Goal: Task Accomplishment & Management: Complete application form

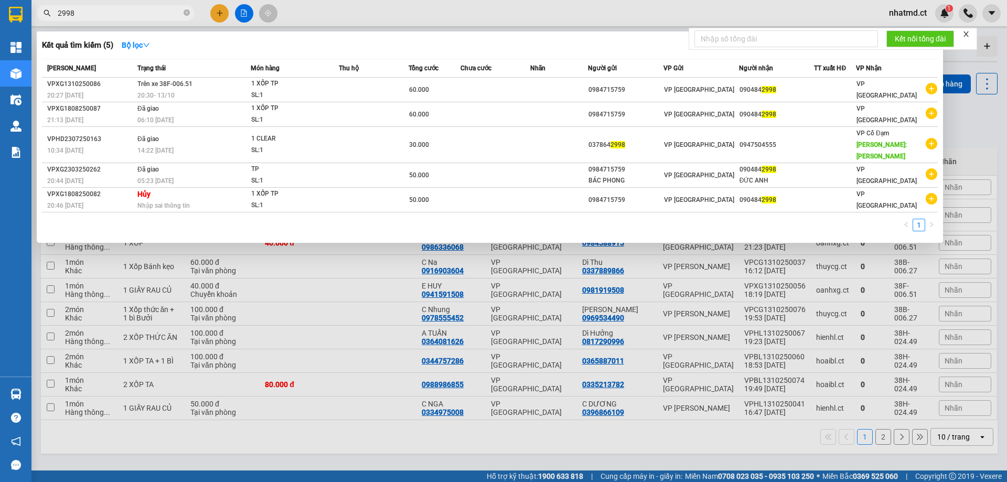
click at [188, 11] on icon "close-circle" at bounding box center [187, 12] width 6 height 6
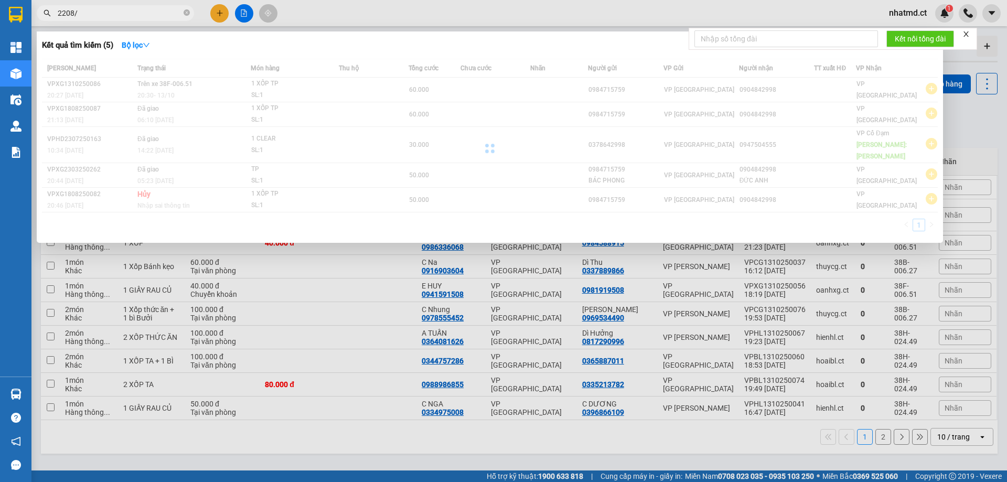
type input "2208"
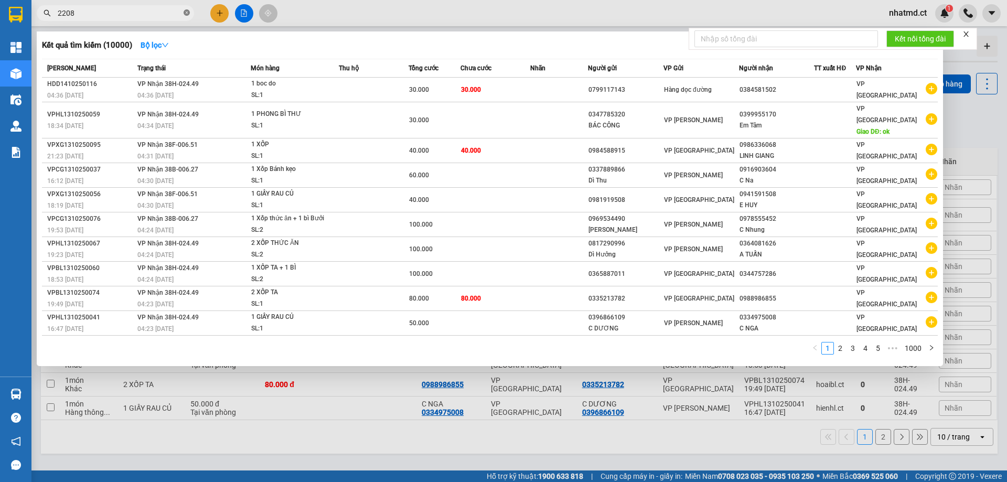
click at [187, 14] on icon "close-circle" at bounding box center [187, 12] width 6 height 6
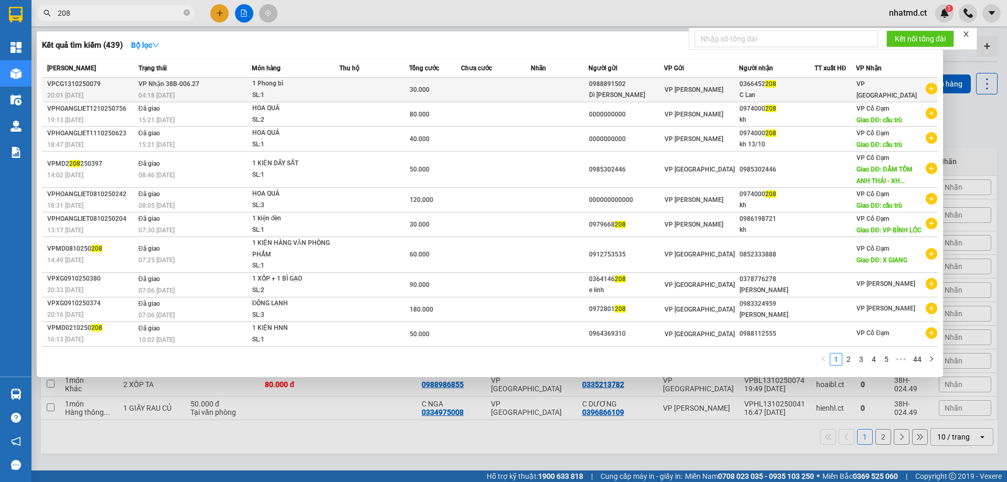
type input "208"
click at [208, 89] on td "VP Nhận 38B-006.27 04:18 [DATE]" at bounding box center [194, 90] width 116 height 25
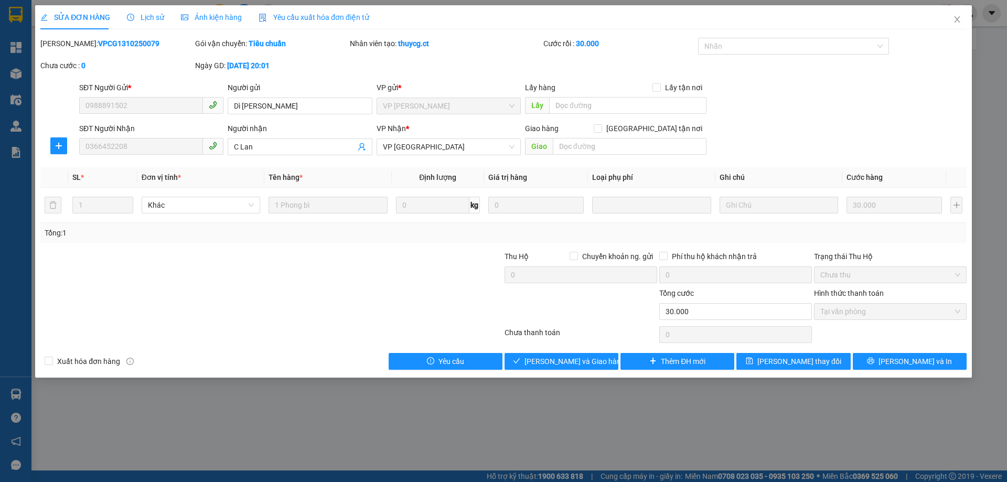
type input "0988891502"
type input "Dì [PERSON_NAME]"
type input "0366452208"
type input "C Lan"
type input "0"
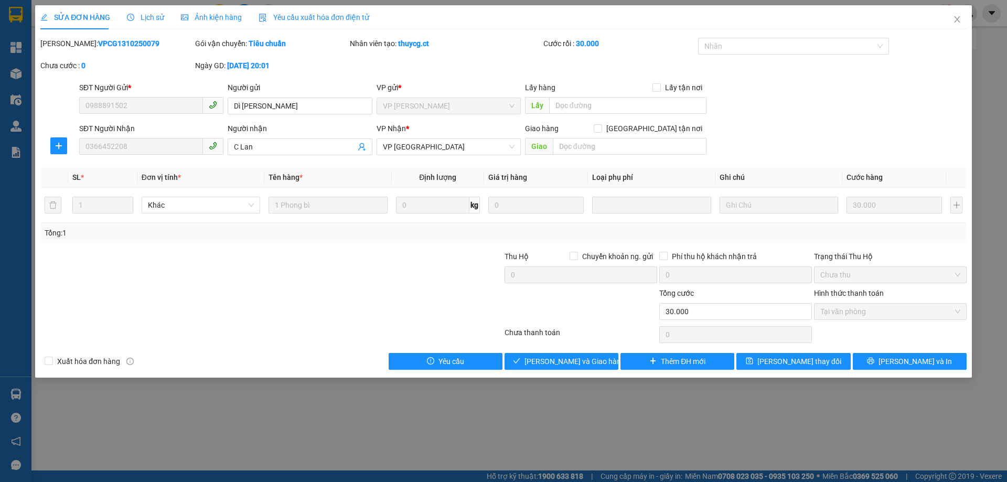
type input "30.000"
click at [536, 363] on button "Giao hàng" at bounding box center [561, 361] width 114 height 17
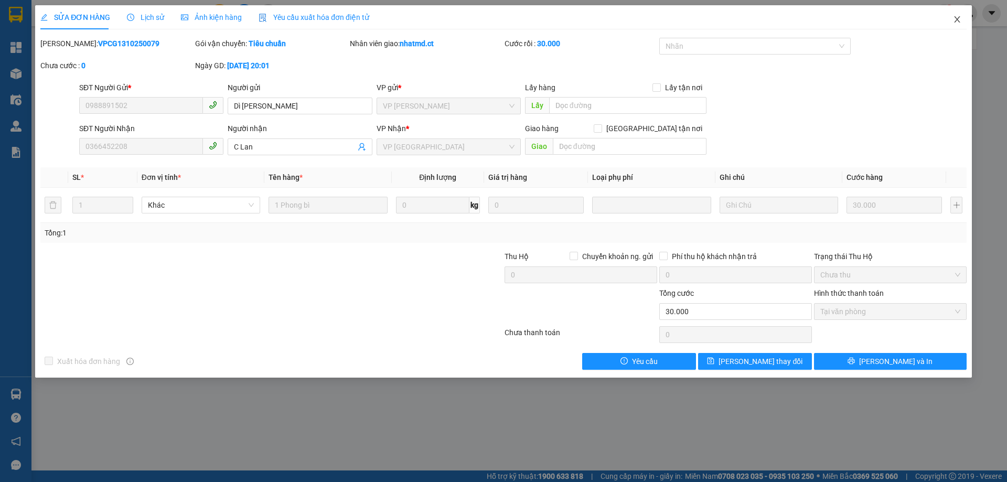
click at [958, 26] on span "Close" at bounding box center [956, 19] width 29 height 29
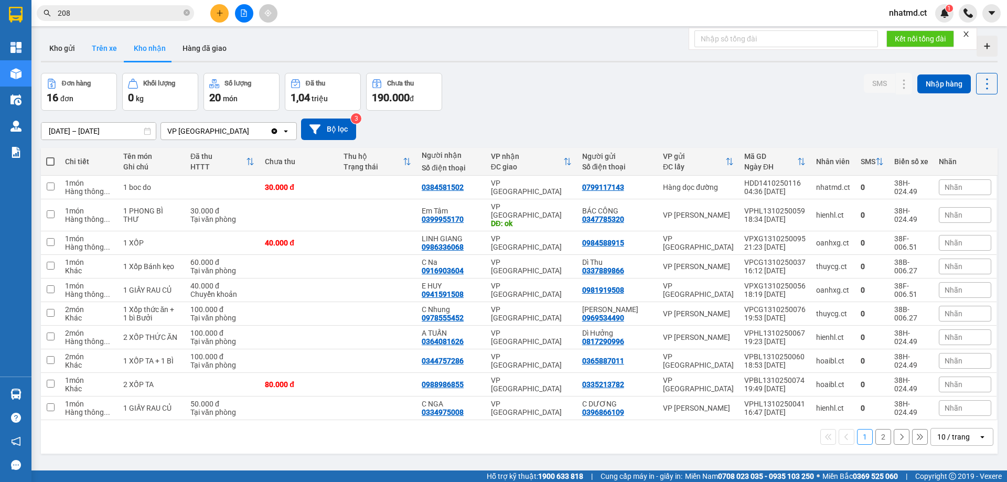
click at [101, 46] on button "Trên xe" at bounding box center [104, 48] width 42 height 25
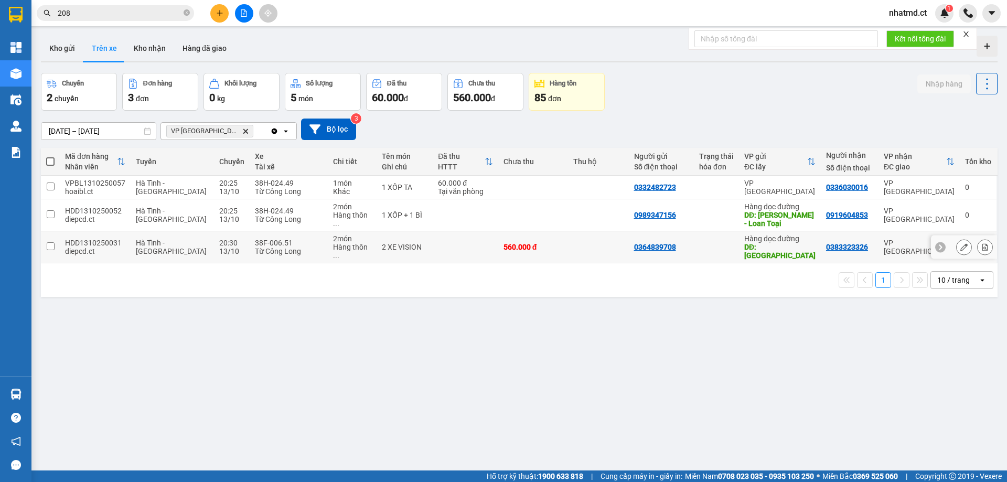
click at [377, 246] on td "2 XE VISION" at bounding box center [405, 247] width 56 height 32
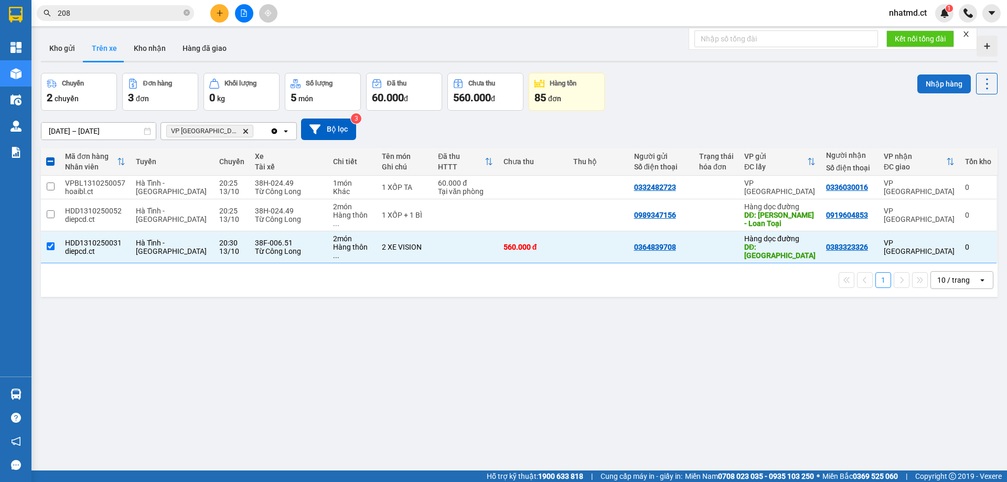
click at [926, 91] on button "Nhập hàng" at bounding box center [943, 83] width 53 height 19
checkbox input "false"
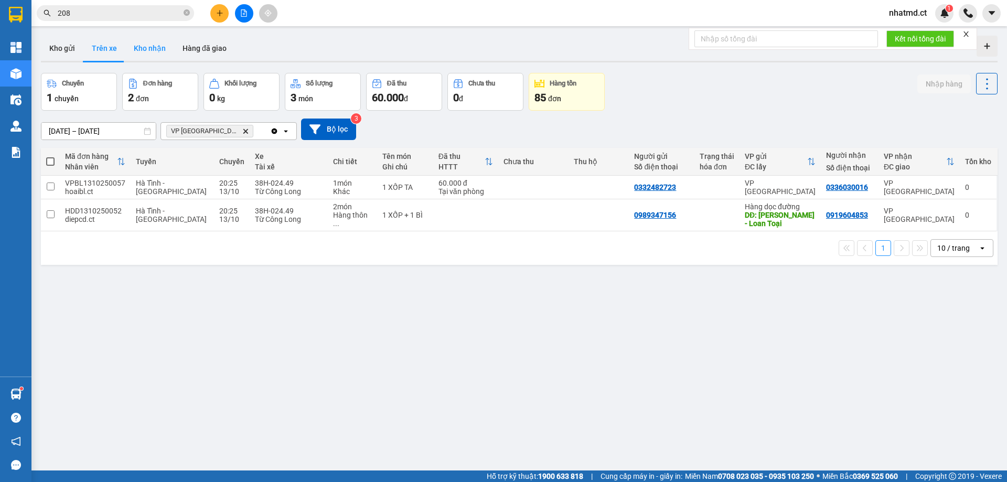
click at [160, 50] on button "Kho nhận" at bounding box center [149, 48] width 49 height 25
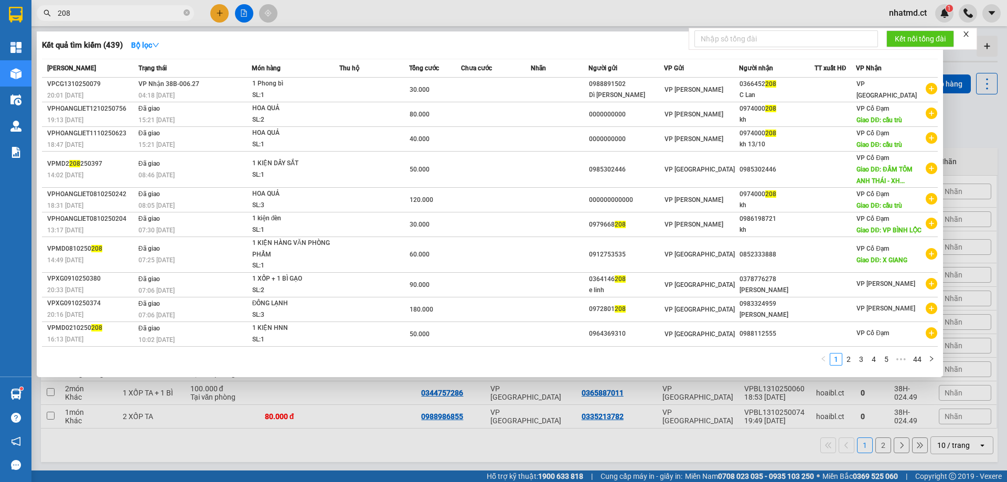
click at [103, 11] on input "208" at bounding box center [120, 13] width 124 height 12
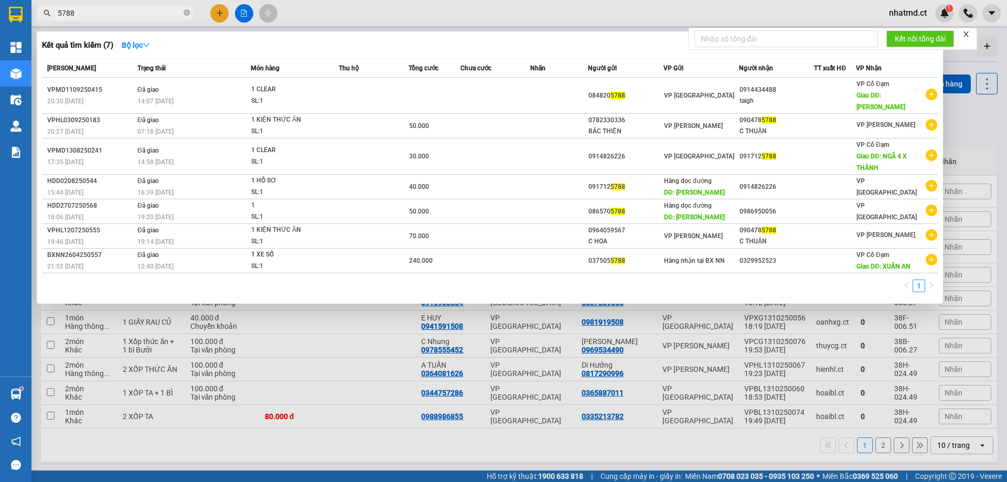
type input "5788"
click at [190, 11] on span "5788" at bounding box center [115, 13] width 157 height 16
click at [186, 14] on icon "close-circle" at bounding box center [187, 12] width 6 height 6
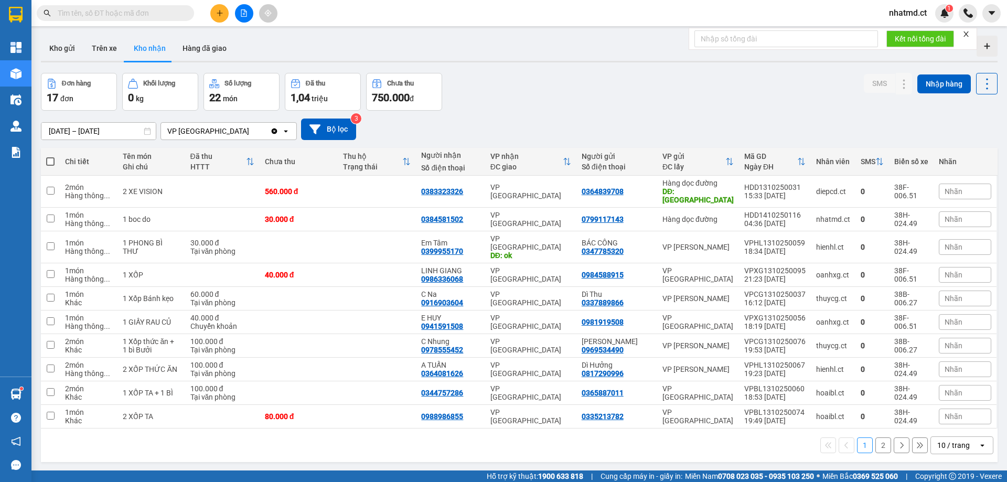
click at [224, 14] on button at bounding box center [219, 13] width 18 height 18
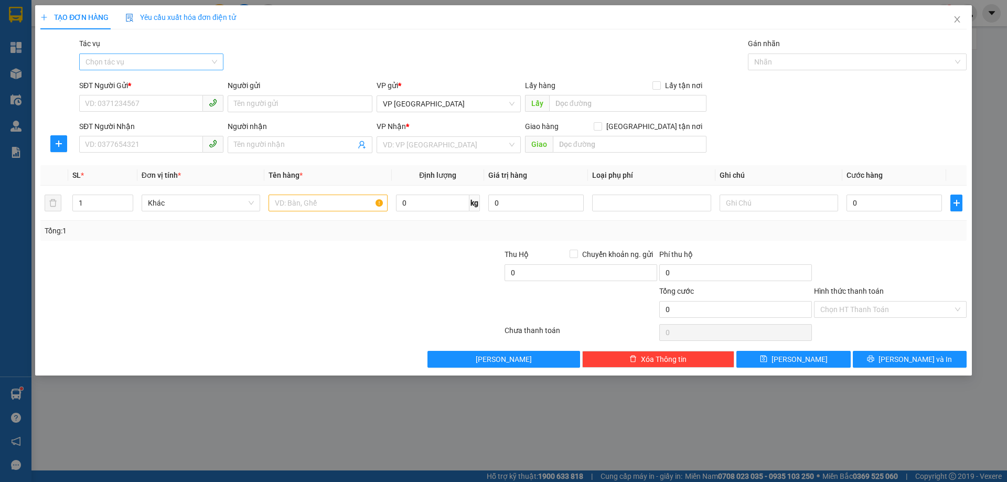
click at [170, 64] on input "Tác vụ" at bounding box center [147, 62] width 124 height 16
click at [158, 104] on div "Nhập hàng kho nhận" at bounding box center [151, 100] width 132 height 12
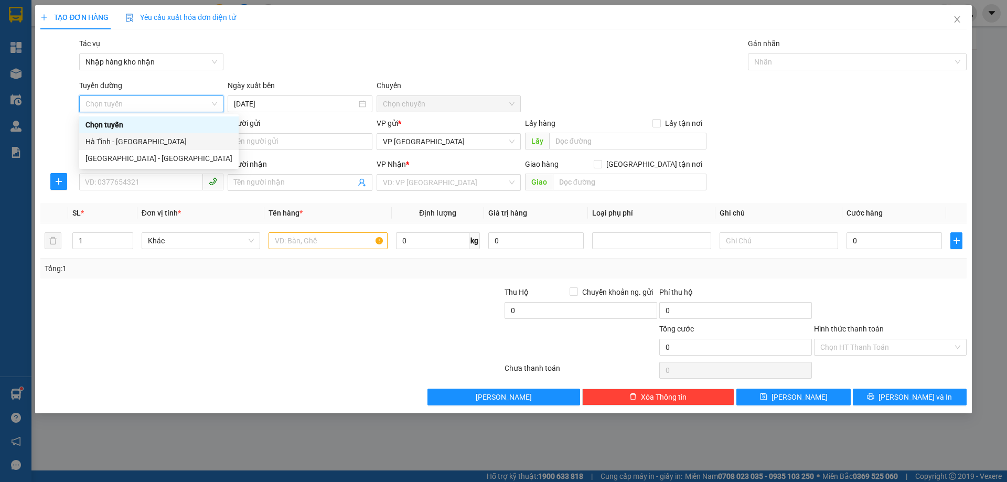
click at [141, 141] on div "Hà Tĩnh - [GEOGRAPHIC_DATA]" at bounding box center [158, 142] width 147 height 12
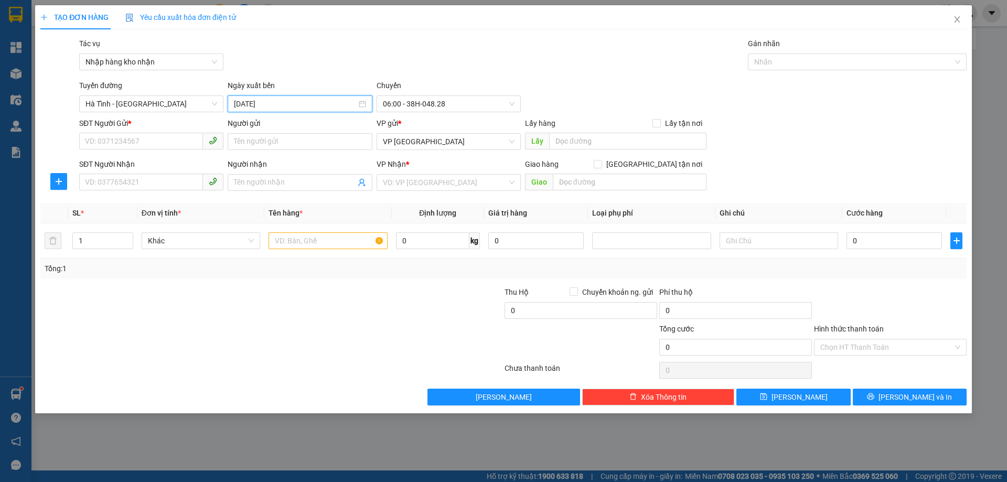
click at [273, 107] on input "[DATE]" at bounding box center [295, 104] width 122 height 12
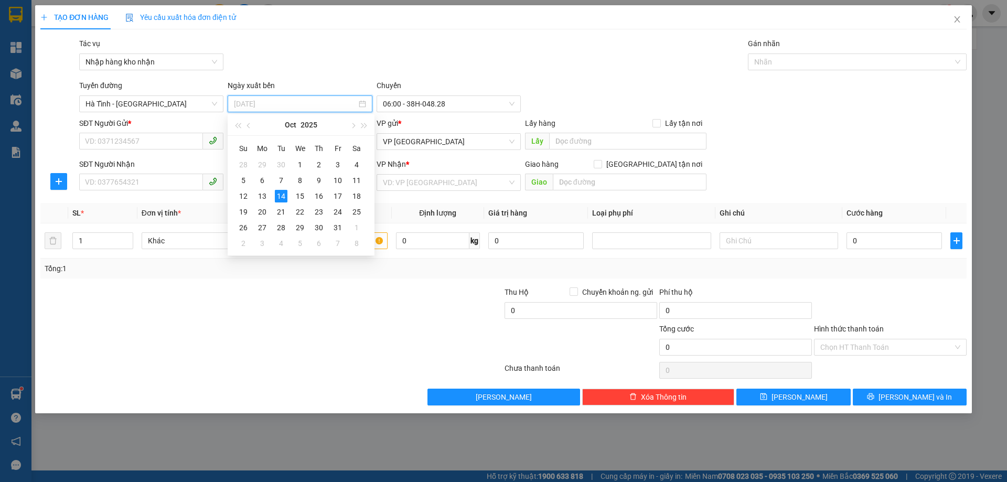
click at [264, 196] on div "13" at bounding box center [262, 196] width 13 height 13
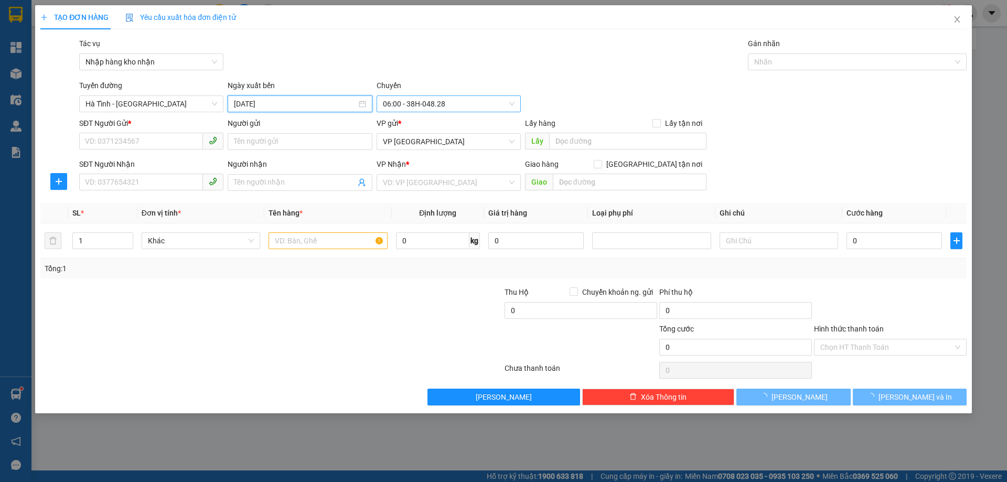
click at [435, 100] on span "06:00 - 38H-048.28" at bounding box center [449, 104] width 132 height 16
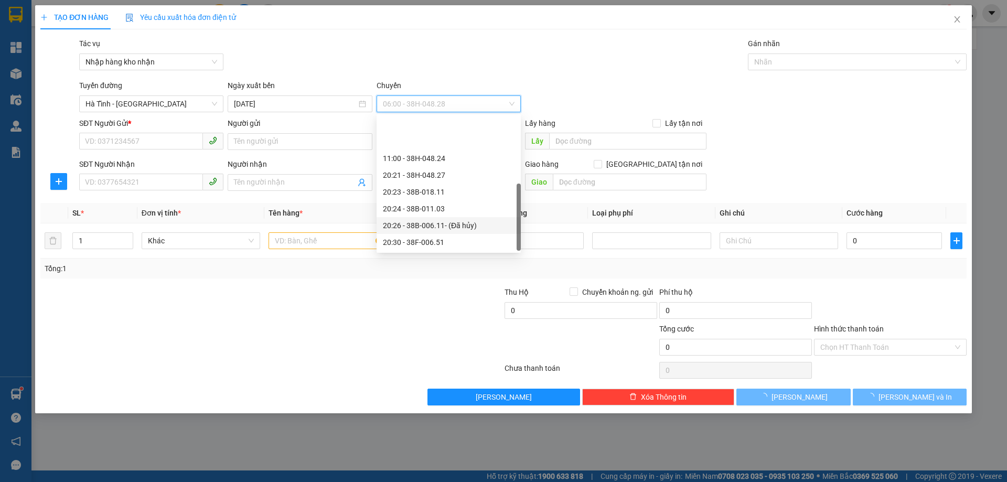
scroll to position [50, 0]
type input "[DATE]"
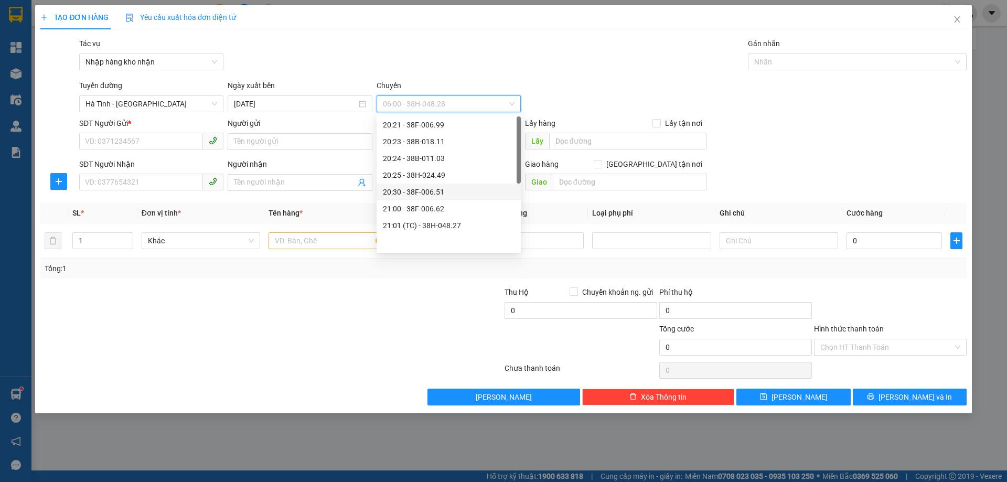
scroll to position [0, 0]
click at [447, 224] on div "20:25 - 38H-024.49" at bounding box center [449, 226] width 132 height 12
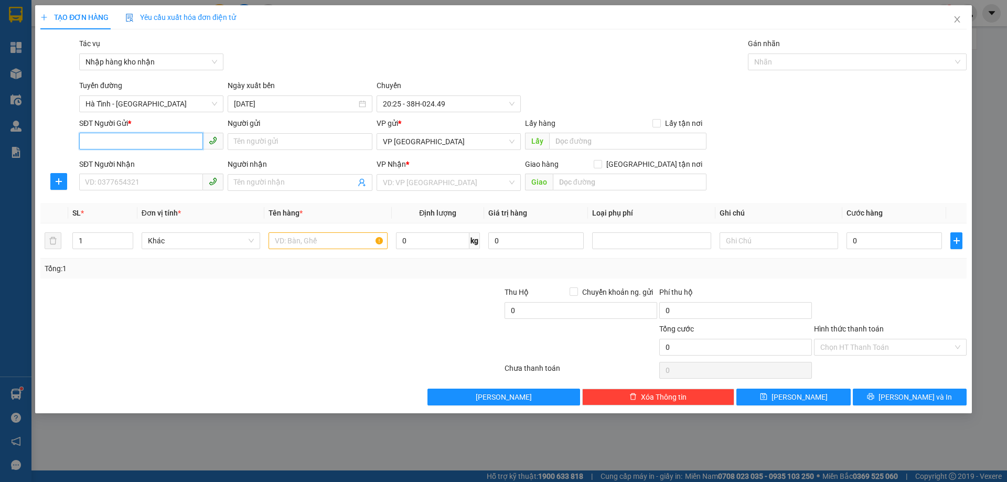
click at [191, 141] on input "SĐT Người Gửi *" at bounding box center [141, 141] width 124 height 17
type input "0848205788"
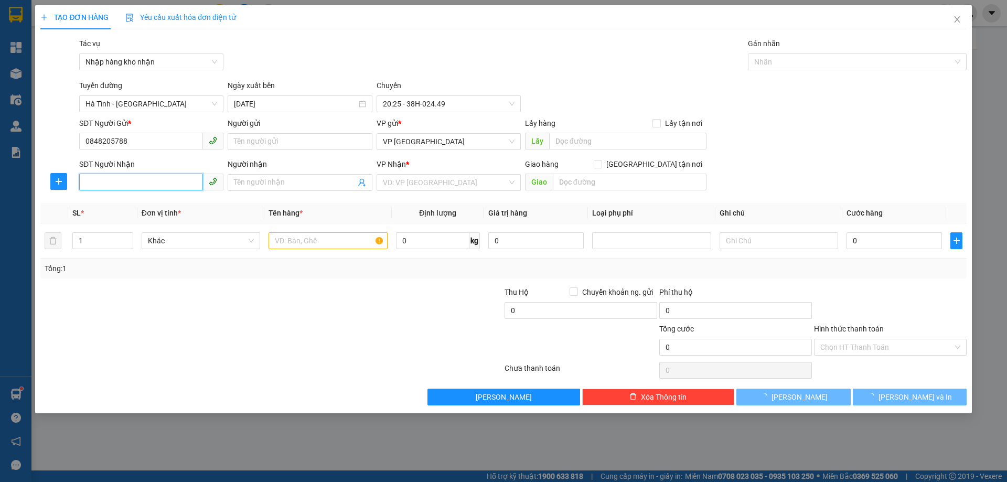
click at [169, 182] on input "SĐT Người Nhận" at bounding box center [141, 182] width 124 height 17
paste input "0848205788"
type input "0848205788"
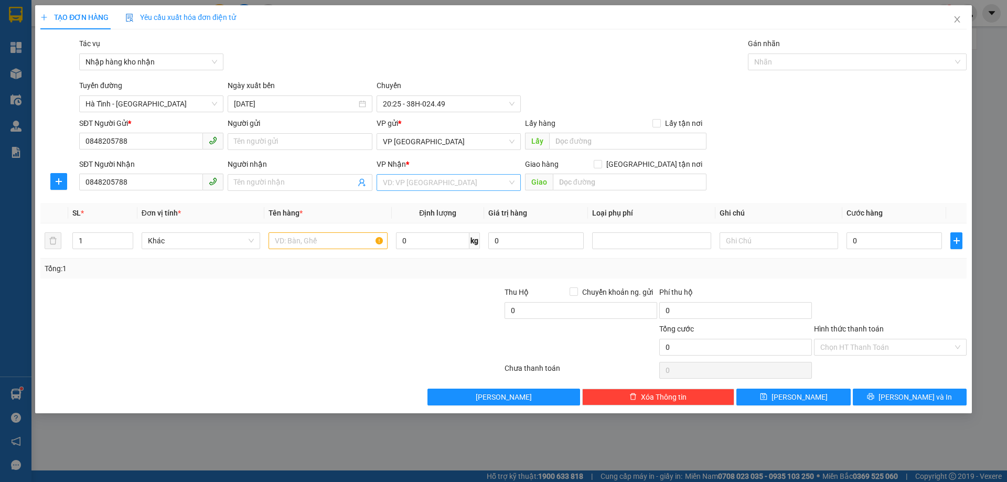
click at [417, 189] on input "search" at bounding box center [445, 183] width 124 height 16
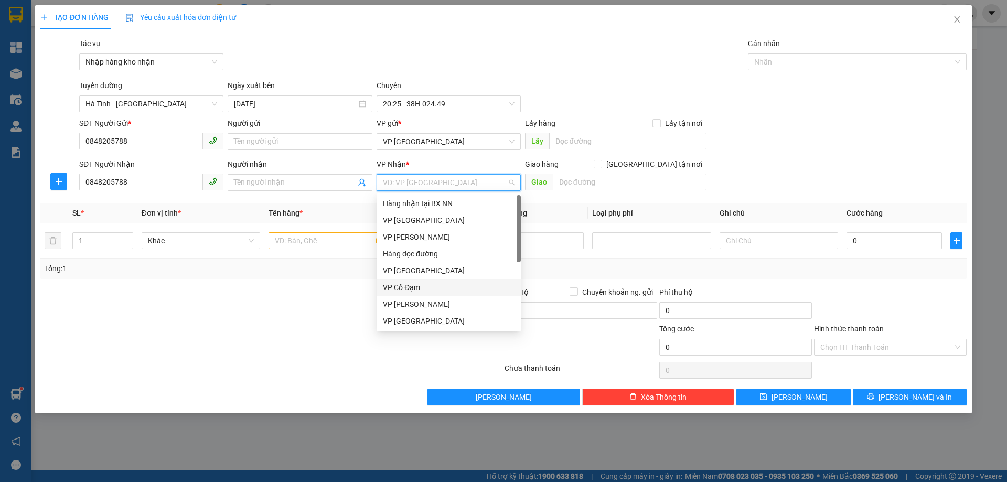
click at [401, 282] on div "VP Cổ Đạm" at bounding box center [449, 288] width 132 height 12
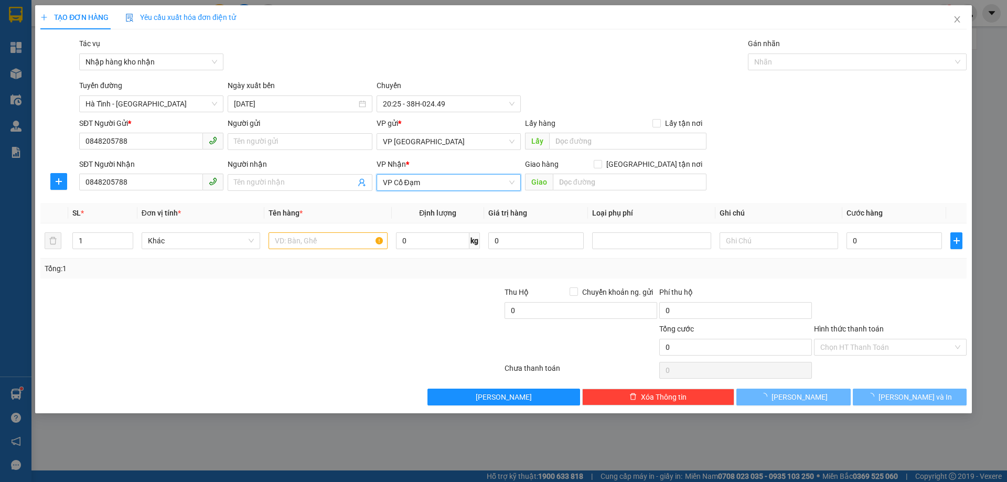
click at [570, 169] on div "Giao hàng [GEOGRAPHIC_DATA] tận nơi" at bounding box center [615, 164] width 181 height 12
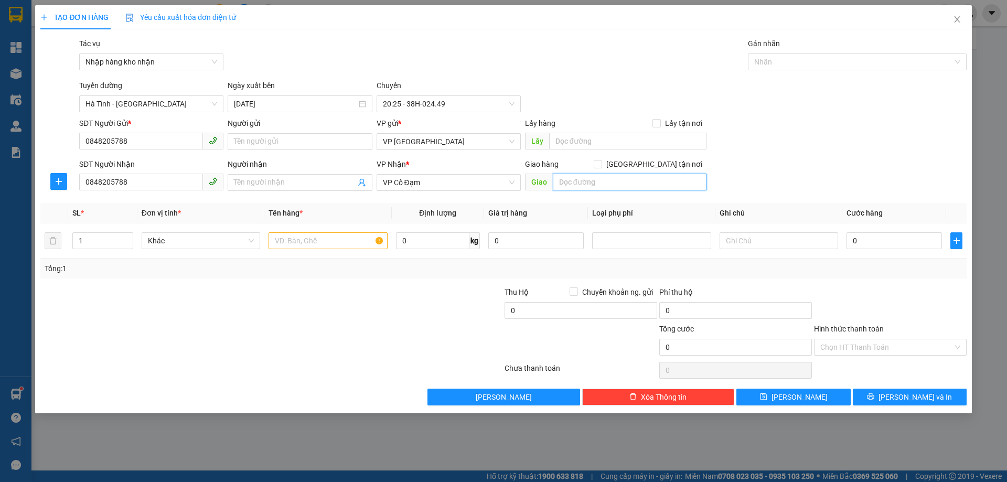
click at [574, 176] on input "text" at bounding box center [630, 182] width 154 height 17
click at [385, 143] on span "VP [GEOGRAPHIC_DATA]" at bounding box center [449, 142] width 132 height 16
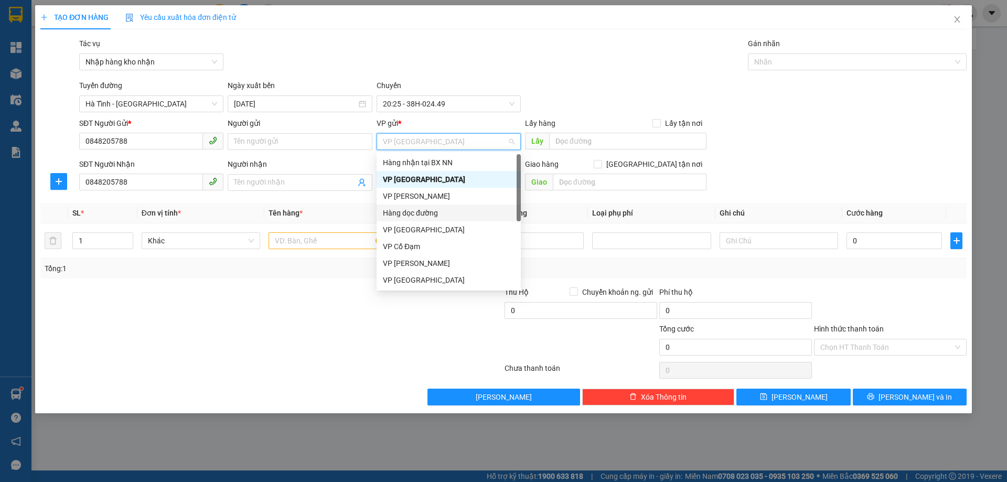
click at [440, 212] on div "Hàng dọc đường" at bounding box center [449, 213] width 132 height 12
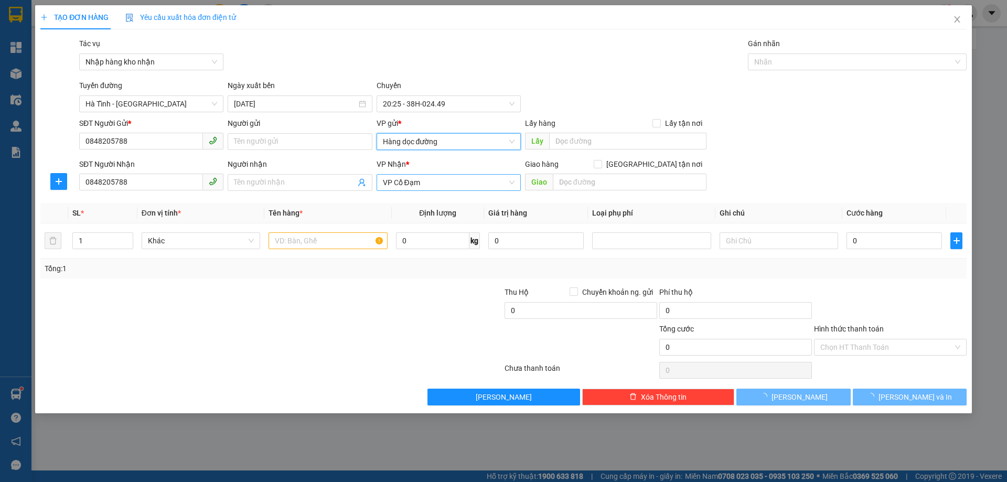
click at [440, 187] on span "VP Cổ Đạm" at bounding box center [449, 183] width 132 height 16
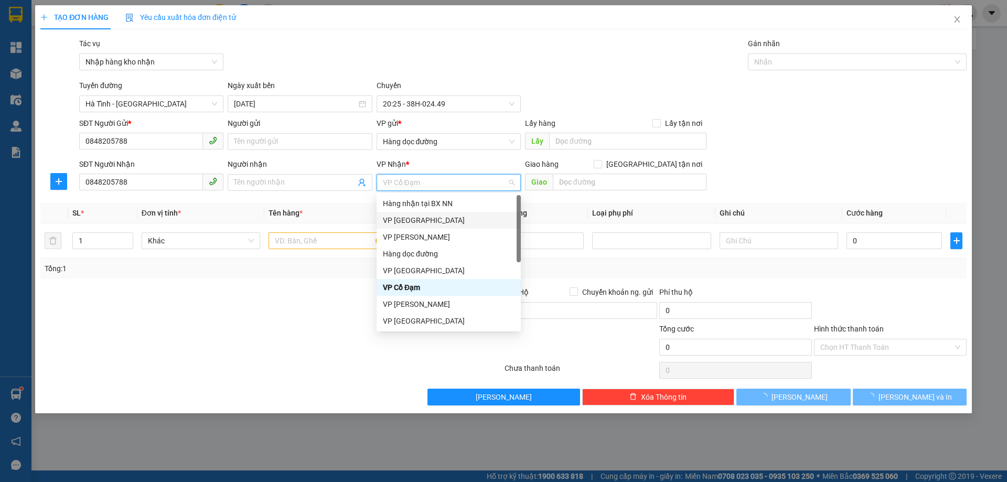
click at [428, 222] on div "VP [GEOGRAPHIC_DATA]" at bounding box center [449, 220] width 132 height 12
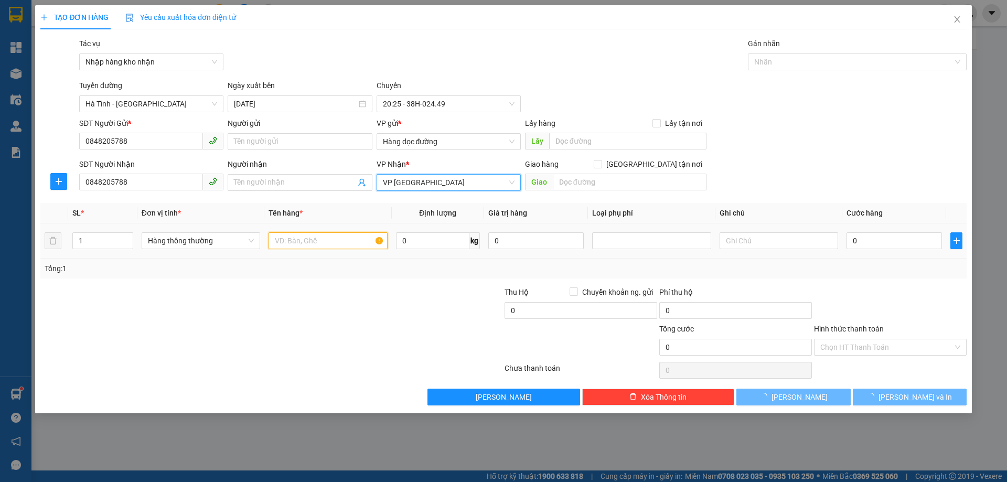
click at [332, 244] on input "text" at bounding box center [327, 240] width 119 height 17
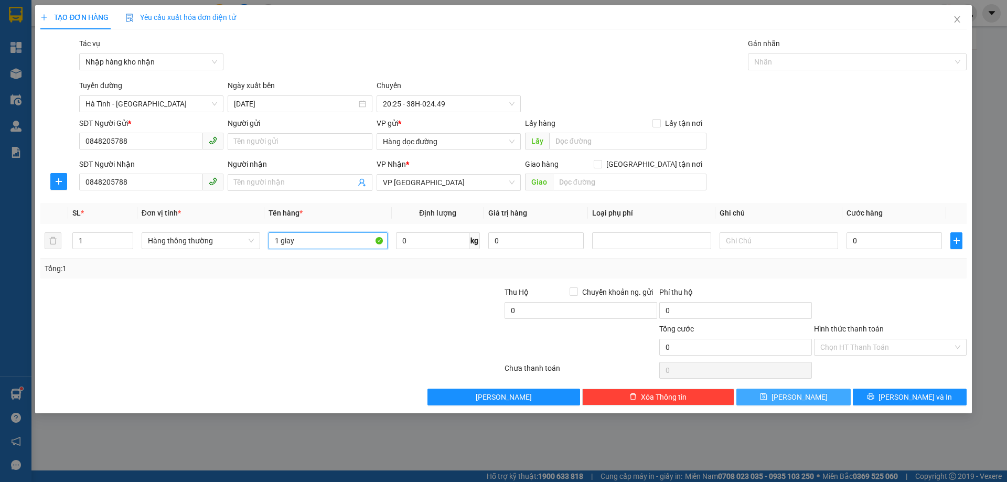
type input "1 giay"
click at [813, 389] on button "[PERSON_NAME]" at bounding box center [793, 397] width 114 height 17
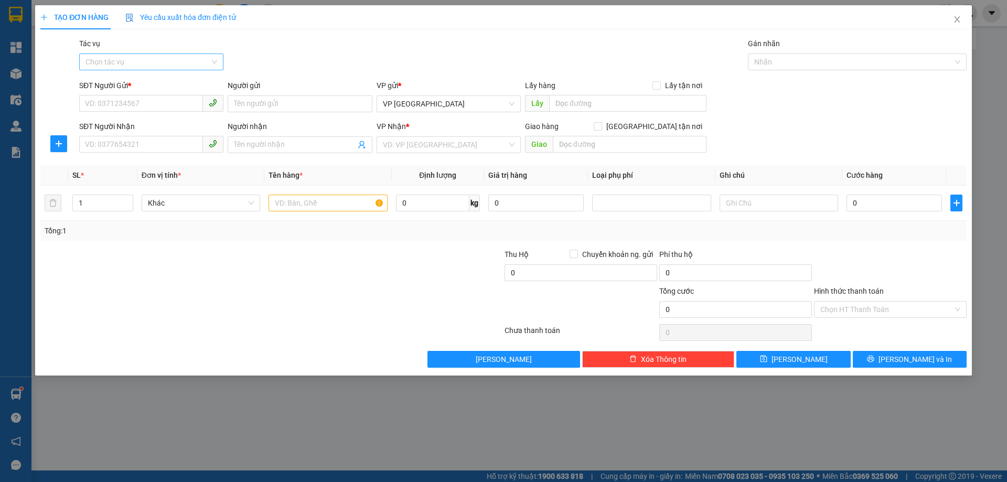
click at [134, 59] on input "Tác vụ" at bounding box center [147, 62] width 124 height 16
click at [149, 99] on div "Nhập hàng kho nhận" at bounding box center [151, 100] width 132 height 12
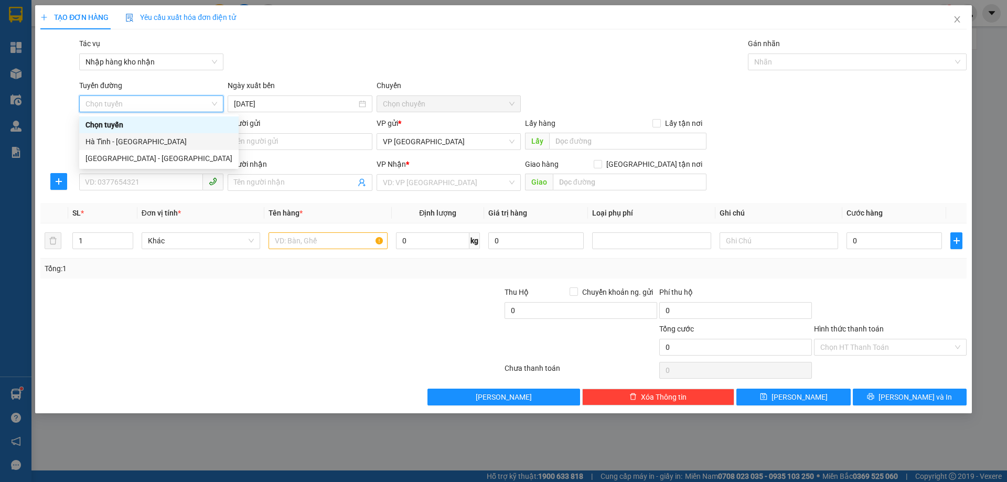
click at [157, 148] on div "Hà Tĩnh - [GEOGRAPHIC_DATA]" at bounding box center [158, 141] width 159 height 17
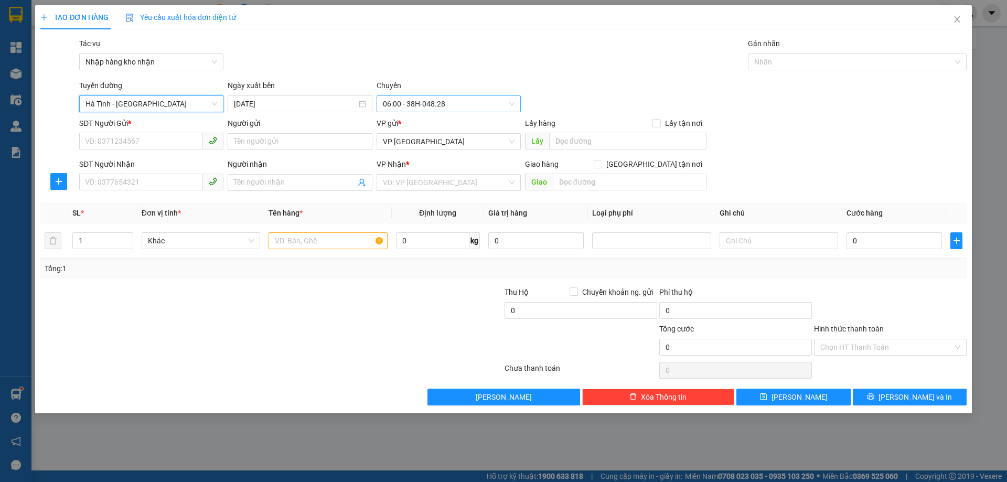
click at [432, 105] on span "06:00 - 38H-048.28" at bounding box center [449, 104] width 132 height 16
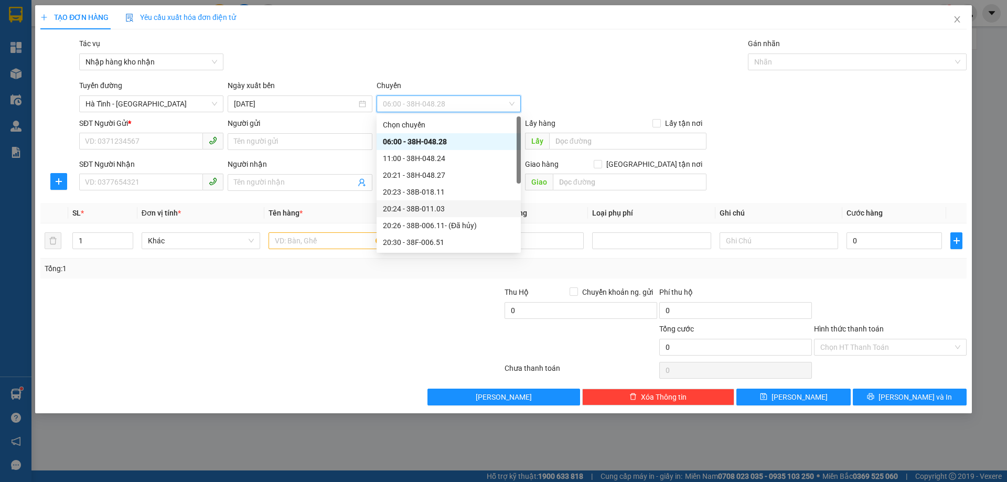
scroll to position [50, 0]
click at [281, 108] on input "[DATE]" at bounding box center [295, 104] width 122 height 12
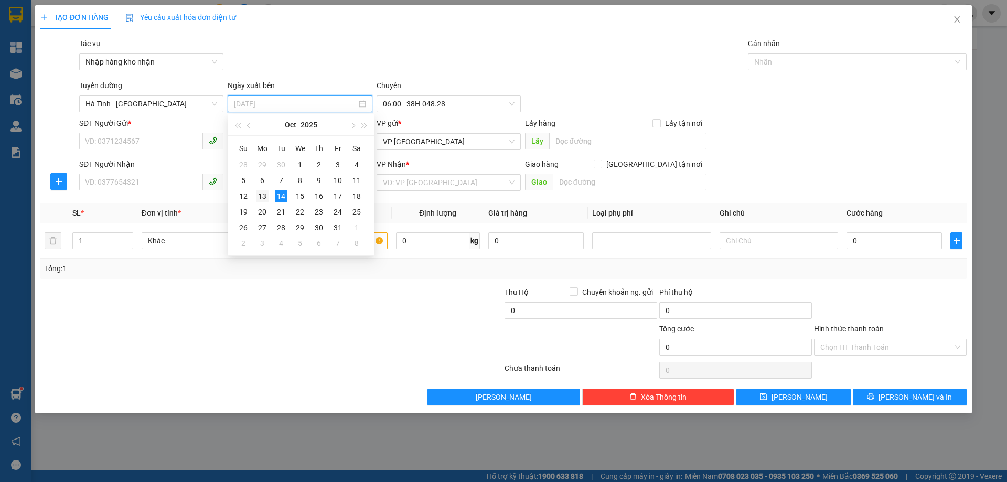
click at [261, 198] on div "13" at bounding box center [262, 196] width 13 height 13
type input "[DATE]"
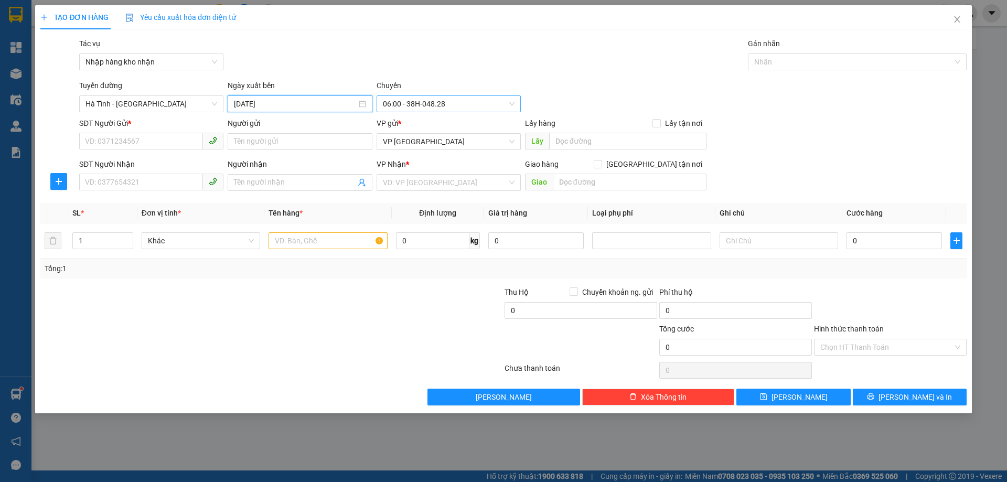
click at [428, 104] on span "06:00 - 38H-048.28" at bounding box center [449, 104] width 132 height 16
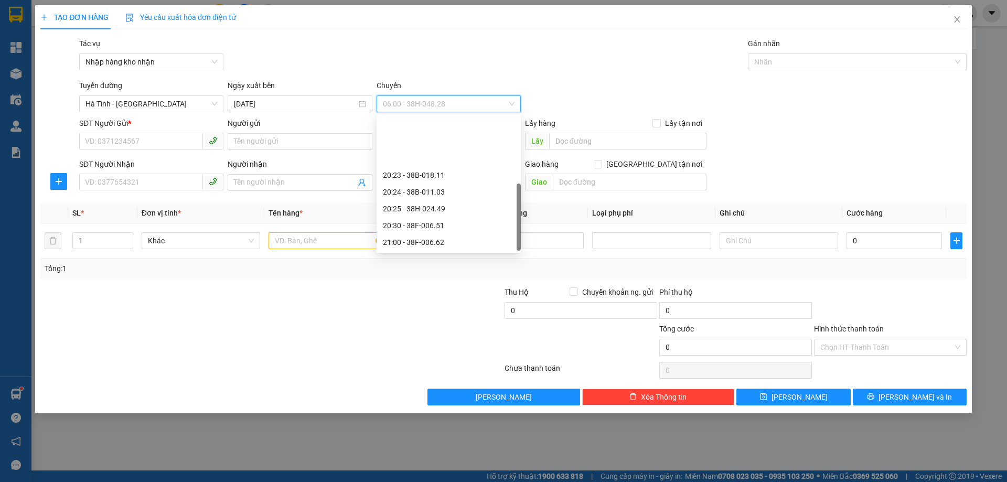
scroll to position [84, 0]
click at [443, 145] on div "20:25 - 38H-024.49" at bounding box center [449, 142] width 132 height 12
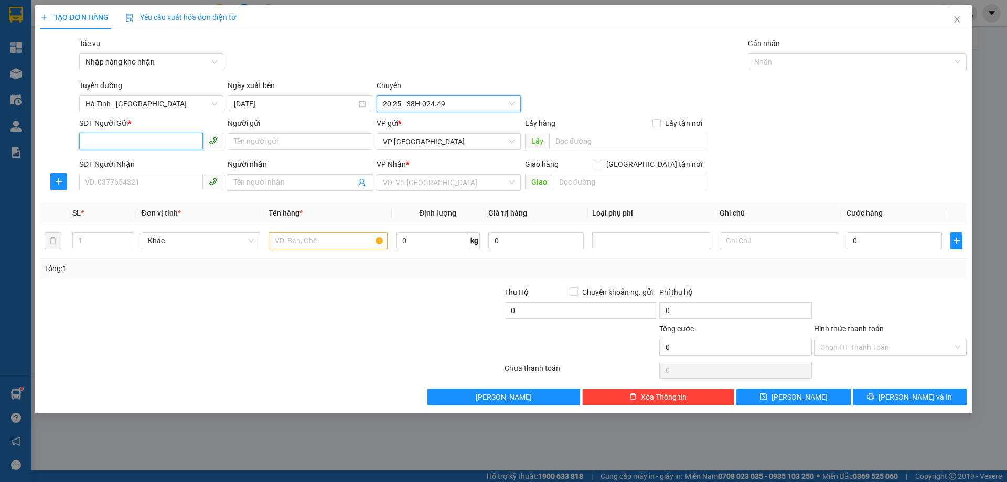
click at [152, 141] on input "SĐT Người Gửi *" at bounding box center [141, 141] width 124 height 17
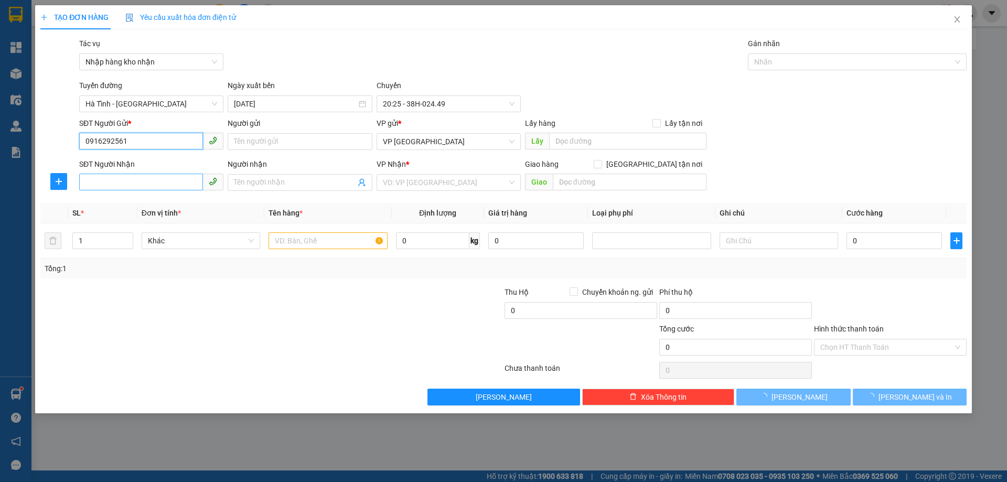
type input "0916292561"
drag, startPoint x: 157, startPoint y: 174, endPoint x: 157, endPoint y: 180, distance: 6.3
click at [157, 176] on input "SĐT Người Nhận" at bounding box center [141, 182] width 124 height 17
paste input "0916292561"
click at [438, 148] on span "VP [GEOGRAPHIC_DATA]" at bounding box center [449, 142] width 132 height 16
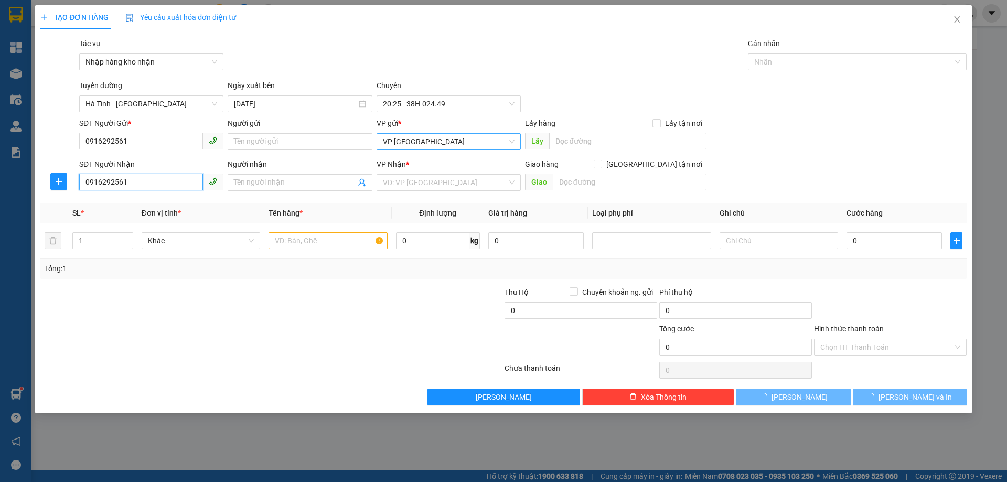
type input "0916292561"
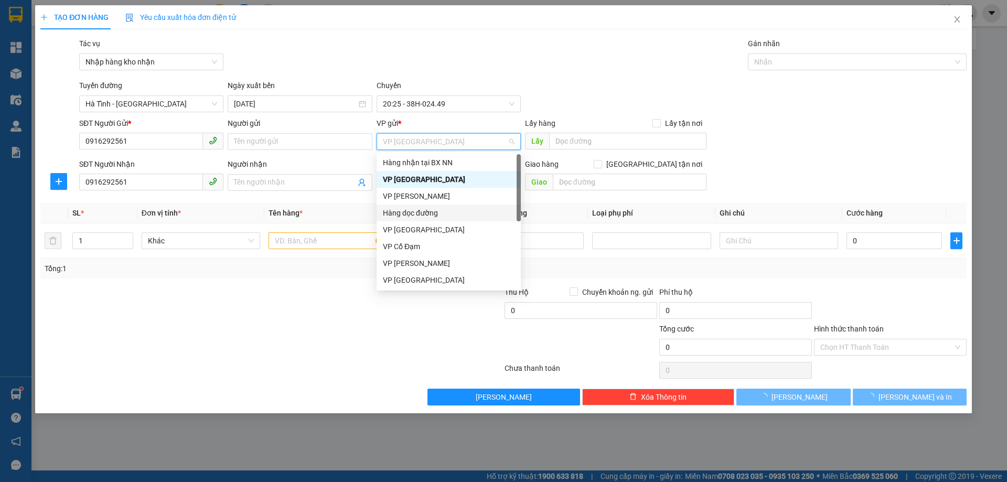
click at [438, 216] on div "Hàng dọc đường" at bounding box center [449, 213] width 132 height 12
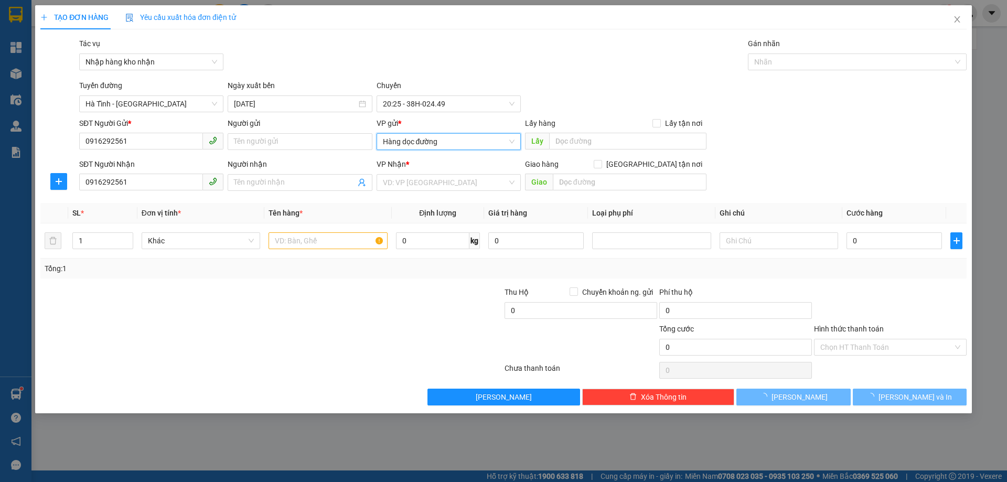
click at [438, 173] on div "VP Nhận *" at bounding box center [449, 166] width 144 height 16
drag, startPoint x: 438, startPoint y: 188, endPoint x: 438, endPoint y: 205, distance: 17.3
click at [438, 190] on input "search" at bounding box center [445, 183] width 124 height 16
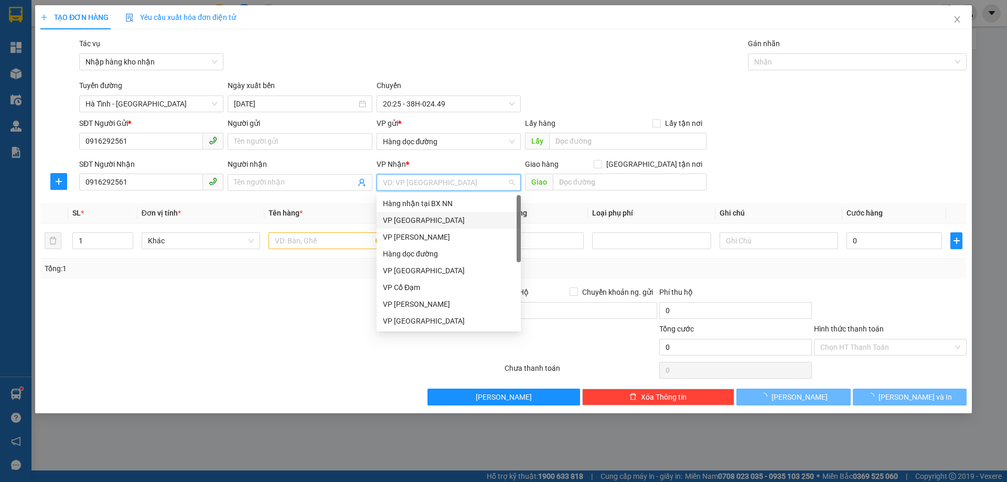
click at [434, 218] on div "VP [GEOGRAPHIC_DATA]" at bounding box center [449, 220] width 132 height 12
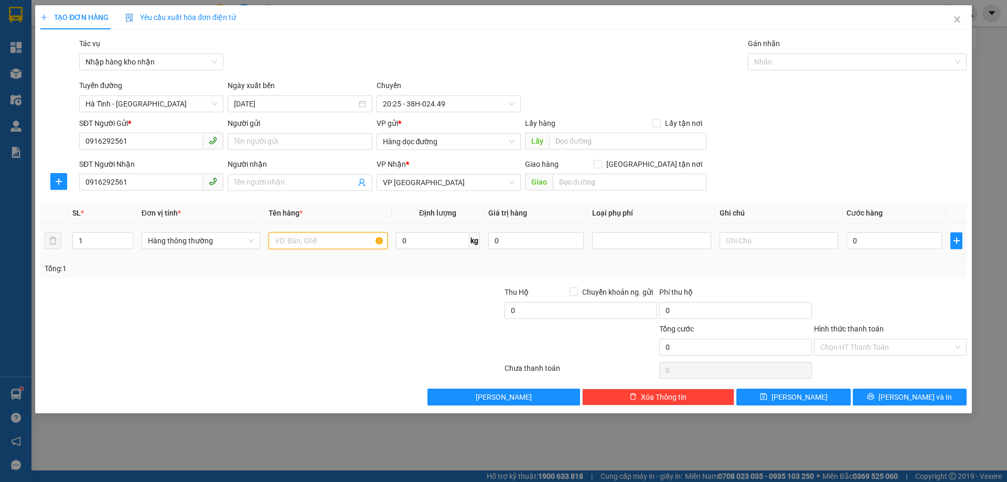
click at [346, 244] on input "text" at bounding box center [327, 240] width 119 height 17
type input "1 bi"
click at [783, 391] on button "[PERSON_NAME]" at bounding box center [793, 397] width 114 height 17
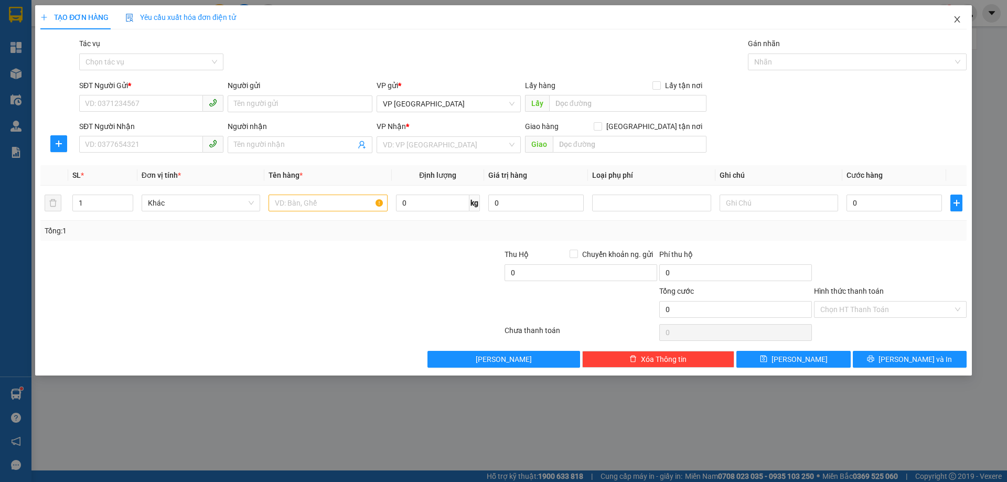
click at [938, 26] on div "TẠO ĐƠN HÀNG Yêu cầu xuất hóa đơn điện tử" at bounding box center [503, 17] width 926 height 24
click at [953, 28] on span "Close" at bounding box center [956, 19] width 29 height 29
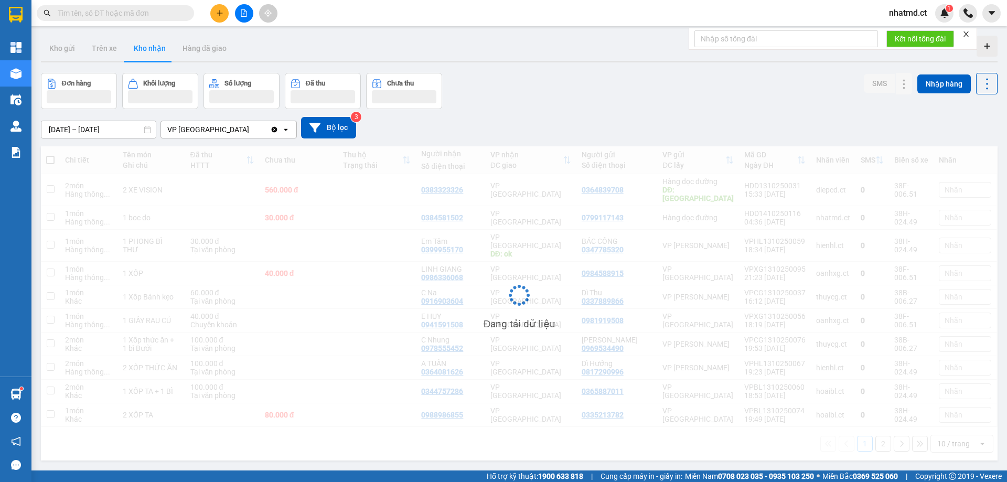
click at [167, 15] on input "text" at bounding box center [120, 13] width 124 height 12
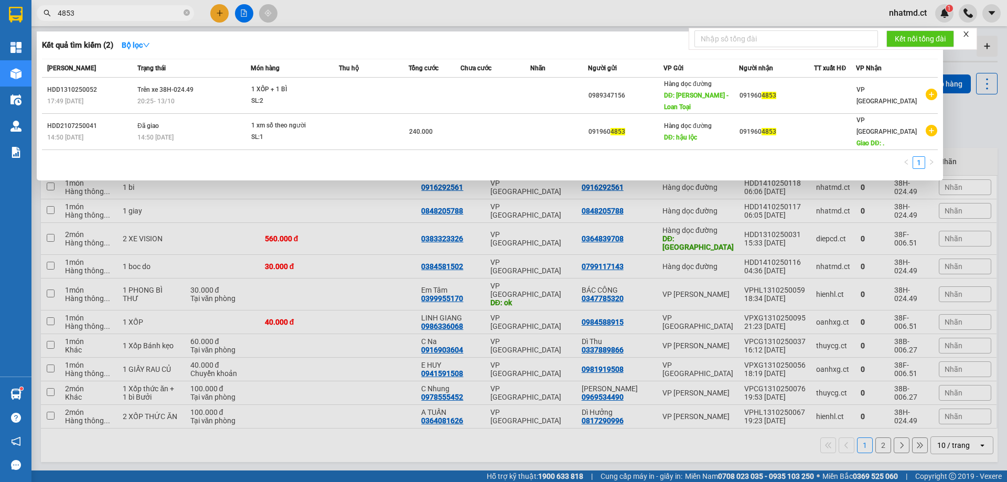
type input "4853"
click at [514, 193] on div at bounding box center [503, 241] width 1007 height 482
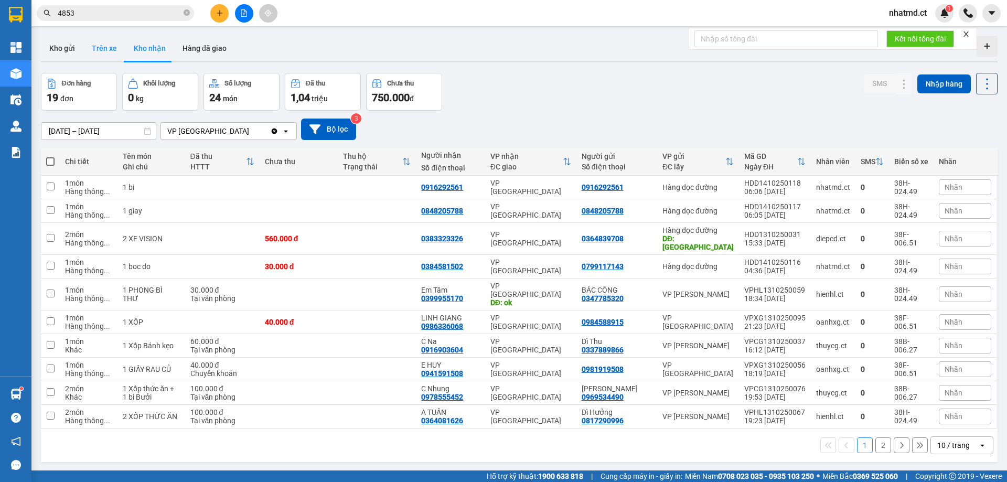
click at [101, 44] on button "Trên xe" at bounding box center [104, 48] width 42 height 25
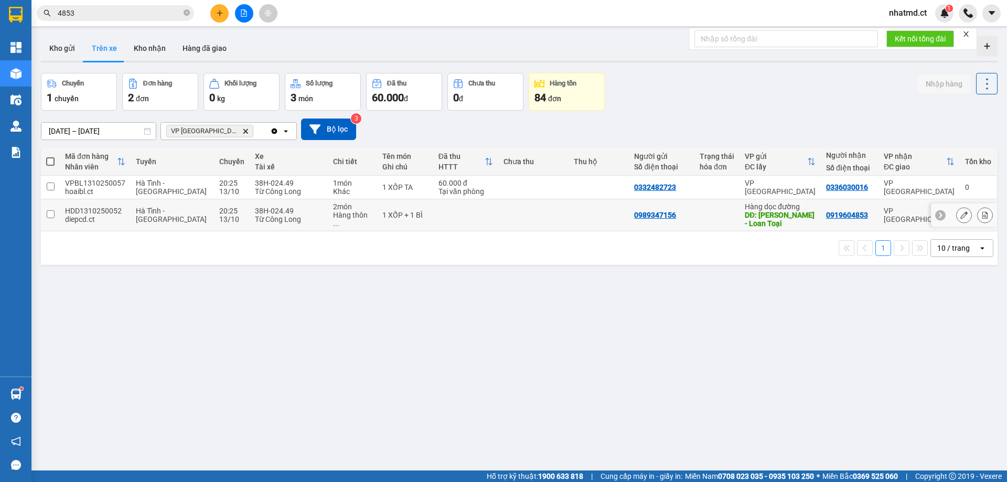
click at [465, 209] on td at bounding box center [466, 215] width 66 height 32
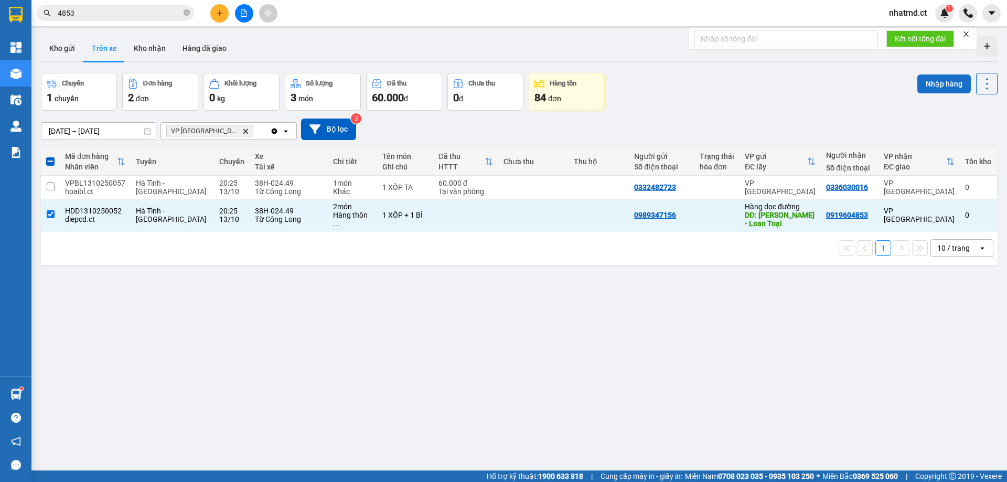
click at [919, 79] on button "Nhập hàng" at bounding box center [943, 83] width 53 height 19
checkbox input "false"
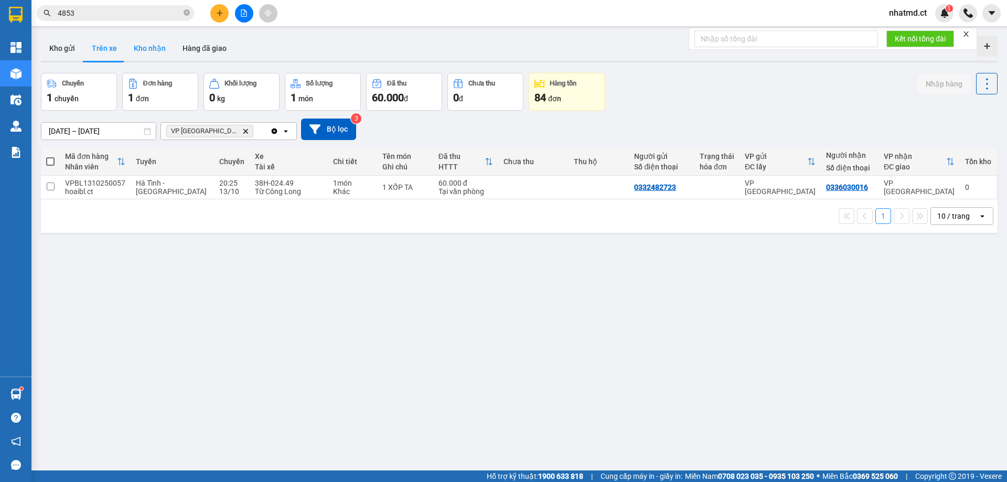
click at [143, 48] on button "Kho nhận" at bounding box center [149, 48] width 49 height 25
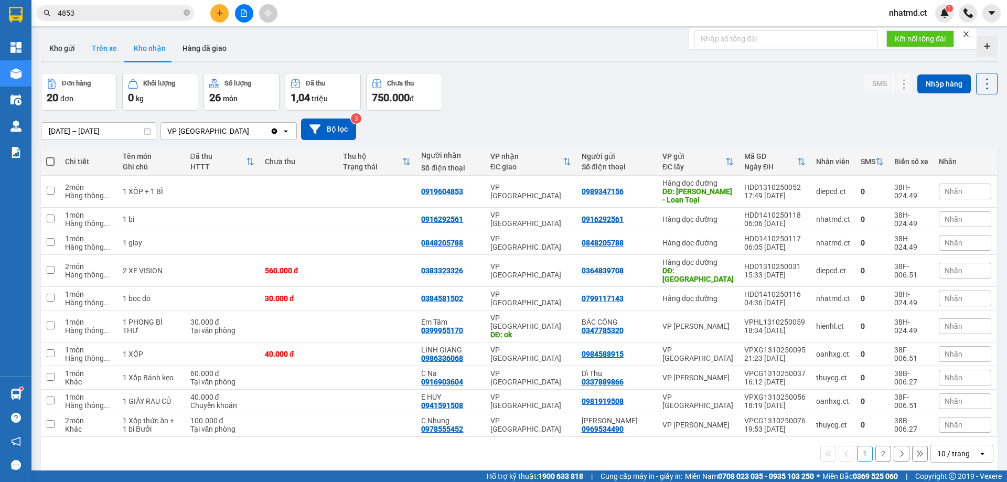
click at [104, 52] on button "Trên xe" at bounding box center [104, 48] width 42 height 25
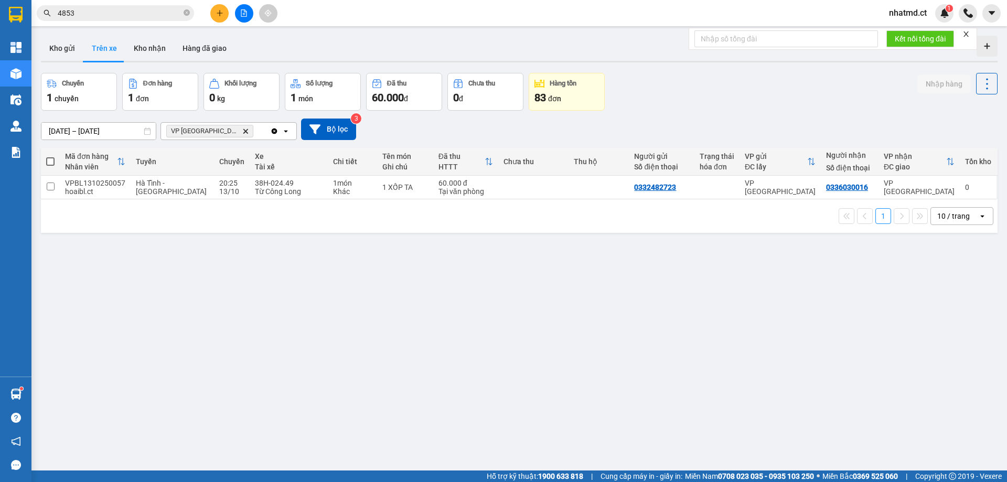
click at [138, 13] on input "4853" at bounding box center [120, 13] width 124 height 12
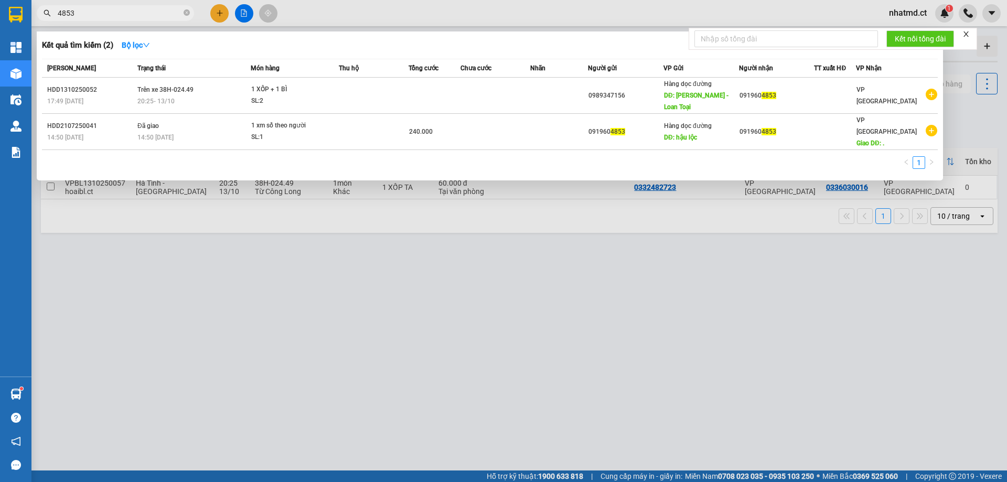
click at [138, 13] on input "4853" at bounding box center [120, 13] width 124 height 12
type input "2723"
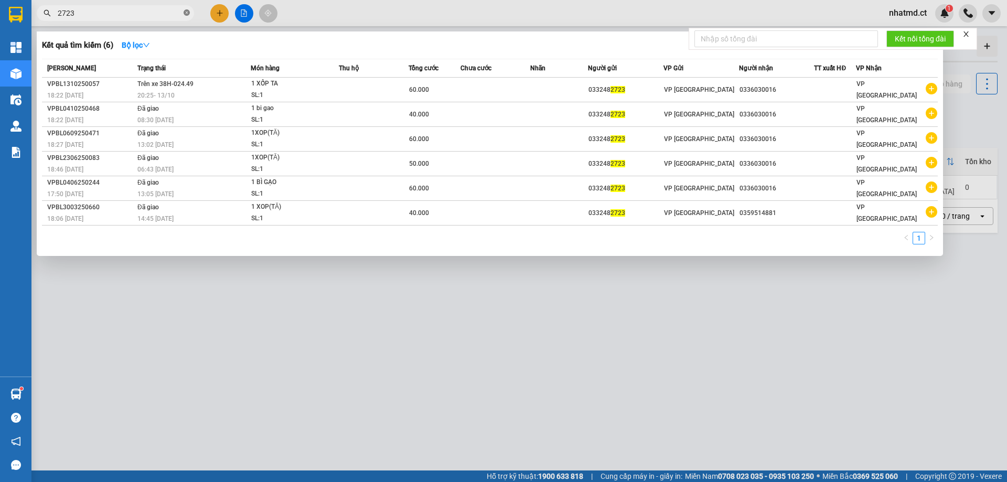
click at [187, 12] on icon "close-circle" at bounding box center [187, 12] width 6 height 6
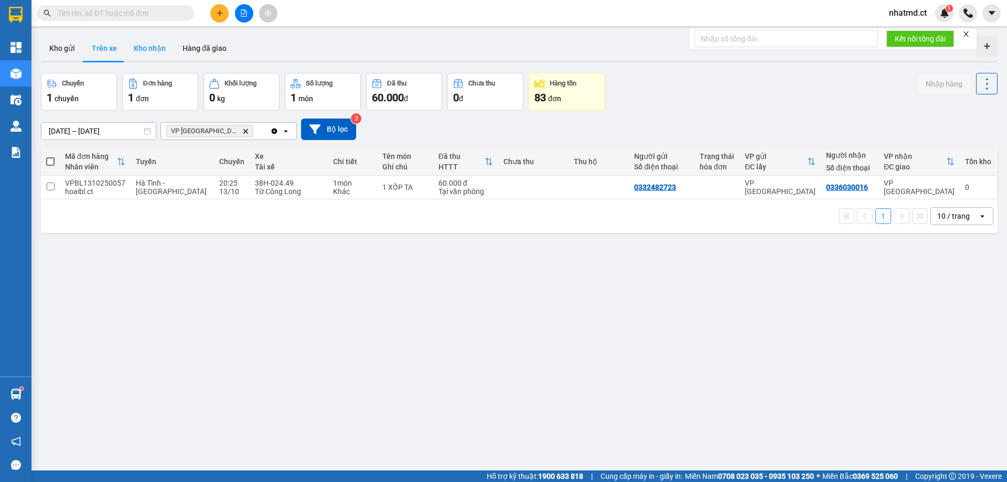
click at [146, 55] on button "Kho nhận" at bounding box center [149, 48] width 49 height 25
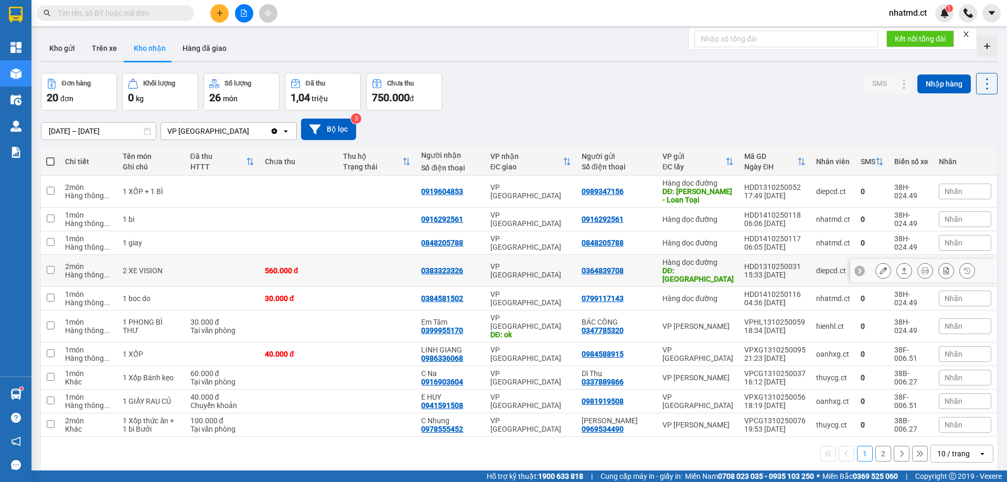
click at [331, 270] on div "560.000 đ" at bounding box center [299, 270] width 68 height 8
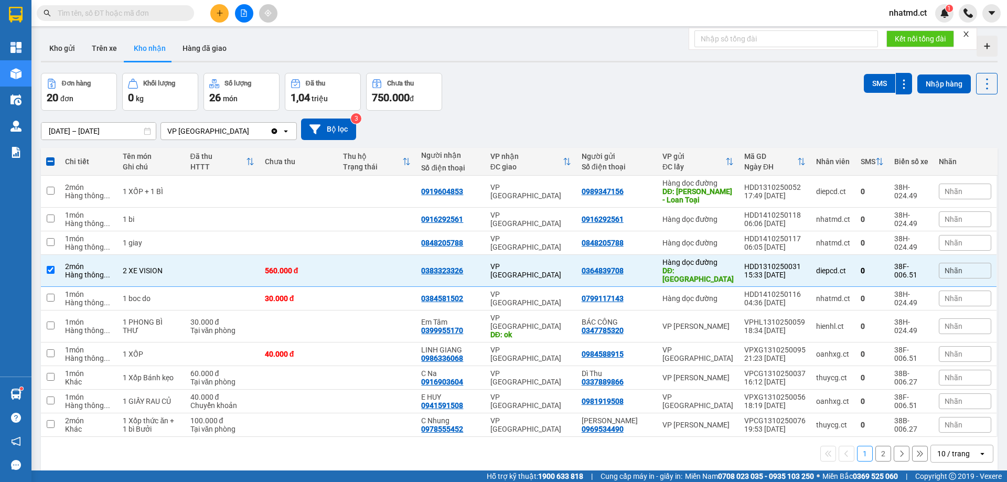
click at [170, 10] on input "text" at bounding box center [120, 13] width 124 height 12
click at [937, 448] on div "10 / trang" at bounding box center [953, 453] width 33 height 10
click at [937, 412] on span "100 / trang" at bounding box center [950, 414] width 38 height 10
checkbox input "false"
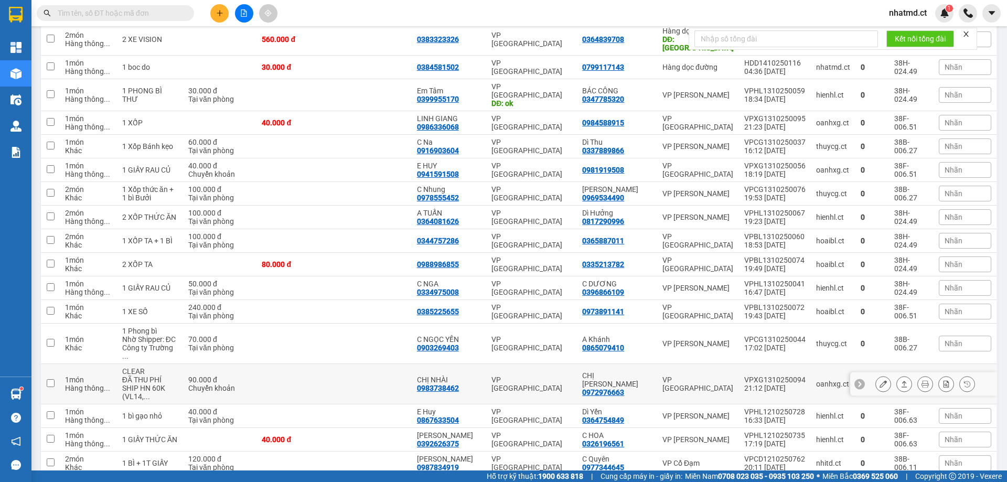
scroll to position [245, 0]
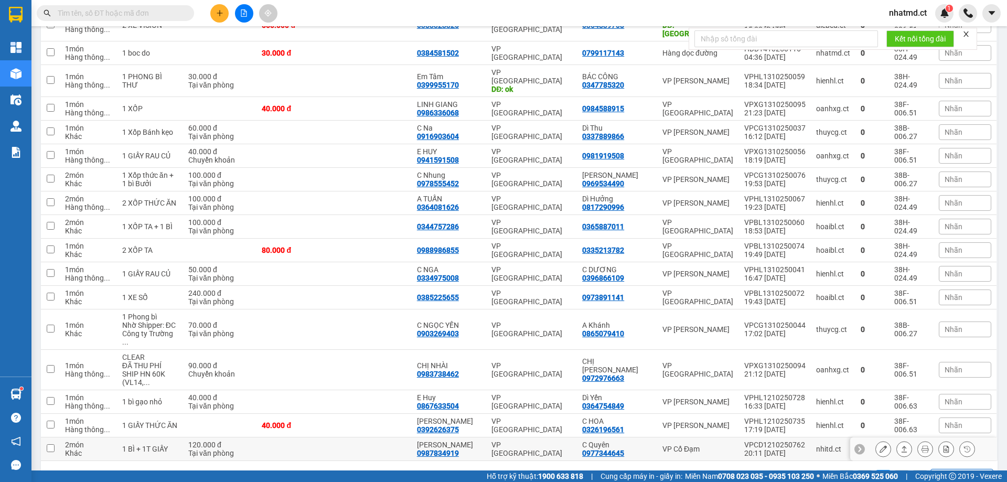
click at [357, 437] on td at bounding box center [373, 449] width 78 height 24
checkbox input "true"
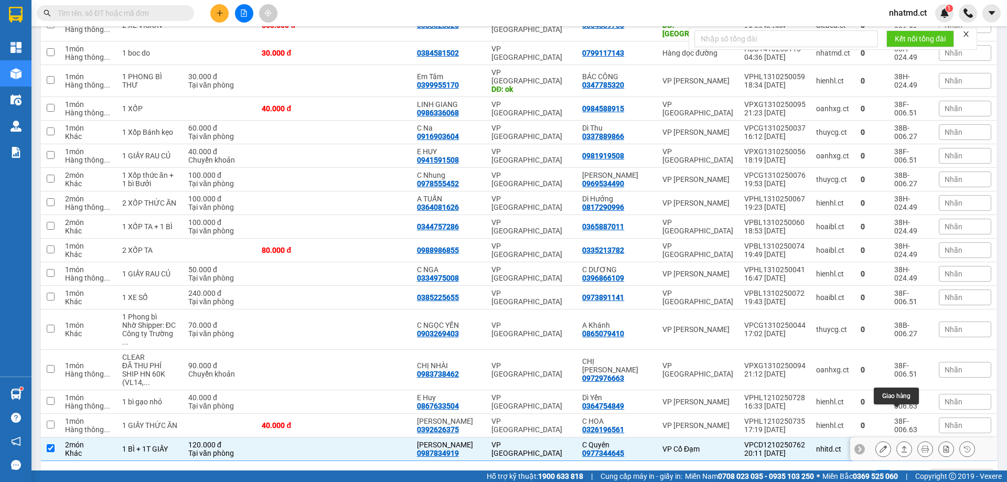
click at [900, 445] on icon at bounding box center [903, 448] width 7 height 7
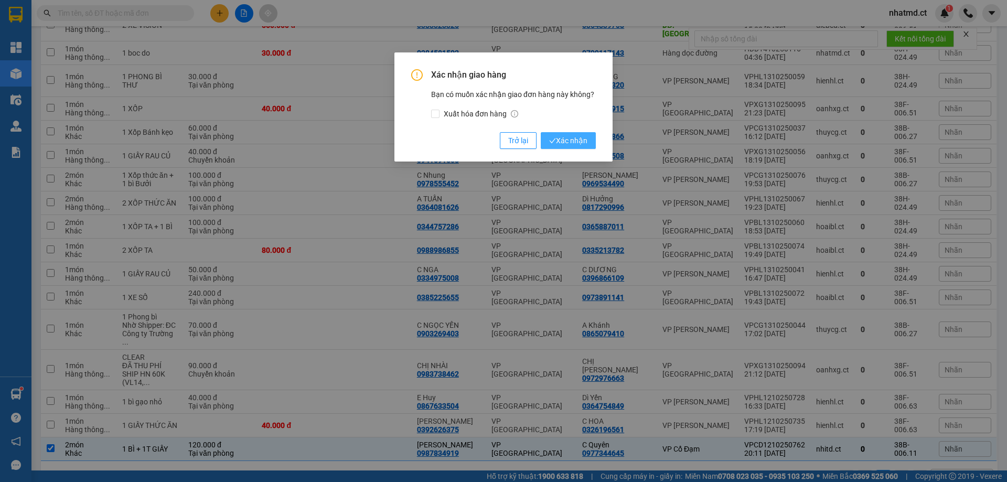
click at [567, 144] on span "Xác nhận" at bounding box center [568, 141] width 38 height 12
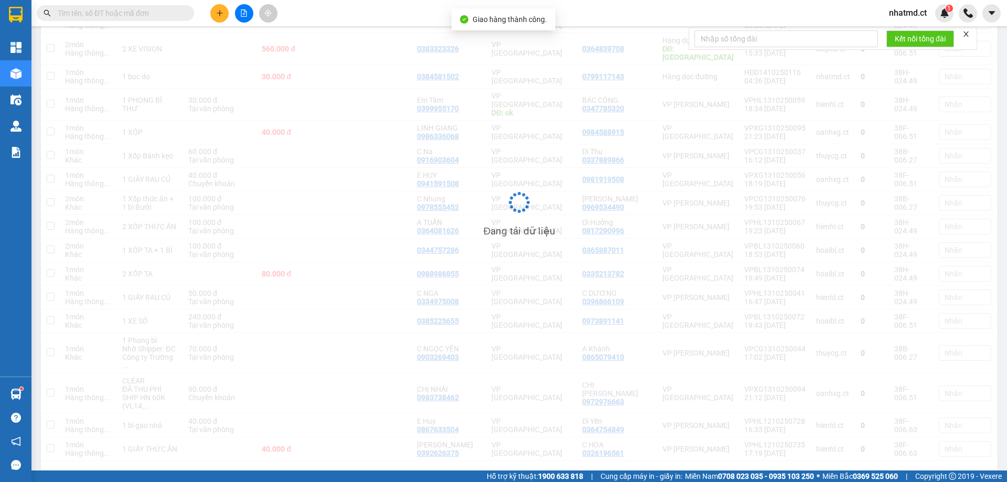
scroll to position [222, 0]
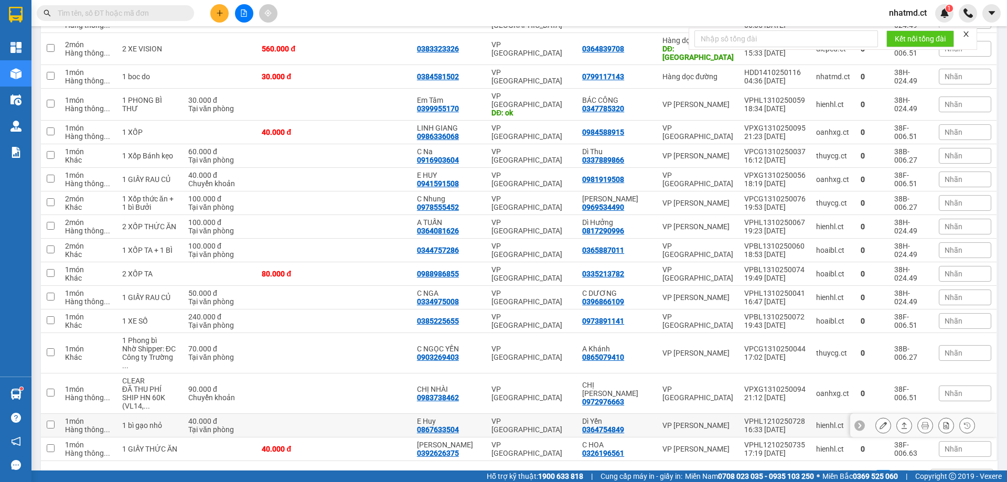
click at [599, 417] on div "Dì Yến" at bounding box center [617, 421] width 70 height 8
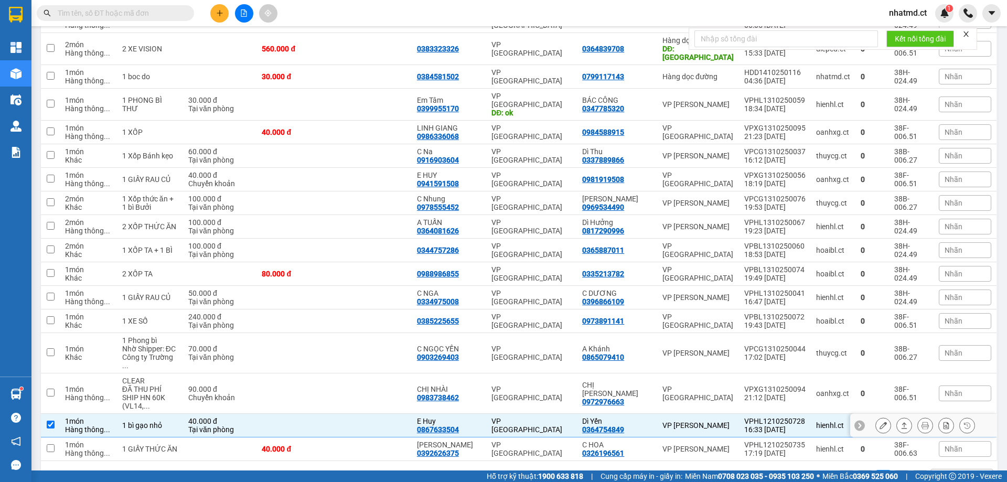
click at [900, 422] on icon at bounding box center [903, 425] width 7 height 7
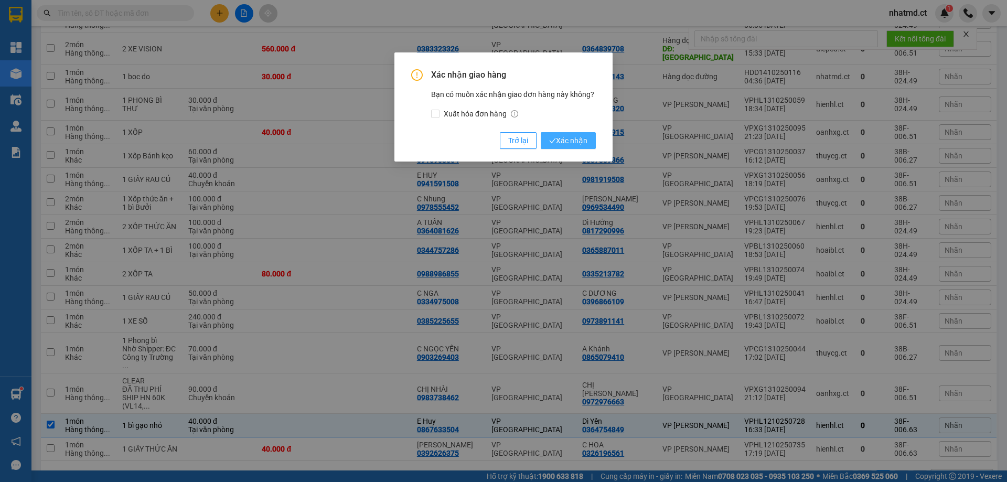
click at [577, 147] on button "Xác nhận" at bounding box center [568, 140] width 55 height 17
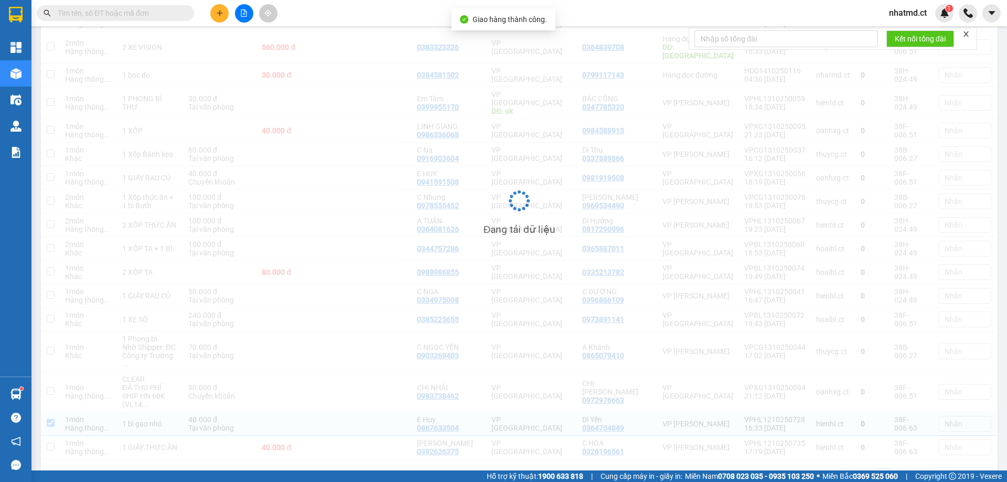
scroll to position [220, 0]
checkbox input "false"
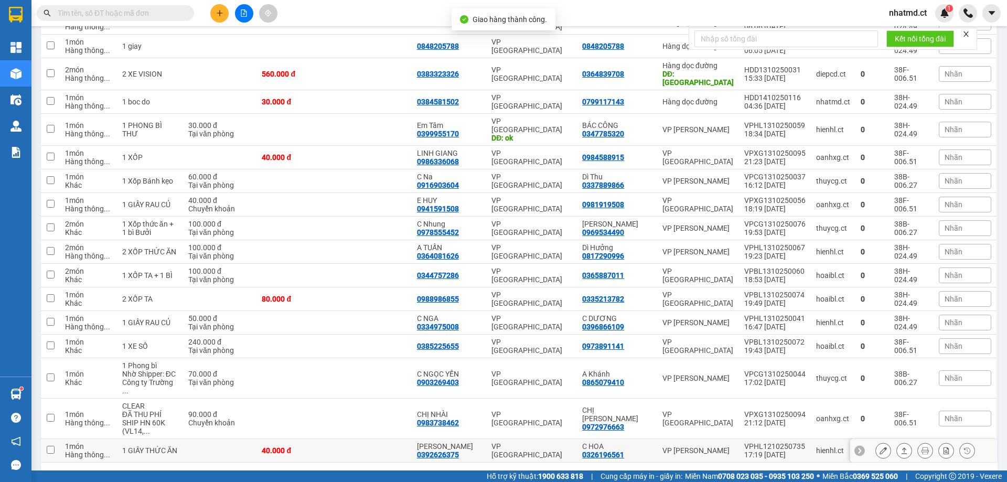
scroll to position [198, 0]
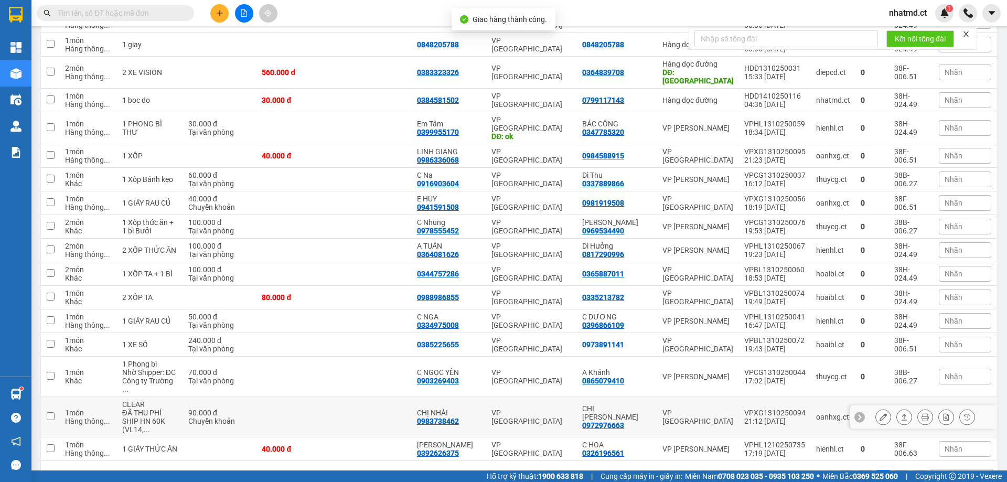
click at [800, 397] on td "VPXG1310250094 21:12 [DATE]" at bounding box center [775, 417] width 72 height 40
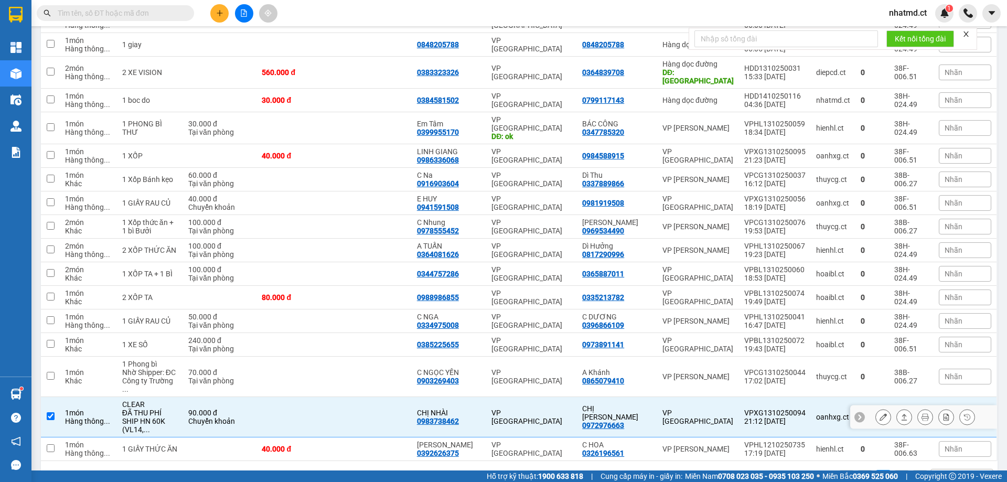
click at [496, 397] on td "VP [GEOGRAPHIC_DATA]" at bounding box center [531, 417] width 91 height 40
checkbox input "false"
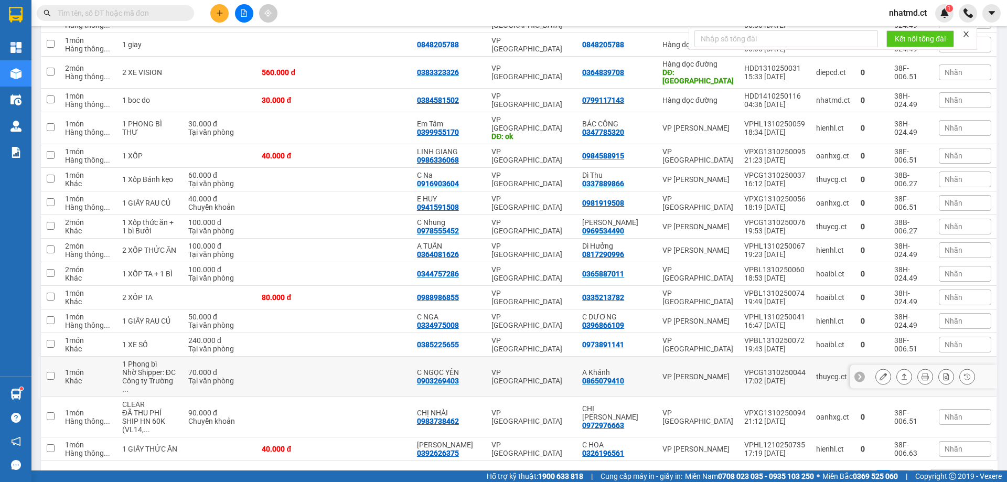
click at [520, 368] on div "VP [GEOGRAPHIC_DATA]" at bounding box center [531, 376] width 80 height 17
checkbox input "true"
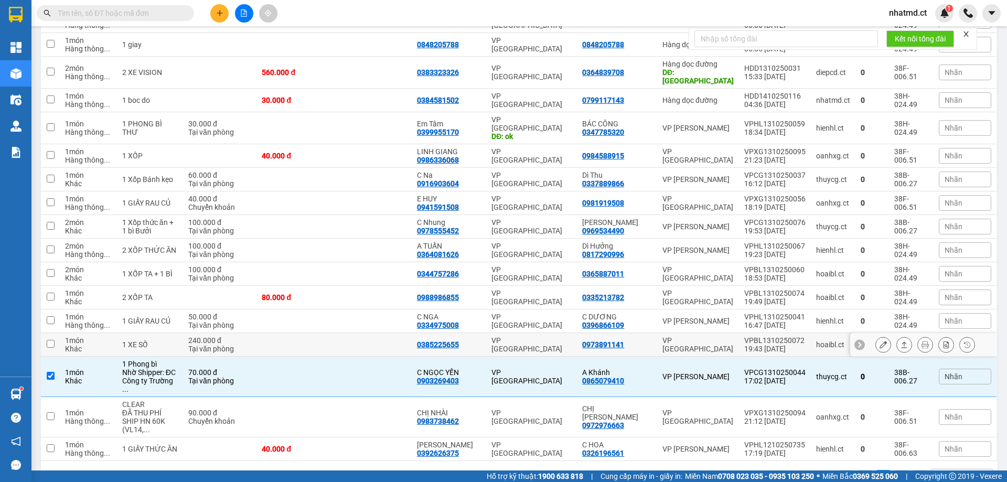
click at [552, 336] on td "VP [GEOGRAPHIC_DATA]" at bounding box center [531, 345] width 91 height 24
checkbox input "true"
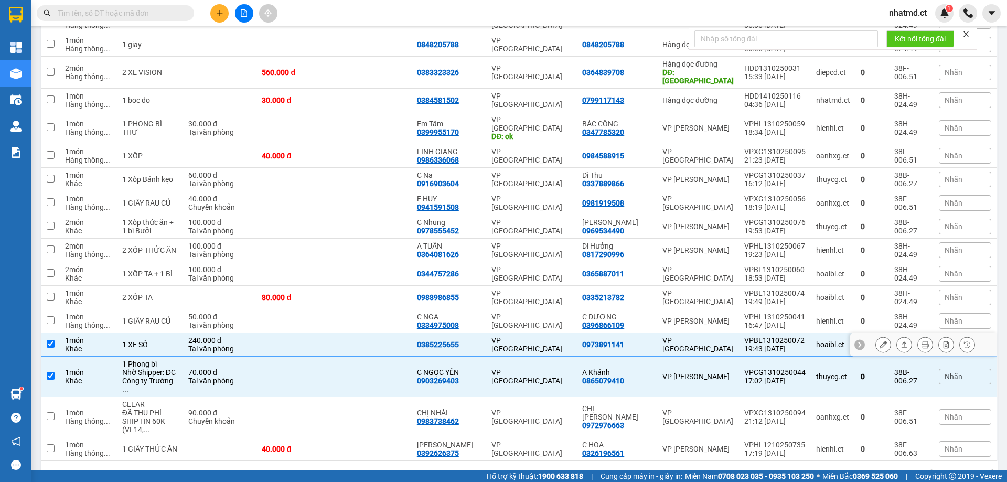
click at [547, 368] on div "VP [GEOGRAPHIC_DATA]" at bounding box center [531, 376] width 80 height 17
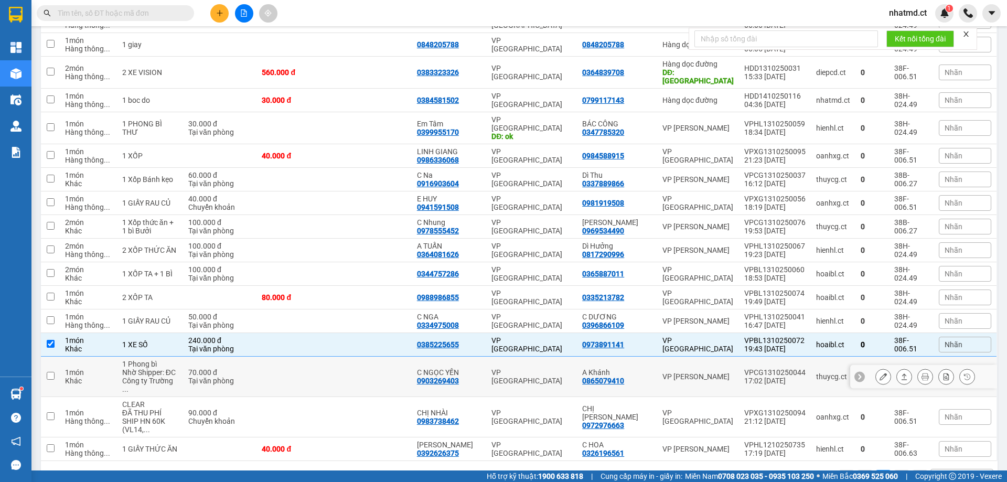
click at [400, 357] on td at bounding box center [373, 377] width 78 height 40
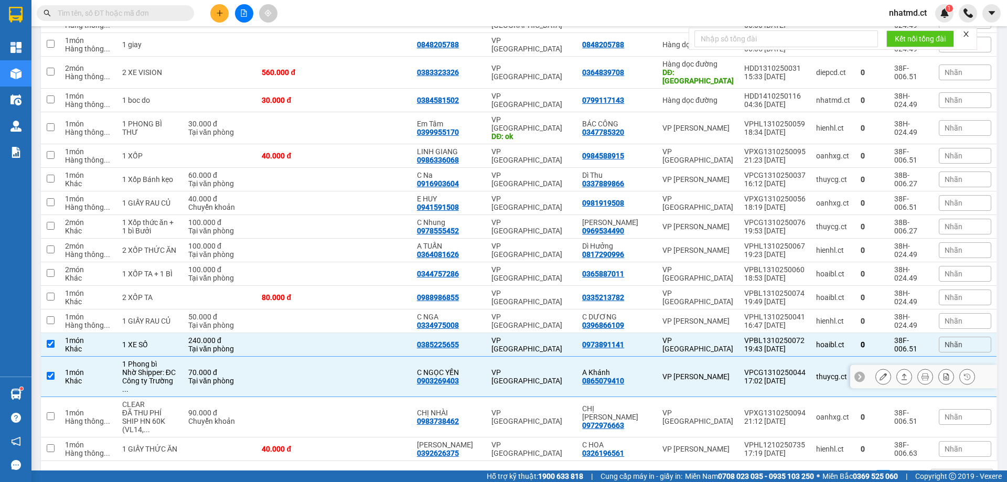
checkbox input "true"
drag, startPoint x: 400, startPoint y: 380, endPoint x: 399, endPoint y: 414, distance: 34.1
click at [400, 397] on td at bounding box center [373, 417] width 78 height 40
checkbox input "true"
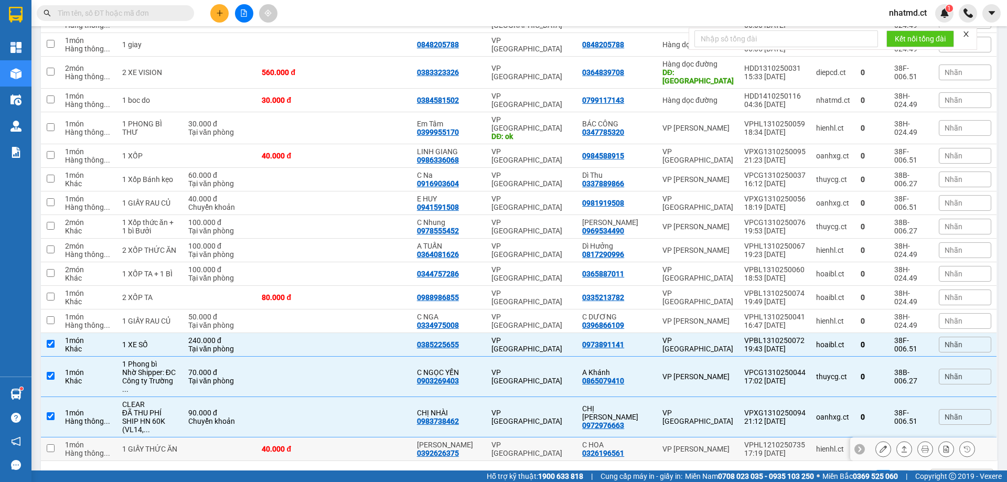
click at [399, 437] on td at bounding box center [373, 449] width 78 height 24
checkbox input "true"
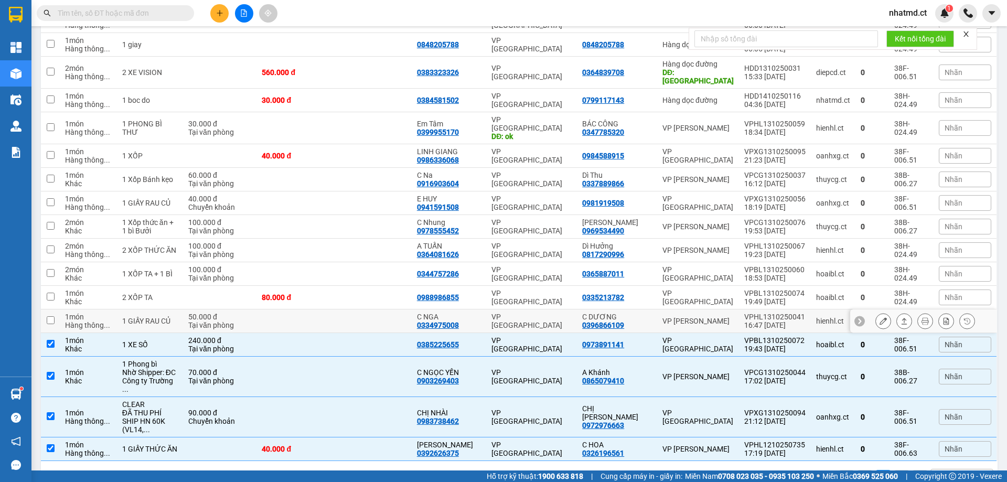
click at [382, 312] on td at bounding box center [373, 321] width 78 height 24
checkbox input "true"
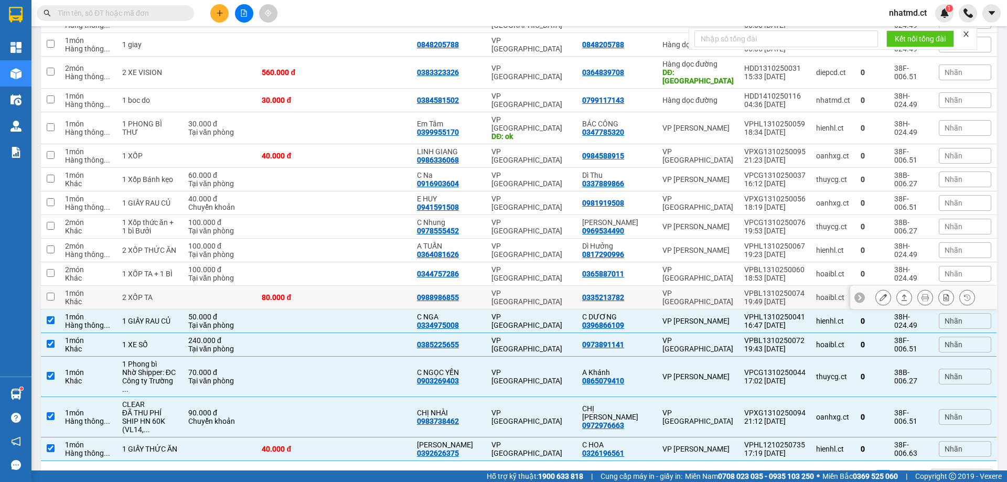
click at [391, 286] on td at bounding box center [373, 298] width 78 height 24
checkbox input "true"
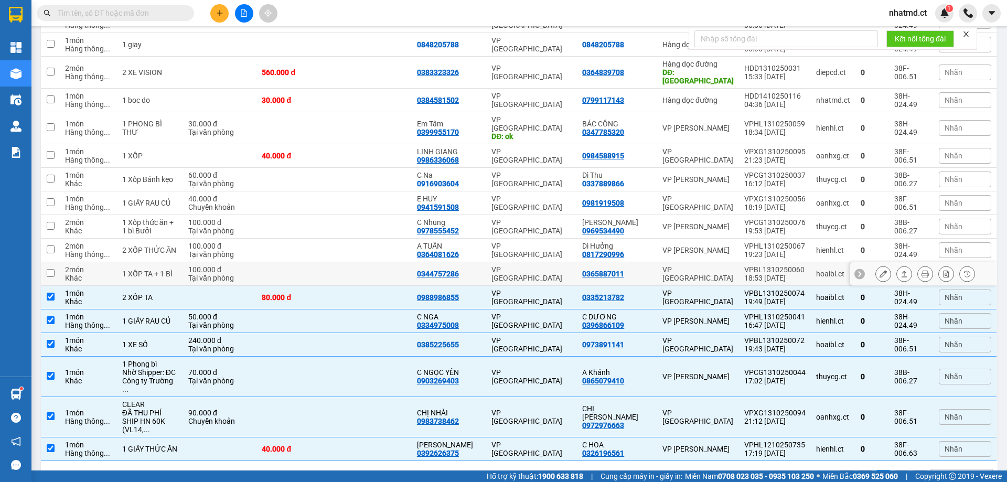
click at [390, 265] on td at bounding box center [373, 274] width 78 height 24
checkbox input "true"
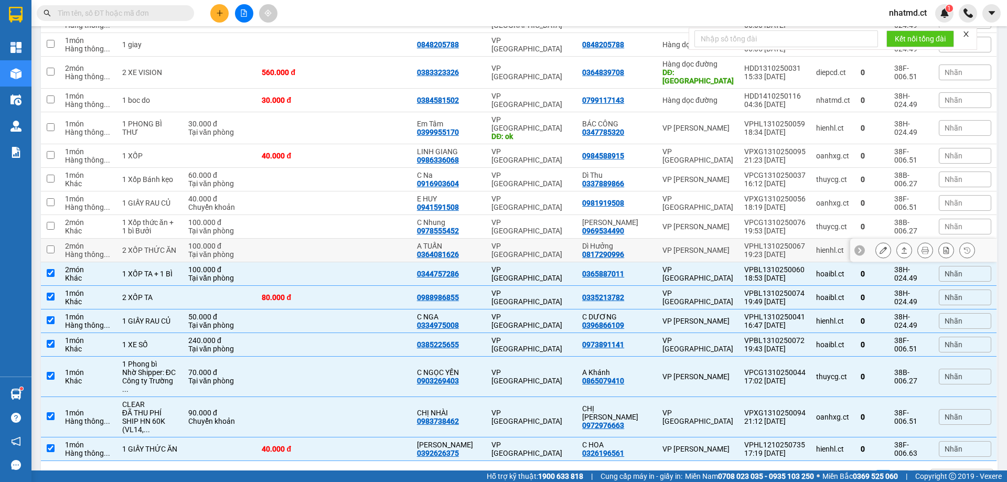
click at [394, 243] on td at bounding box center [373, 251] width 78 height 24
checkbox input "true"
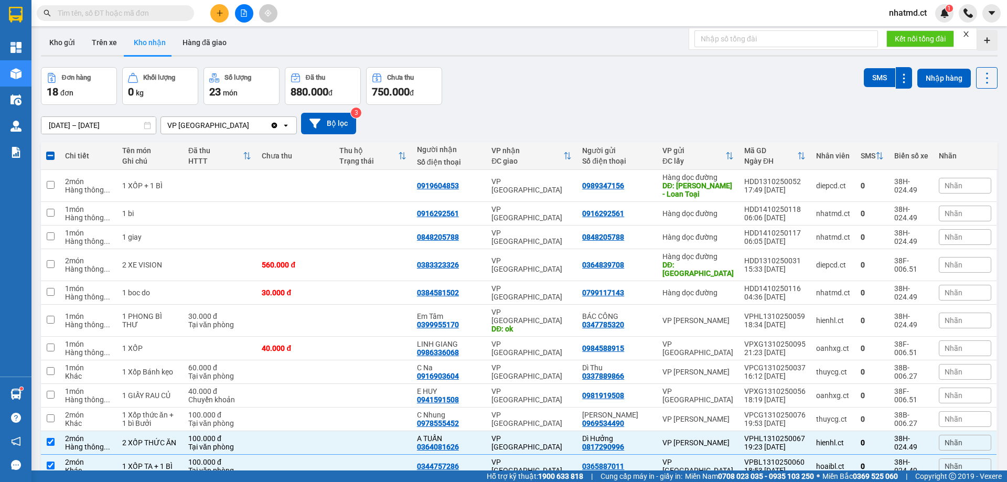
scroll to position [0, 0]
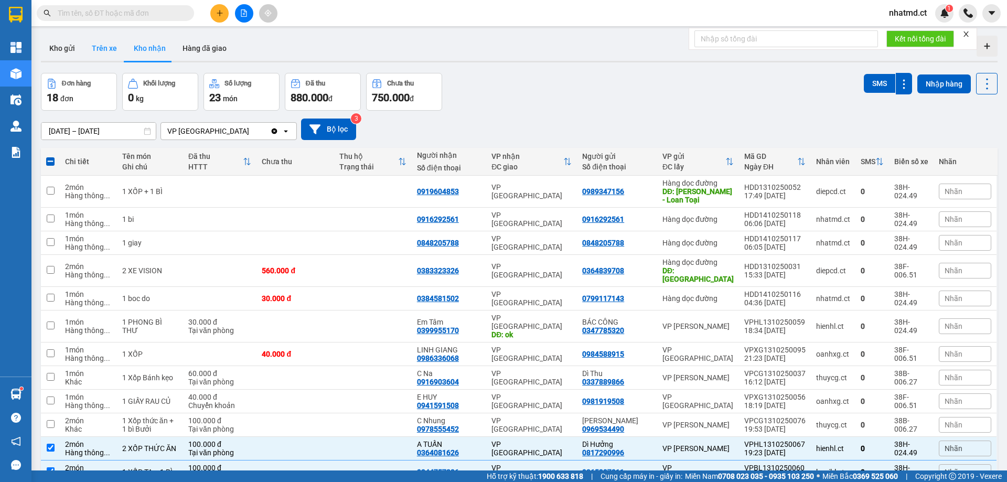
click at [120, 52] on button "Trên xe" at bounding box center [104, 48] width 42 height 25
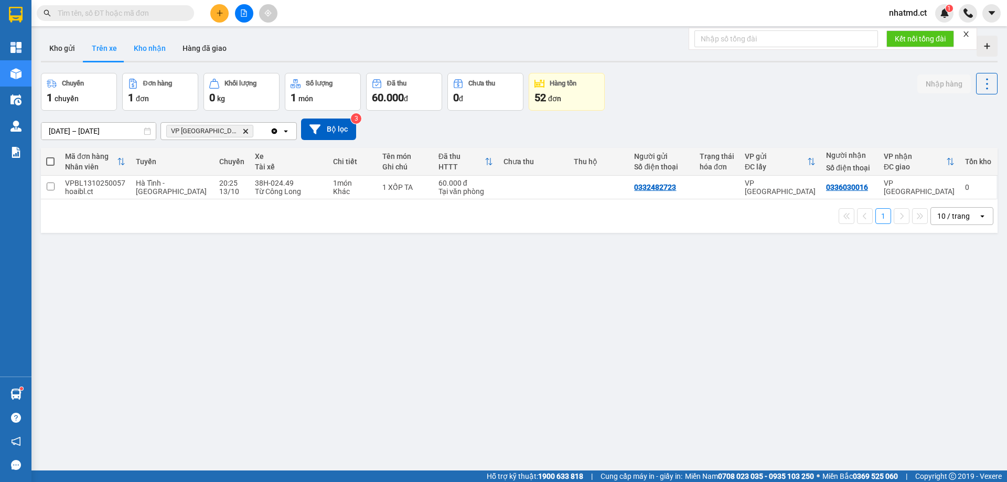
click at [158, 53] on button "Kho nhận" at bounding box center [149, 48] width 49 height 25
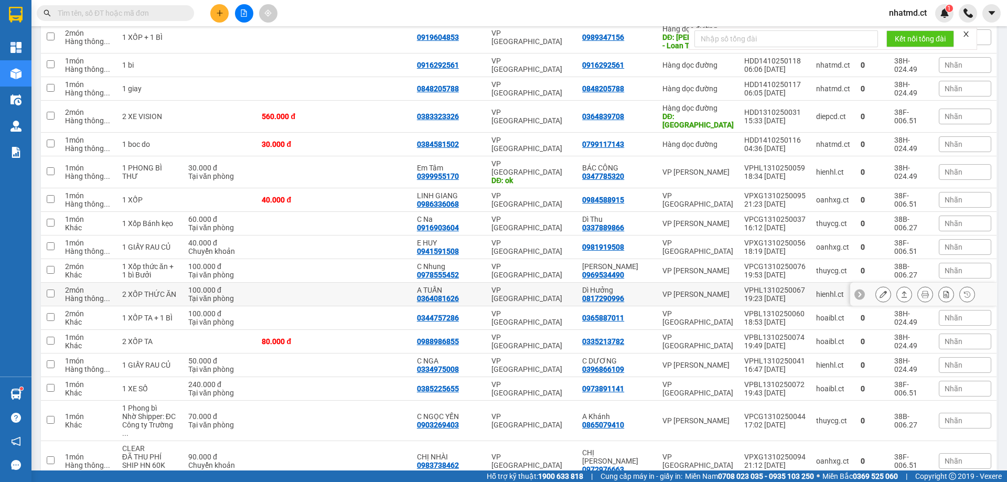
scroll to position [198, 0]
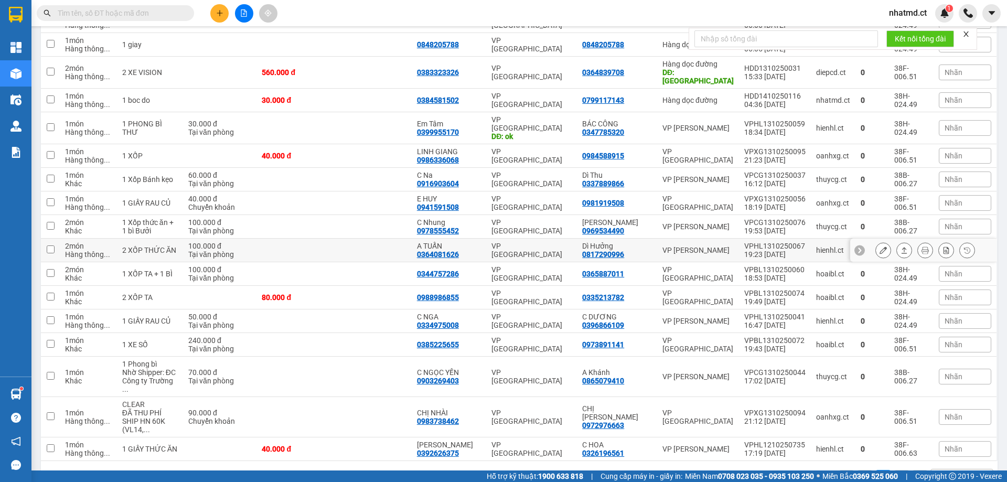
click at [395, 239] on td at bounding box center [373, 251] width 78 height 24
checkbox input "true"
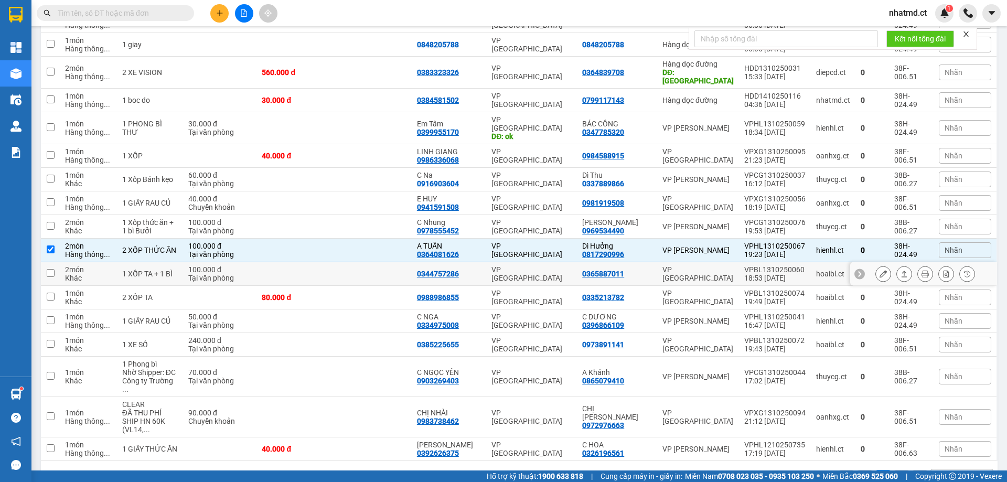
click at [386, 262] on td at bounding box center [373, 274] width 78 height 24
checkbox input "true"
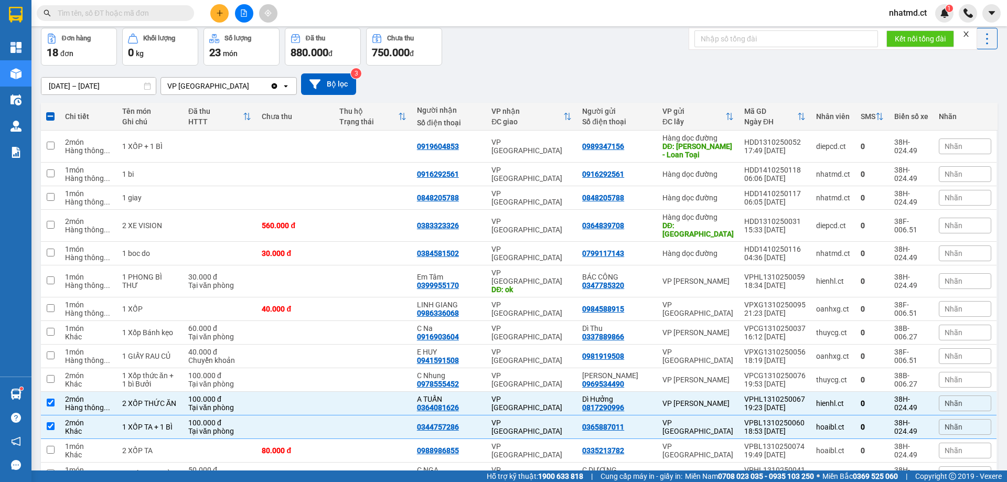
scroll to position [0, 0]
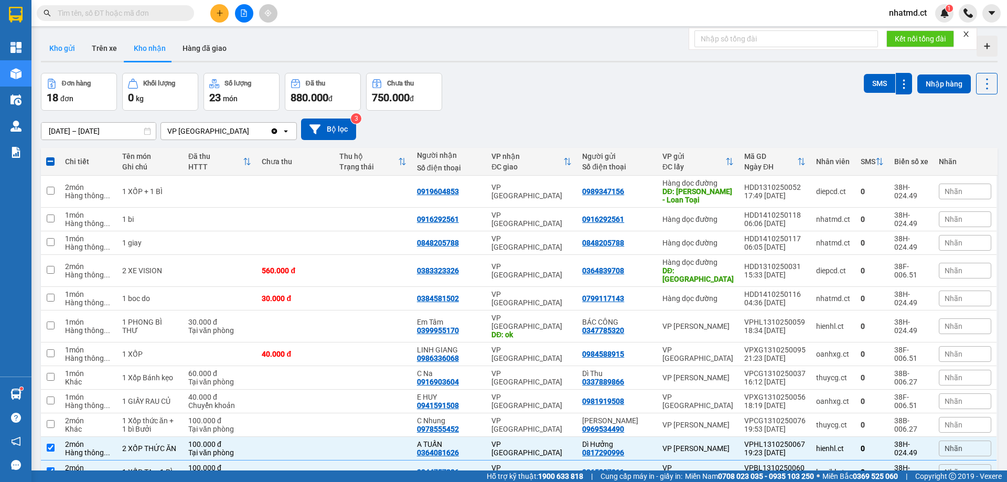
click at [76, 53] on button "Kho gửi" at bounding box center [62, 48] width 42 height 25
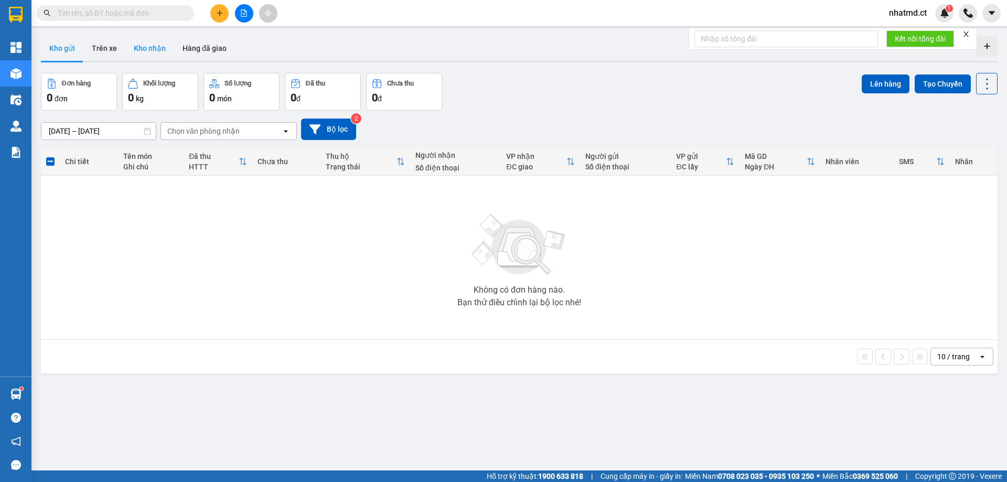
click at [141, 52] on button "Kho nhận" at bounding box center [149, 48] width 49 height 25
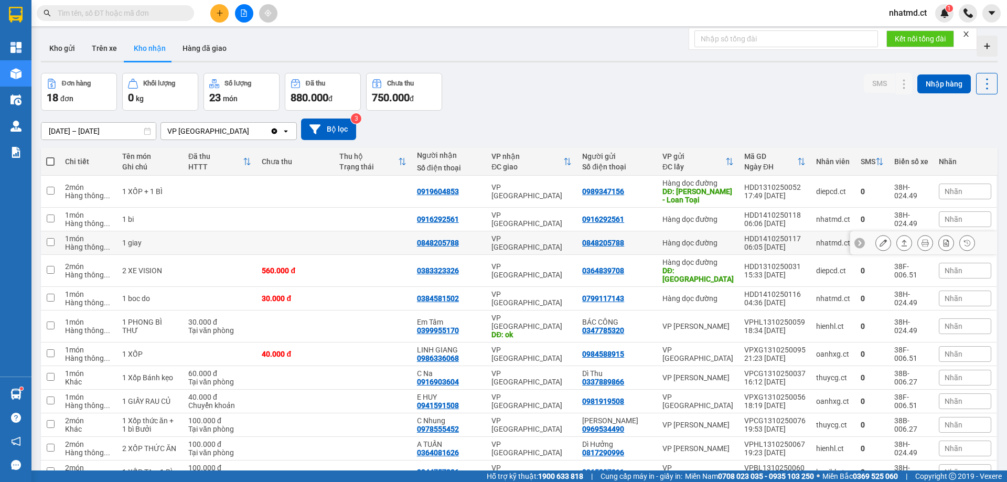
scroll to position [198, 0]
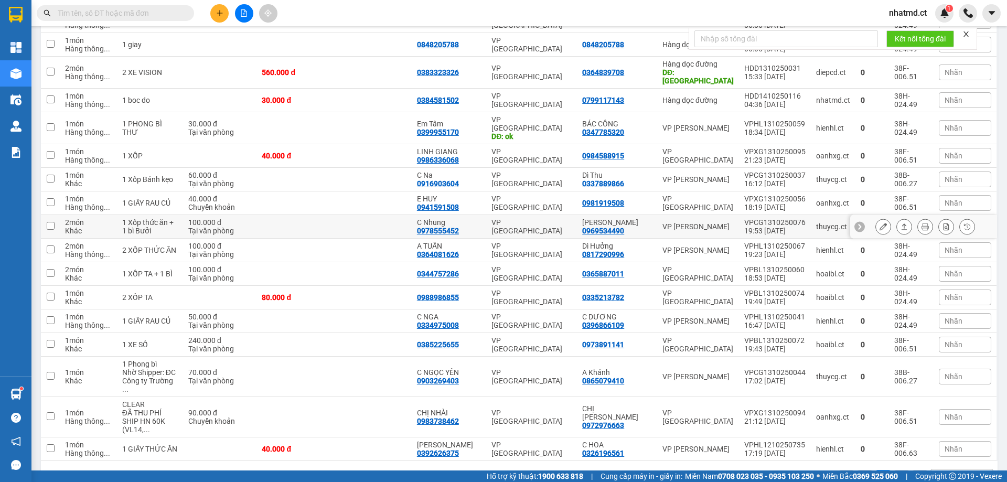
click at [390, 215] on td at bounding box center [373, 227] width 78 height 24
checkbox input "true"
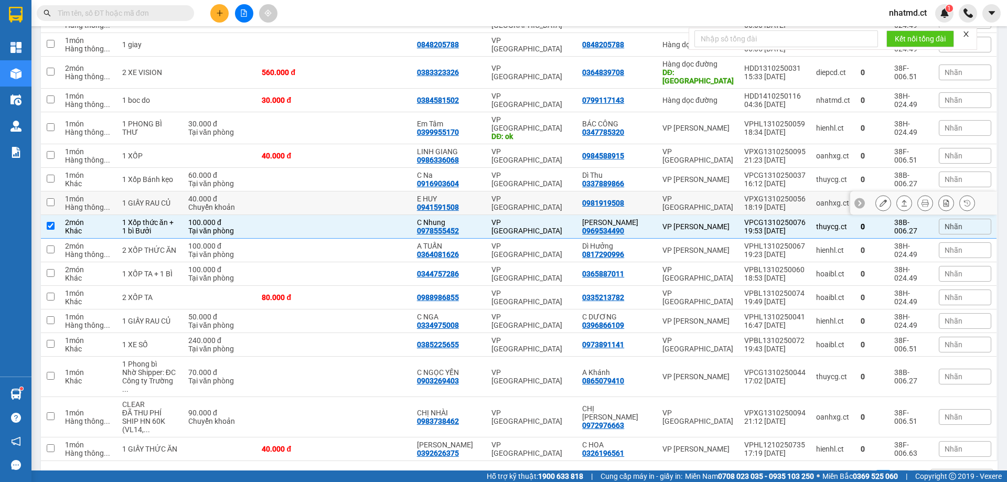
click at [395, 192] on td at bounding box center [373, 203] width 78 height 24
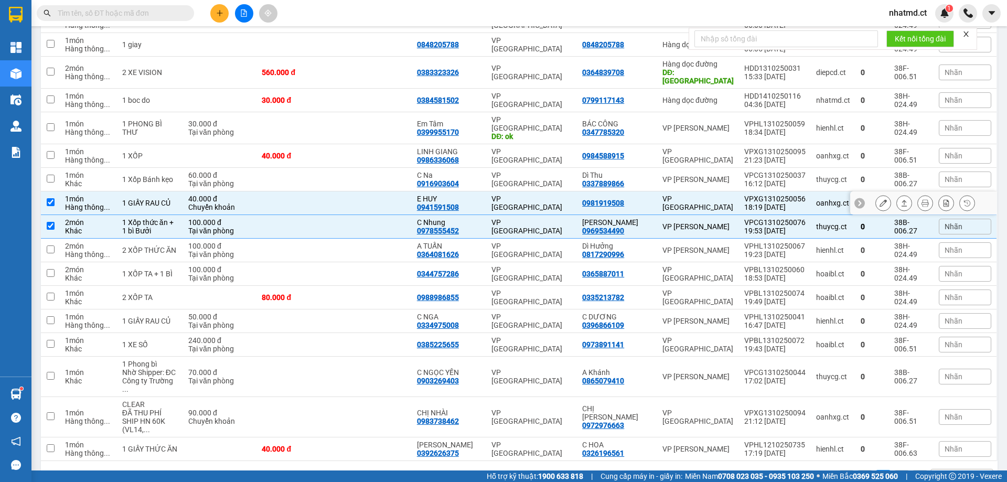
click at [404, 195] on td at bounding box center [373, 203] width 78 height 24
checkbox input "false"
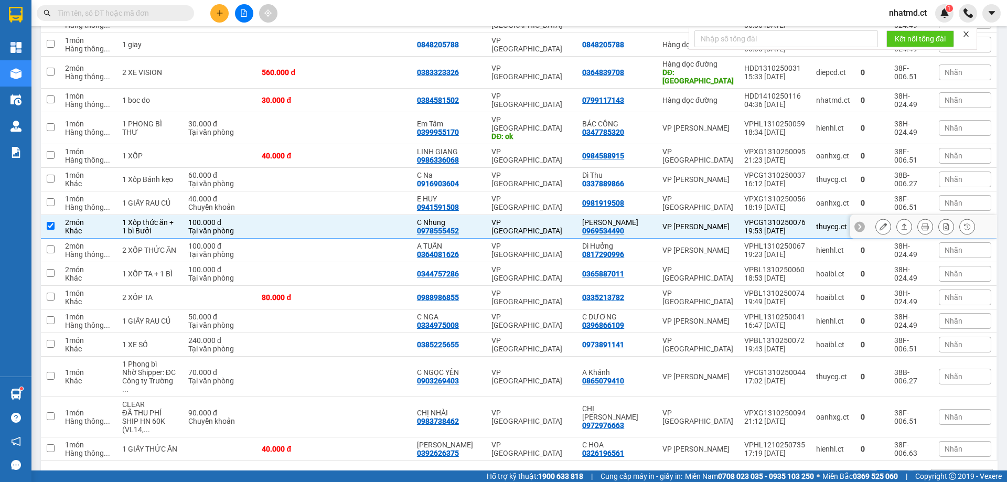
click at [397, 215] on td at bounding box center [373, 227] width 78 height 24
checkbox input "false"
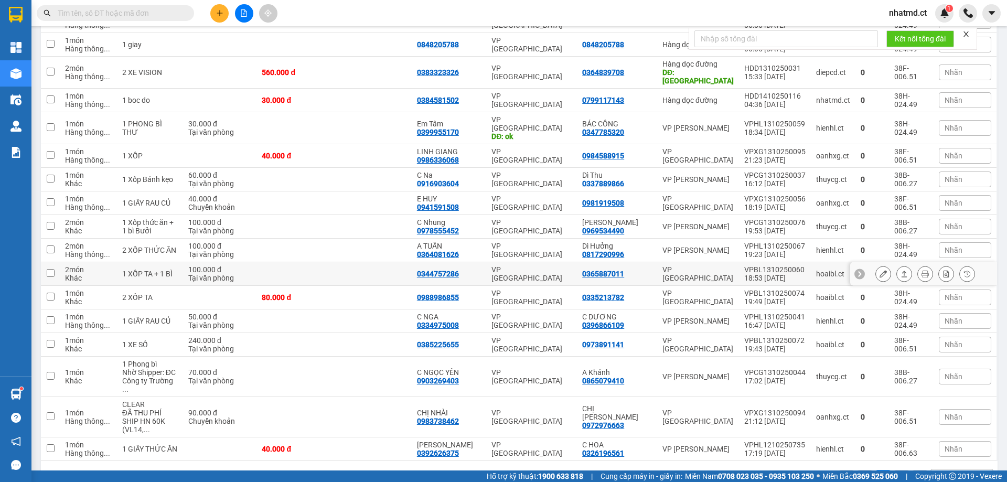
click at [396, 262] on td at bounding box center [373, 274] width 78 height 24
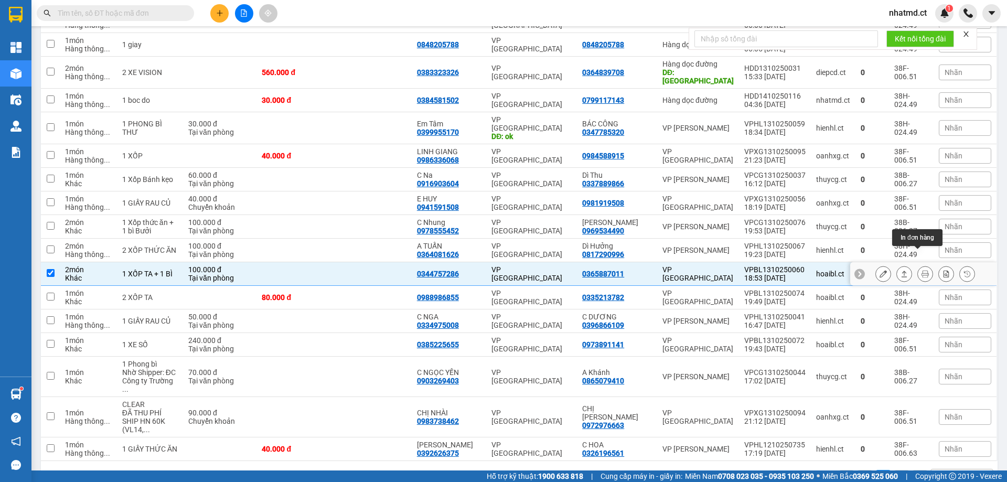
click at [900, 265] on button at bounding box center [904, 274] width 15 height 18
click at [900, 270] on icon at bounding box center [903, 273] width 7 height 7
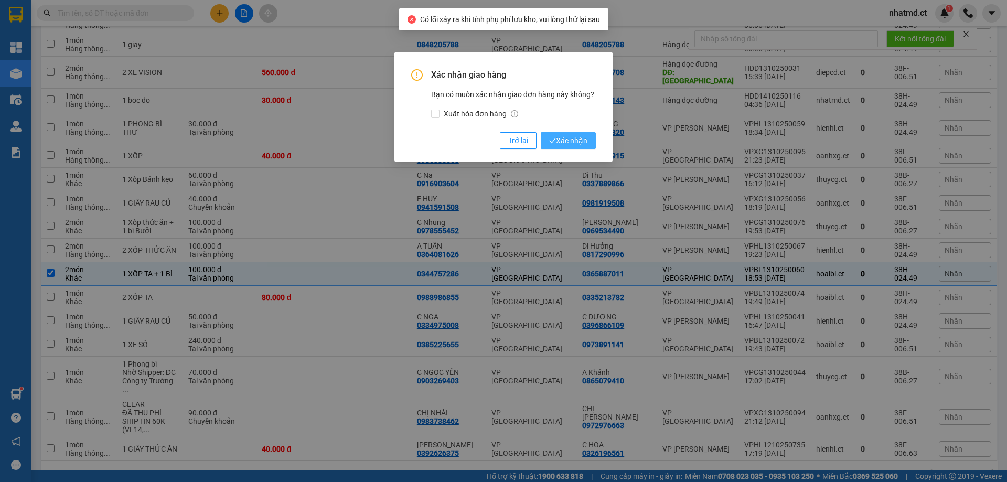
click at [572, 149] on button "Xác nhận" at bounding box center [568, 140] width 55 height 17
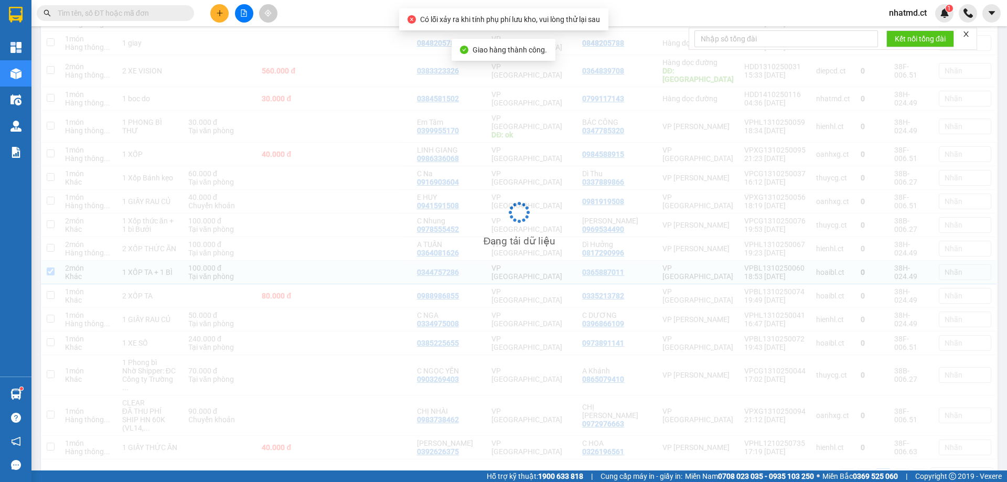
scroll to position [197, 0]
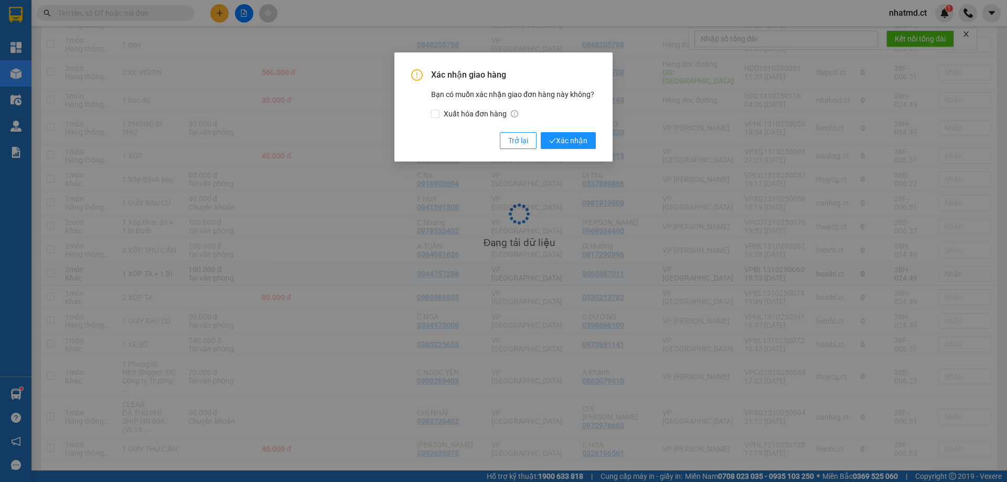
checkbox input "false"
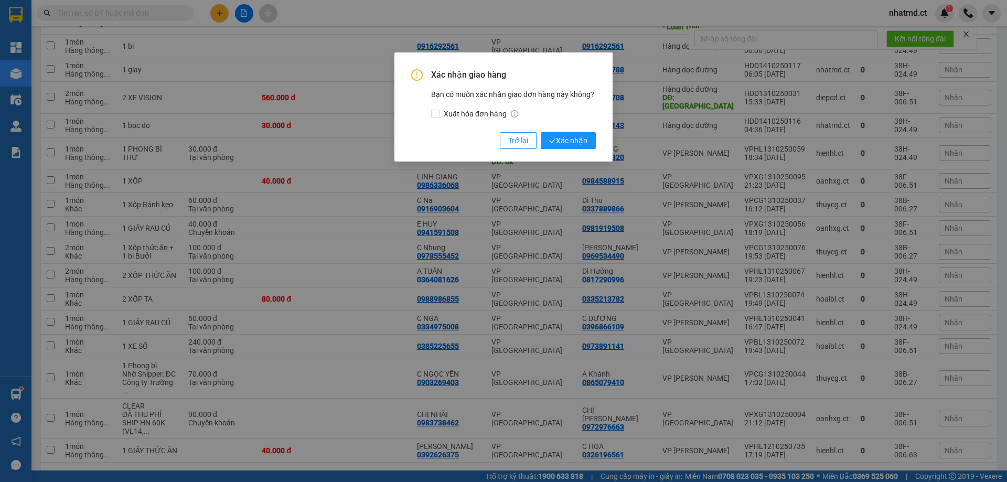
scroll to position [175, 0]
click at [509, 144] on span "Trở lại" at bounding box center [518, 141] width 20 height 12
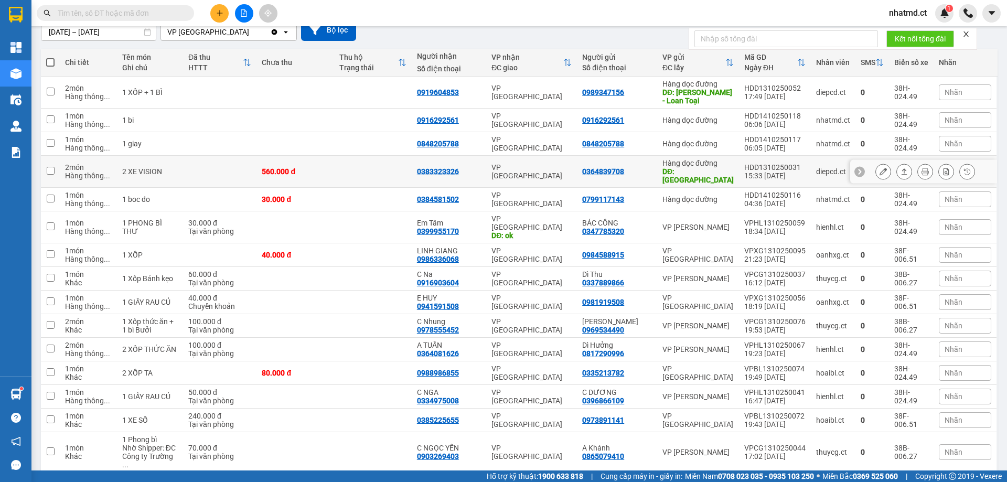
scroll to position [0, 0]
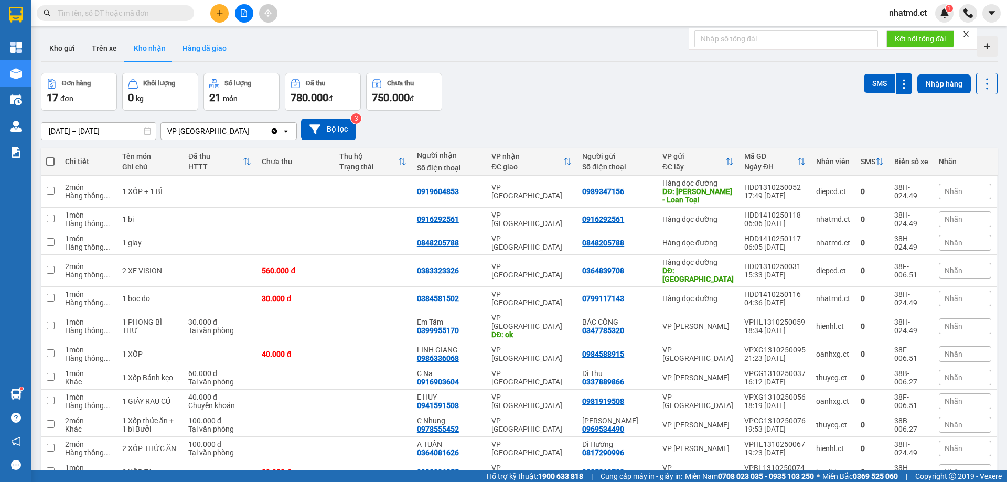
click at [184, 49] on button "Hàng đã giao" at bounding box center [204, 48] width 61 height 25
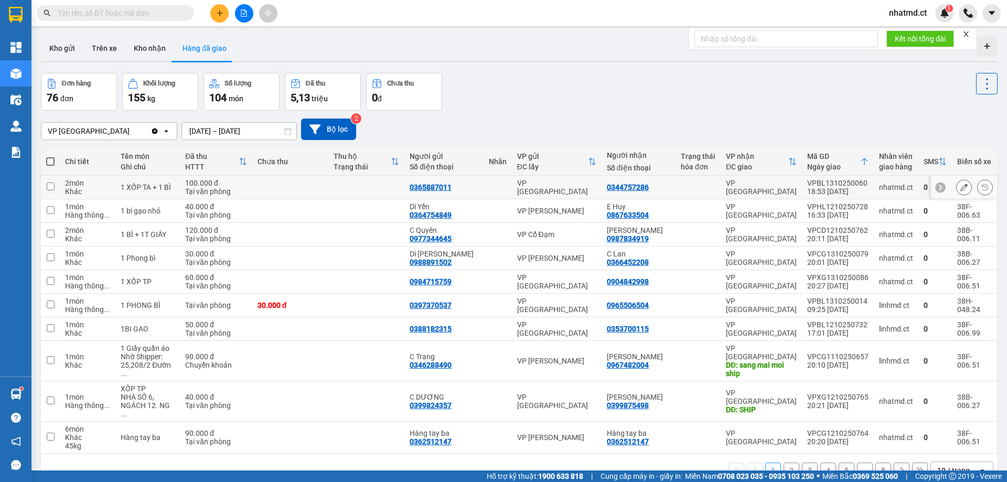
click at [369, 188] on td at bounding box center [366, 188] width 76 height 24
checkbox input "true"
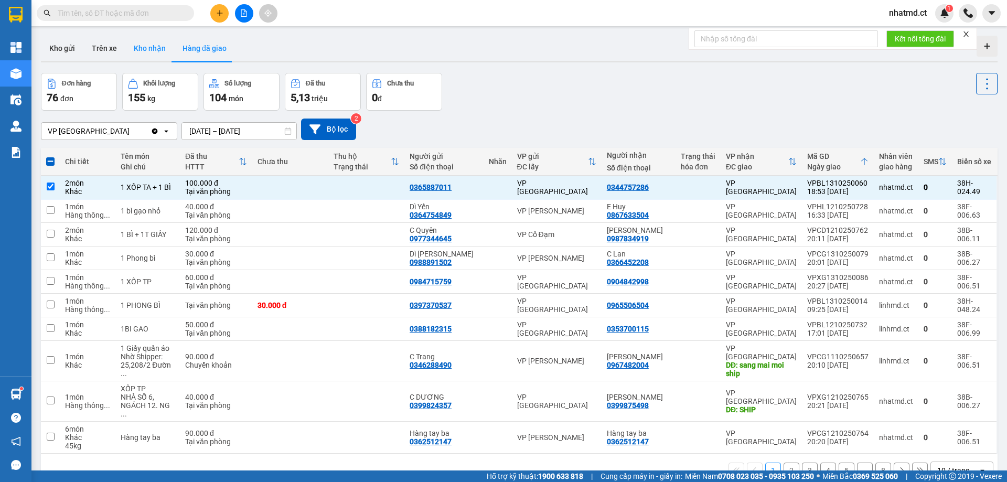
click at [159, 50] on button "Kho nhận" at bounding box center [149, 48] width 49 height 25
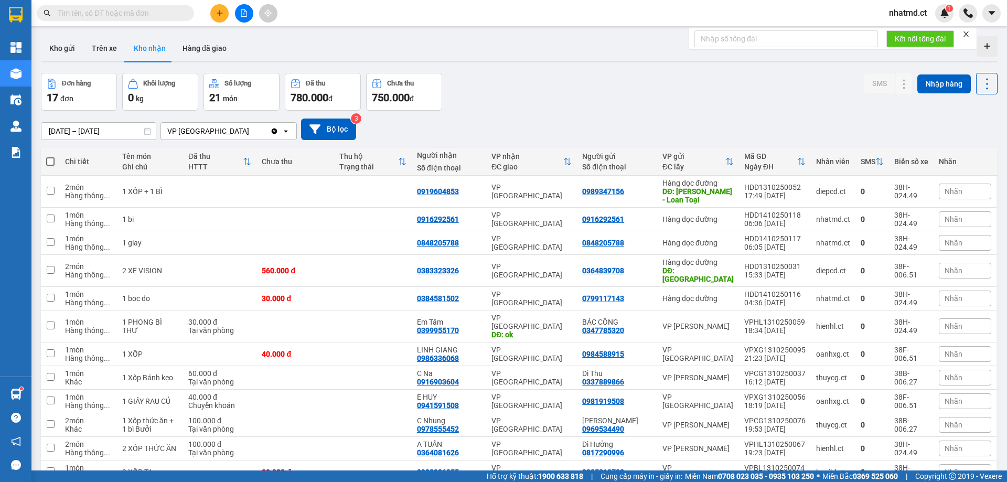
click at [156, 12] on input "text" at bounding box center [120, 13] width 124 height 12
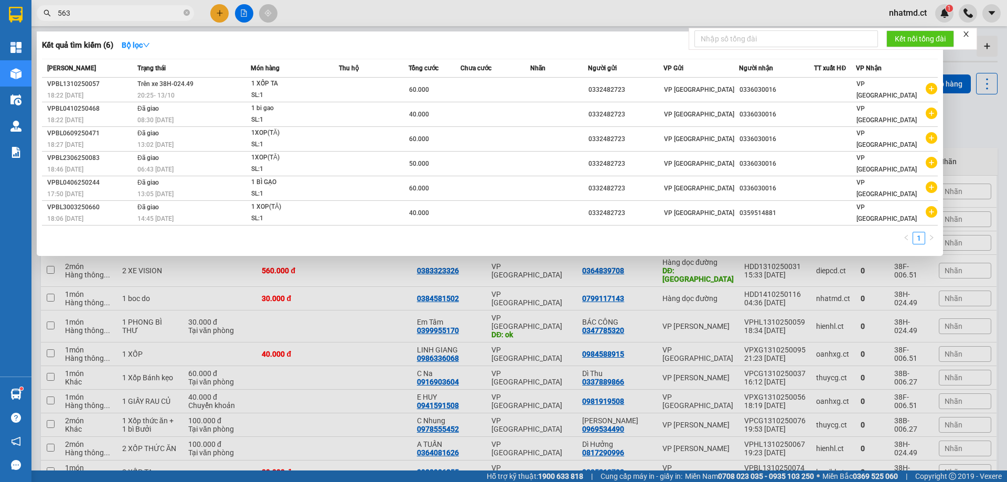
type input "563"
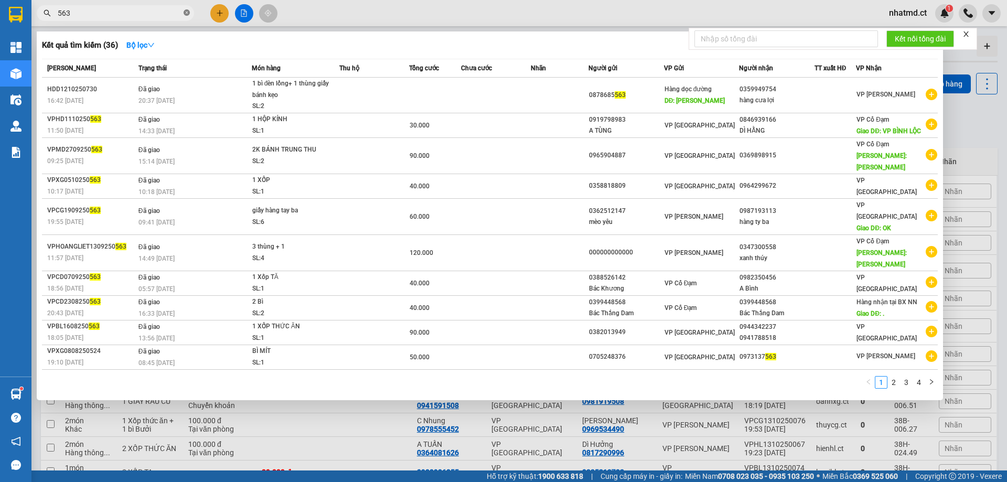
click at [187, 14] on icon "close-circle" at bounding box center [187, 12] width 6 height 6
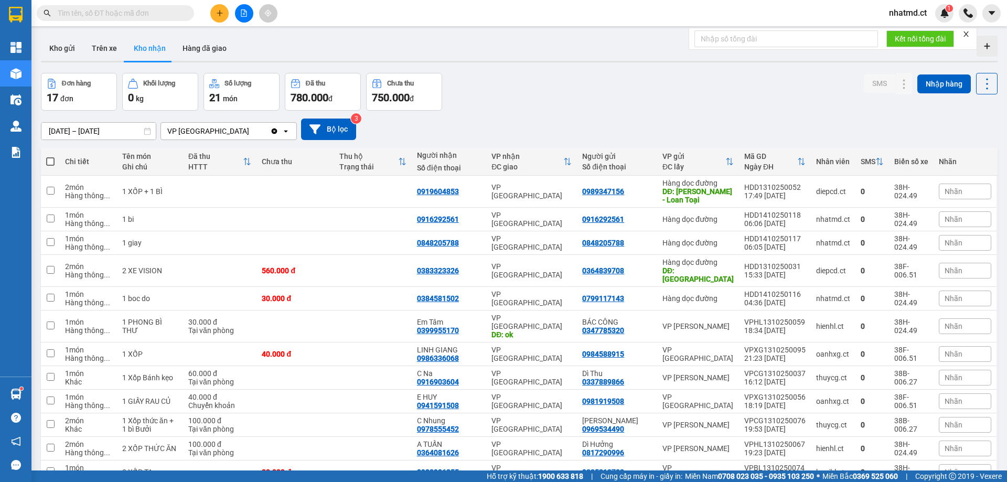
click at [168, 10] on input "text" at bounding box center [120, 13] width 124 height 12
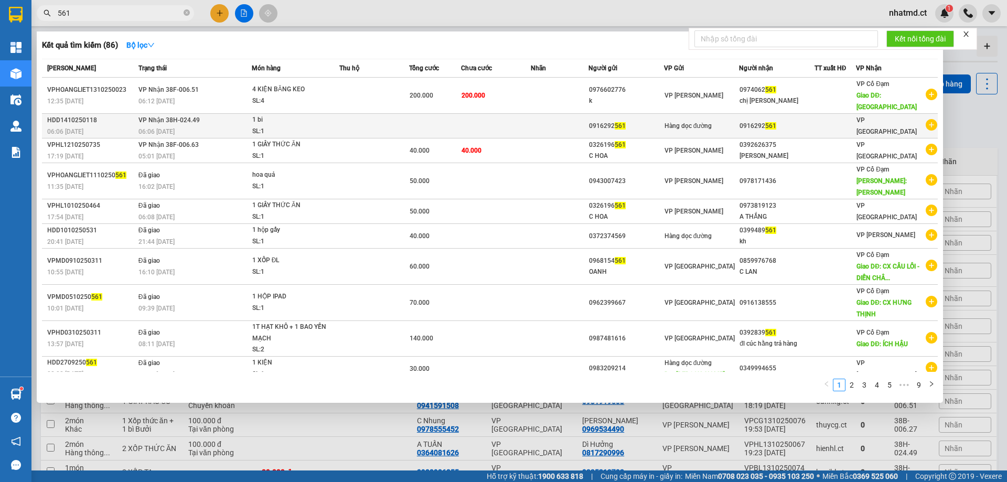
type input "561"
click at [215, 114] on td "VP Nhận 38H-024.49 06:06 [DATE]" at bounding box center [194, 126] width 116 height 25
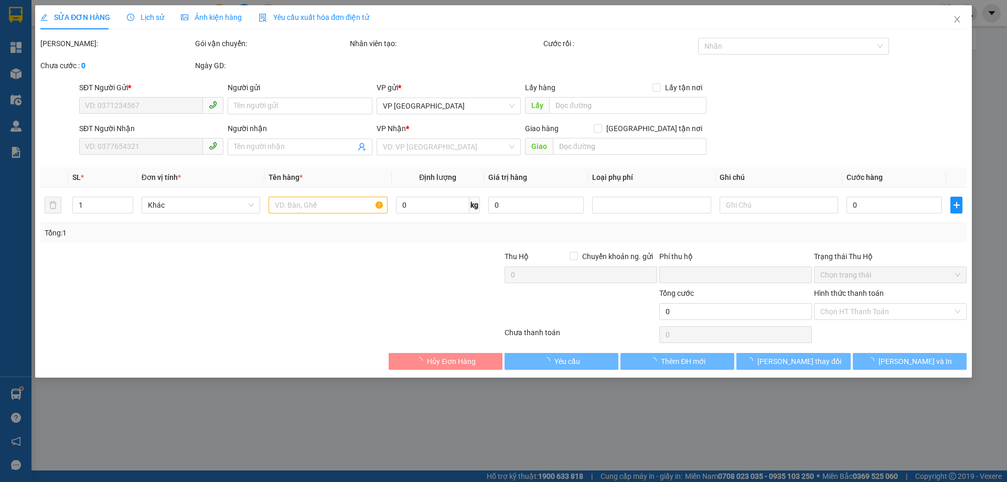
type input "0916292561"
type input "0"
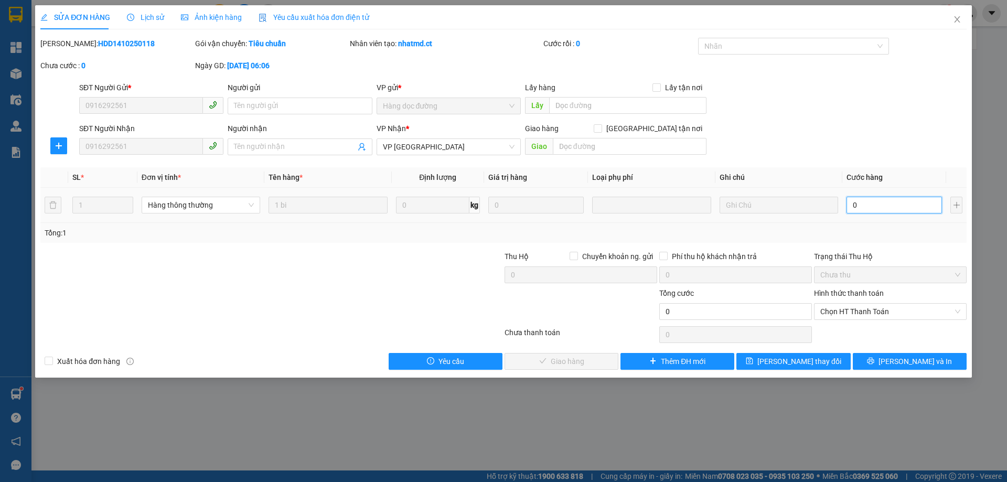
click at [875, 207] on input "0" at bounding box center [893, 205] width 95 height 17
type input "3"
type input "30"
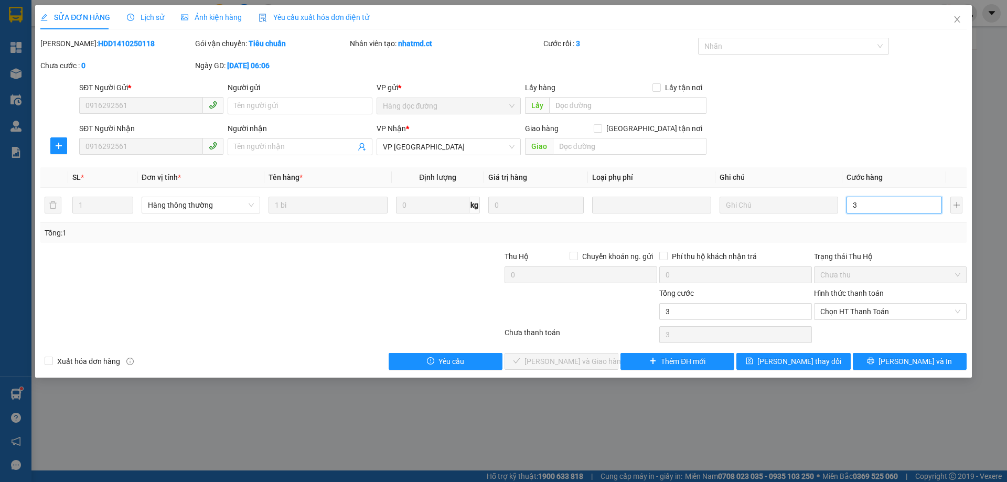
type input "30"
click at [881, 314] on span "Chọn HT Thanh Toán" at bounding box center [890, 312] width 140 height 16
type input "30"
type input "30.000"
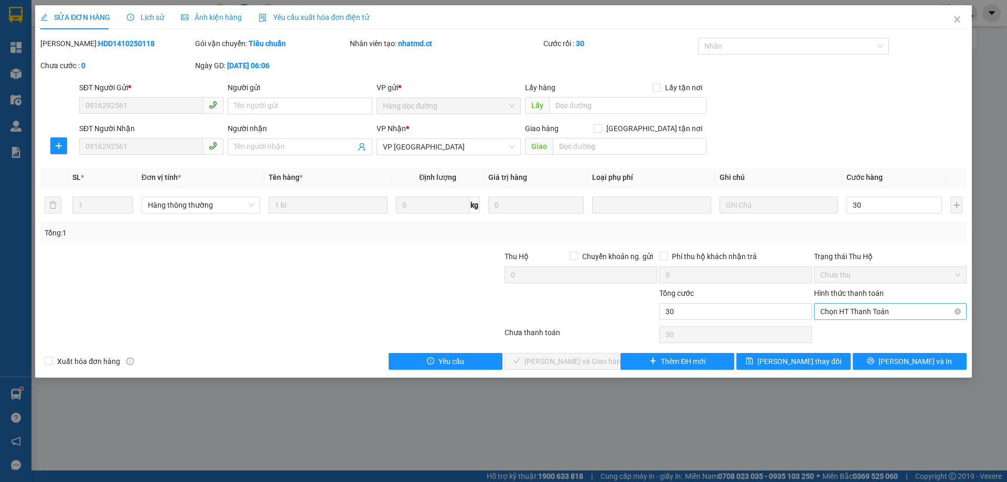
type input "30.000"
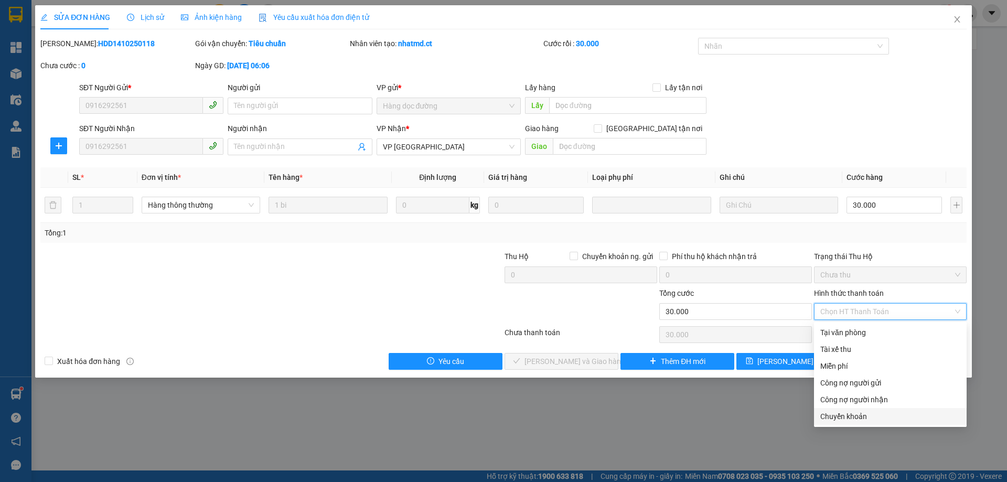
click at [857, 416] on div "Chuyển khoản" at bounding box center [890, 417] width 140 height 12
type input "0"
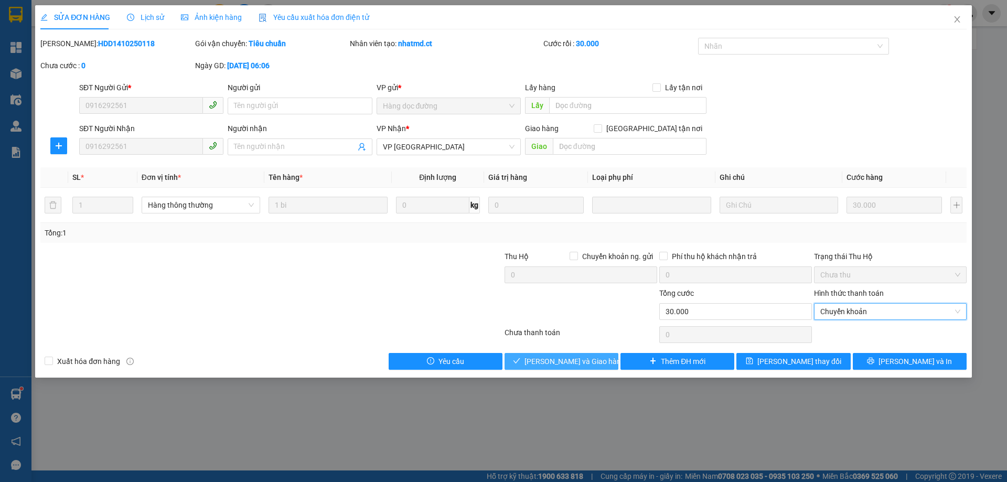
click at [582, 363] on span "[PERSON_NAME] và Giao hàng" at bounding box center [574, 362] width 101 height 12
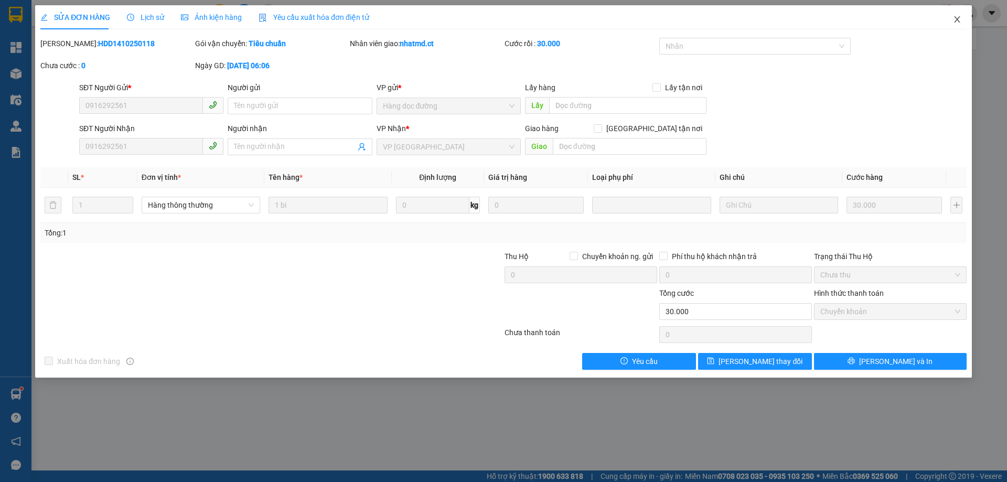
click at [958, 28] on span "Close" at bounding box center [956, 19] width 29 height 29
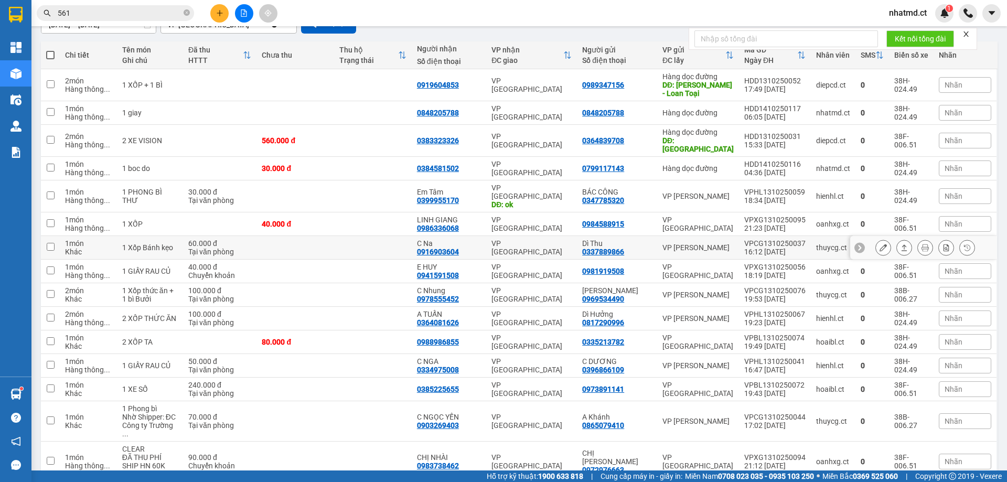
scroll to position [151, 0]
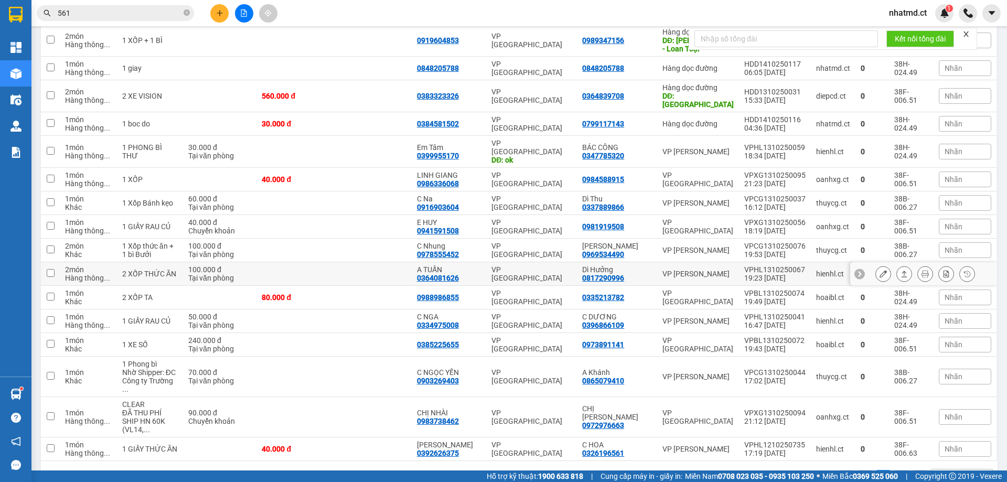
click at [389, 262] on td at bounding box center [373, 274] width 78 height 24
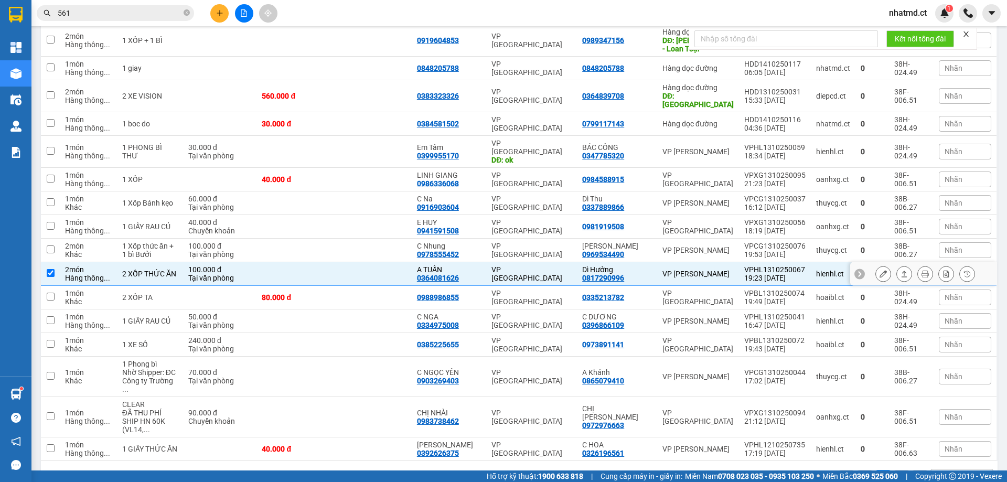
click at [389, 262] on td at bounding box center [373, 274] width 78 height 24
checkbox input "false"
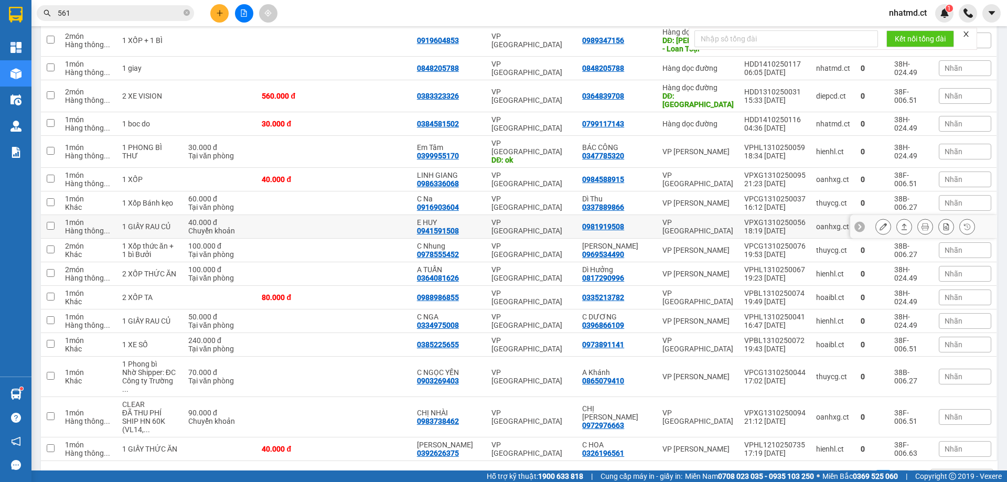
click at [396, 215] on td at bounding box center [373, 227] width 78 height 24
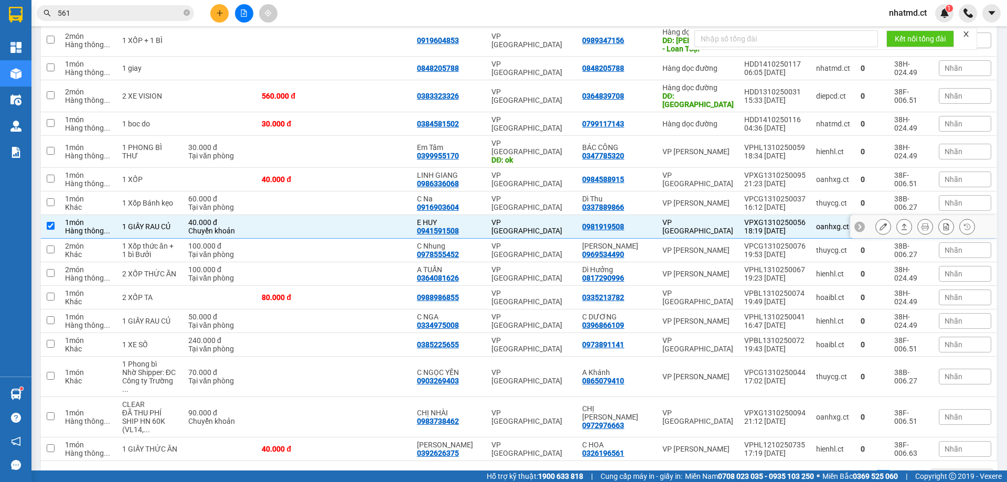
checkbox input "true"
click at [391, 191] on td at bounding box center [373, 203] width 78 height 24
checkbox input "true"
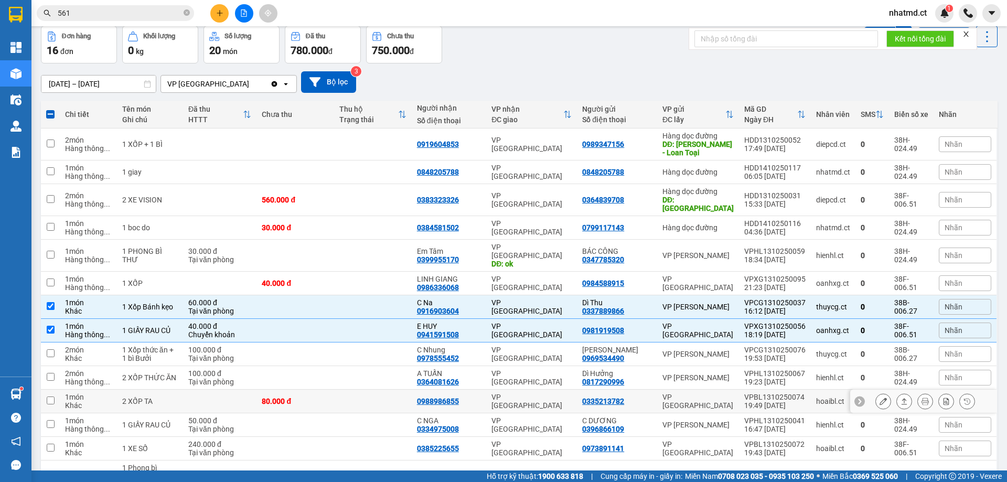
scroll to position [46, 0]
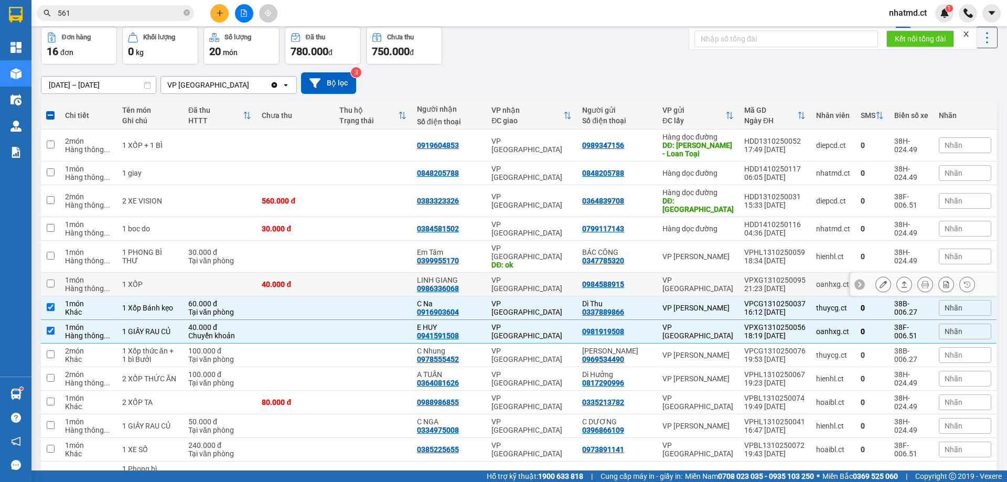
click at [374, 273] on td at bounding box center [373, 285] width 78 height 24
checkbox input "true"
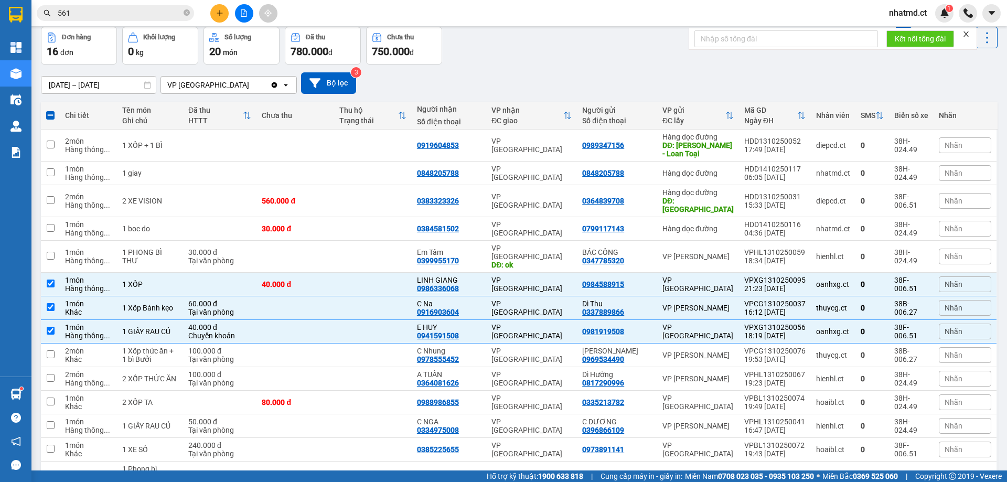
click at [167, 14] on input "561" at bounding box center [120, 13] width 124 height 12
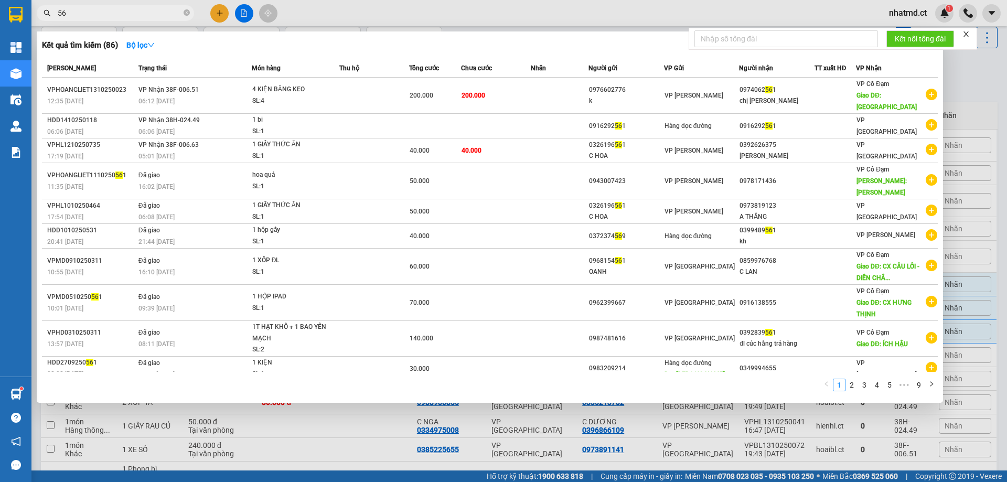
type input "5"
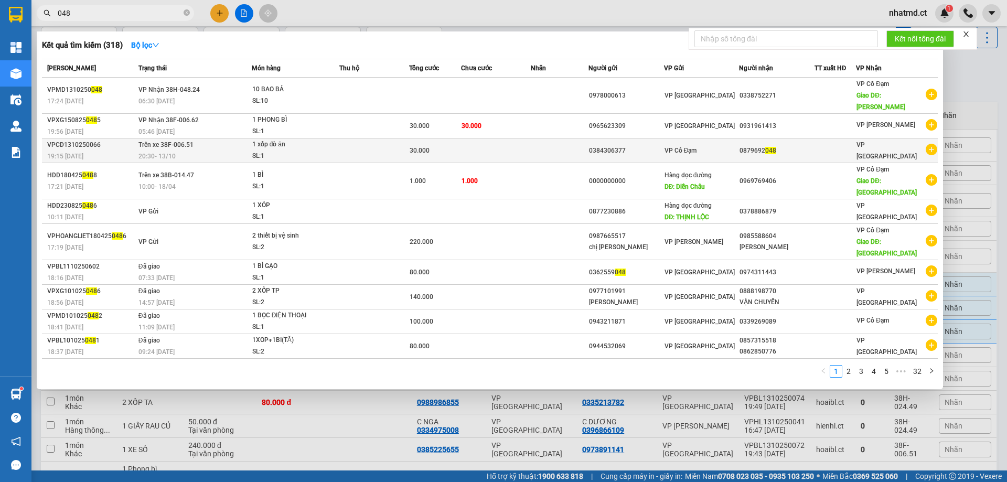
type input "048"
click at [315, 151] on div "SL: 1" at bounding box center [291, 157] width 79 height 12
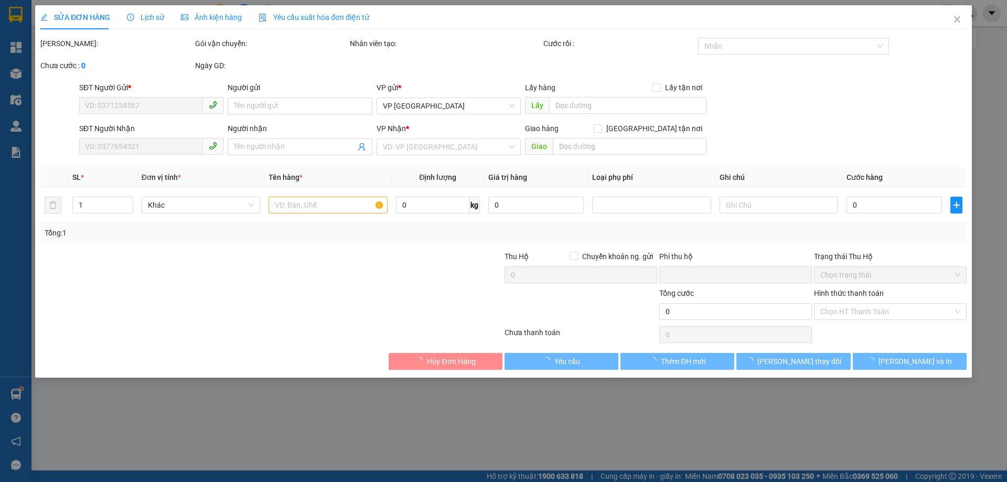
type input "0384306377"
type input "0879692048"
type input "0"
type input "30.000"
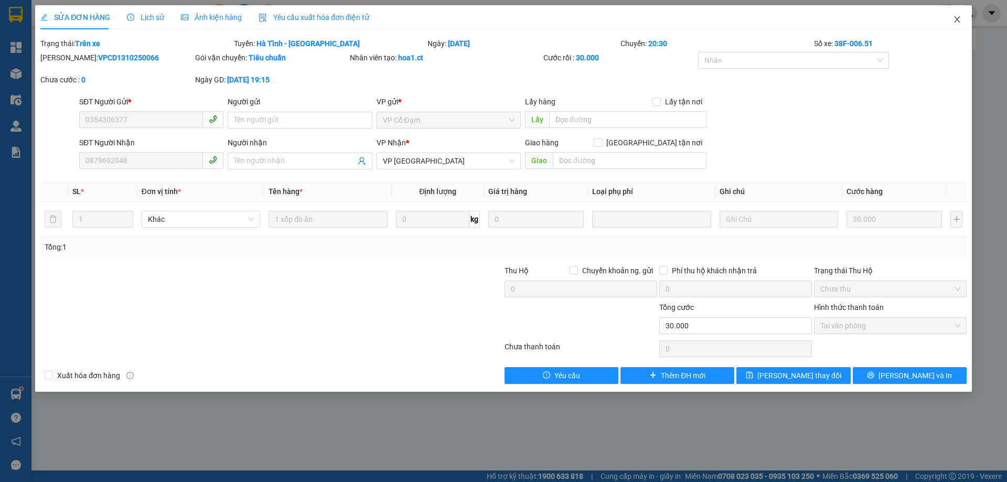
click at [954, 22] on icon "close" at bounding box center [957, 19] width 8 height 8
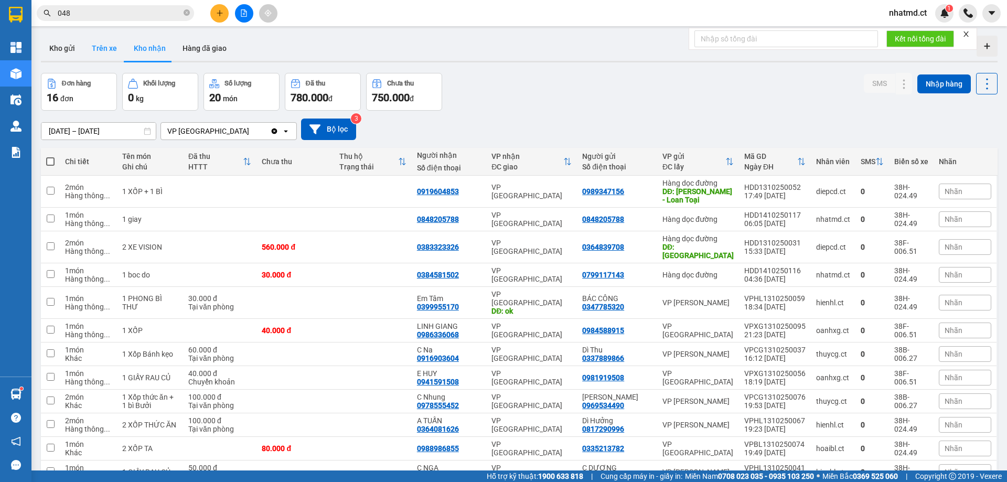
click at [112, 56] on button "Trên xe" at bounding box center [104, 48] width 42 height 25
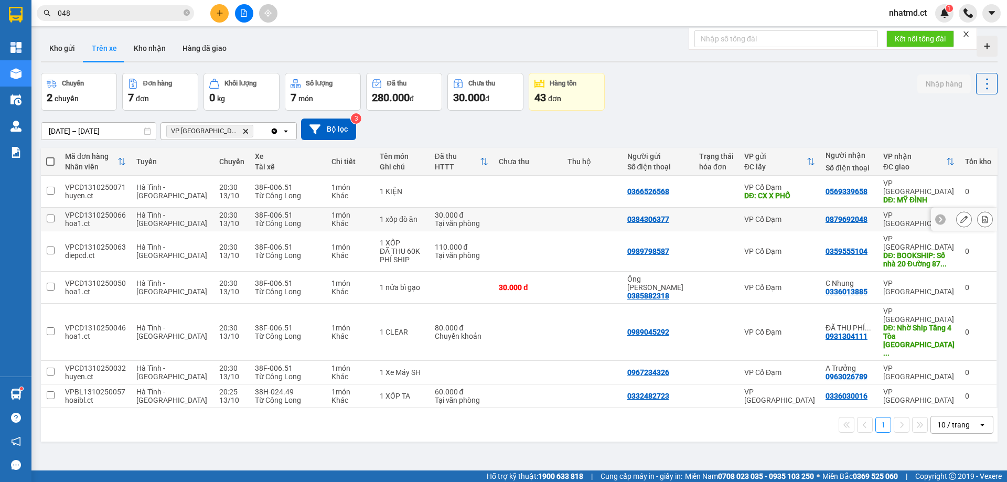
click at [806, 215] on div "VP Cổ Đạm" at bounding box center [779, 219] width 71 height 8
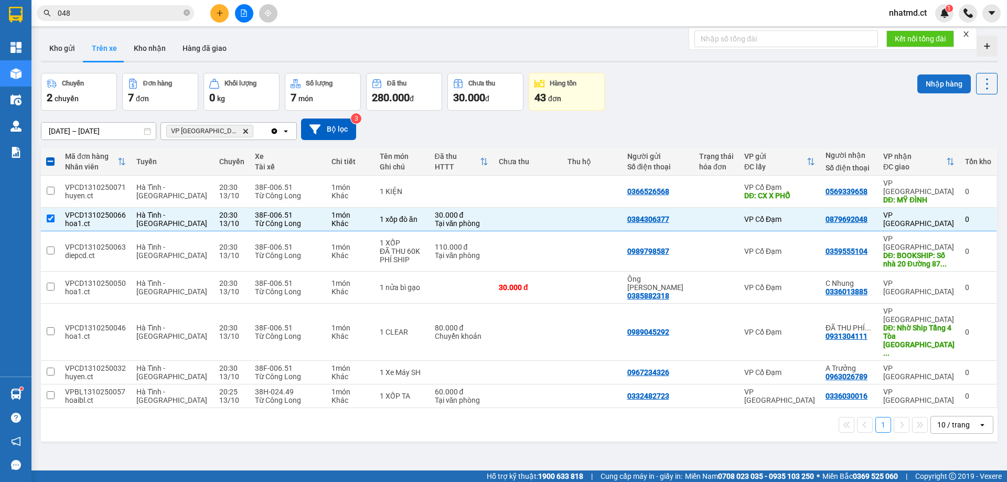
click at [920, 80] on button "Nhập hàng" at bounding box center [943, 83] width 53 height 19
checkbox input "false"
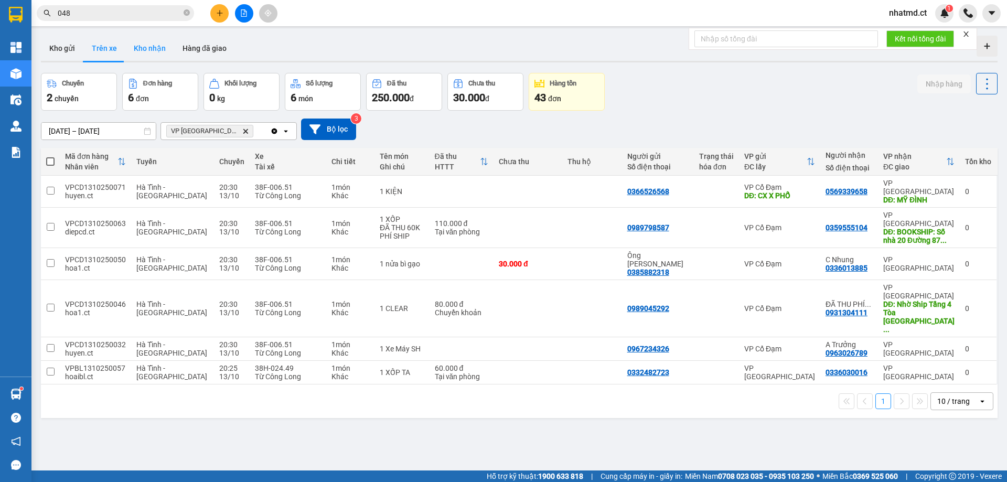
click at [160, 55] on button "Kho nhận" at bounding box center [149, 48] width 49 height 25
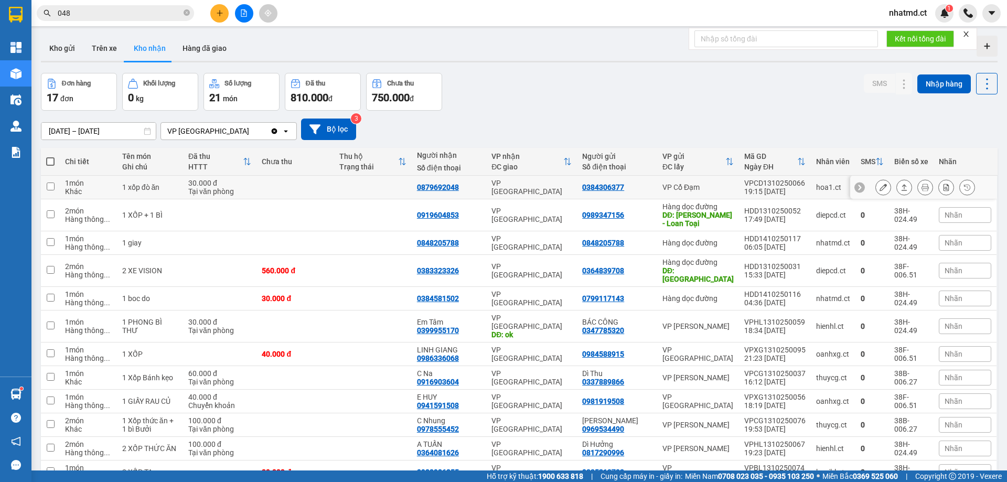
click at [385, 187] on td at bounding box center [373, 188] width 78 height 24
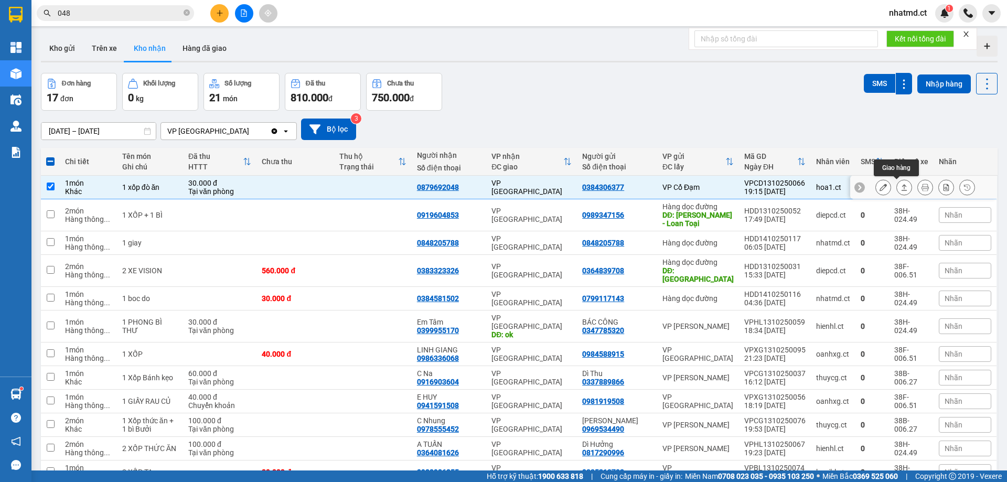
click at [900, 187] on icon at bounding box center [903, 187] width 7 height 7
click at [900, 188] on icon at bounding box center [903, 187] width 7 height 7
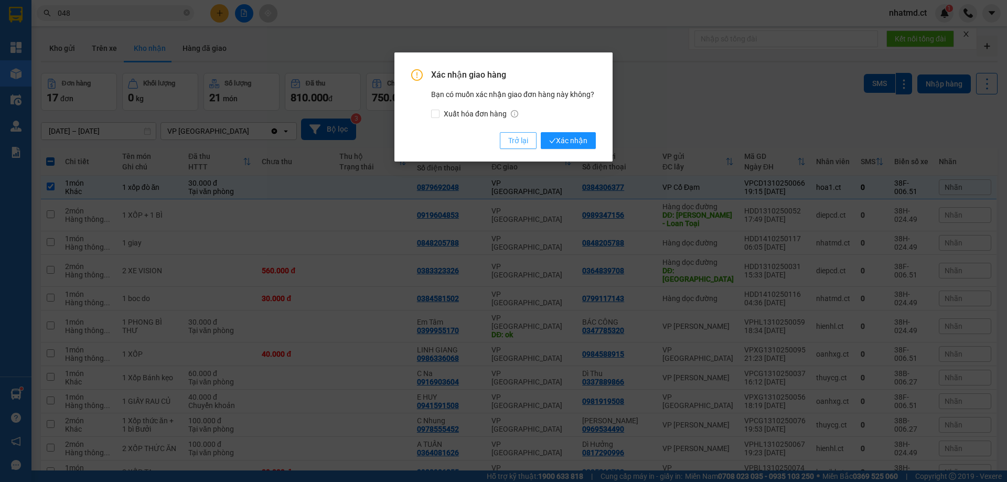
click at [524, 143] on span "Trở lại" at bounding box center [518, 141] width 20 height 12
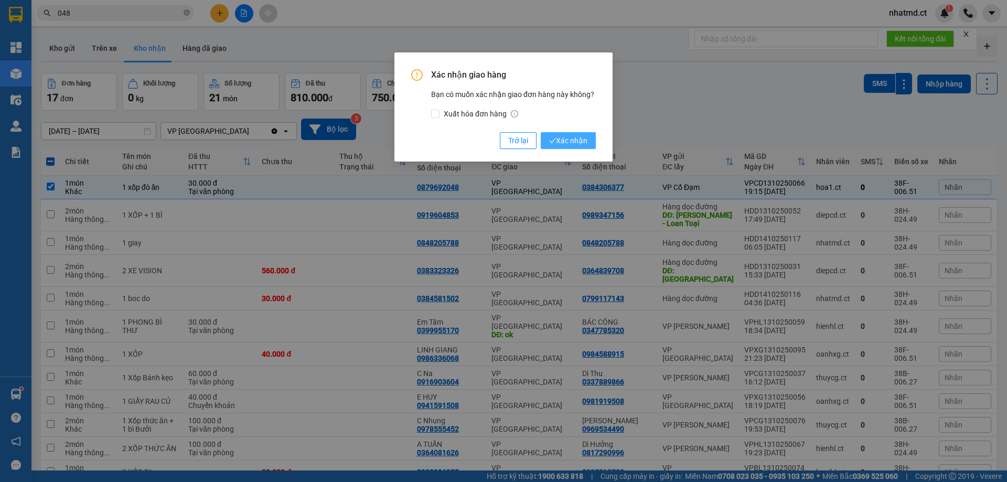
click at [571, 139] on span "Xác nhận" at bounding box center [568, 141] width 38 height 12
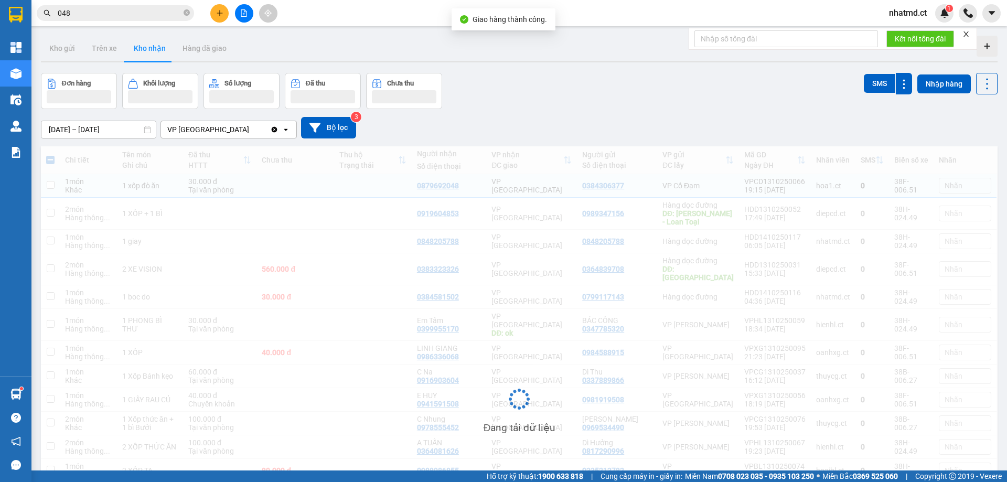
checkbox input "false"
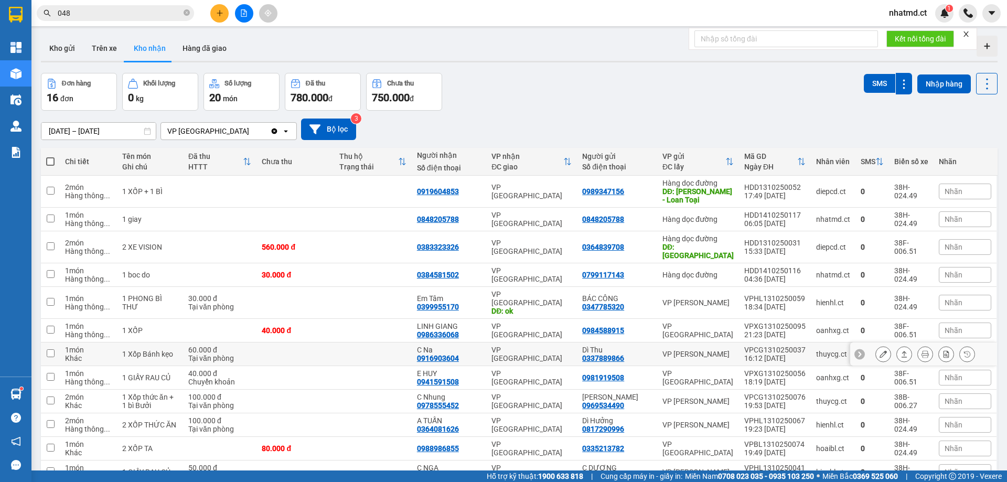
click at [334, 342] on td at bounding box center [295, 354] width 78 height 24
checkbox input "true"
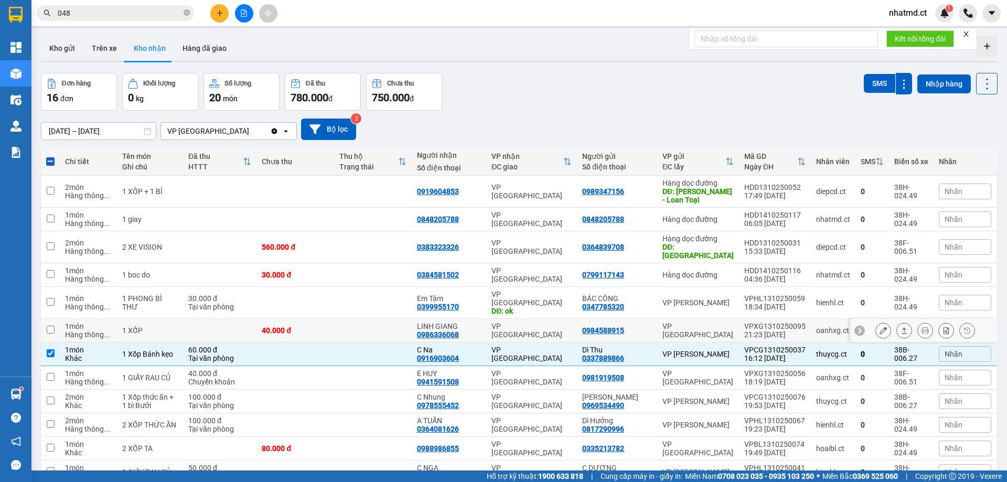
click at [346, 319] on td at bounding box center [373, 331] width 78 height 24
checkbox input "true"
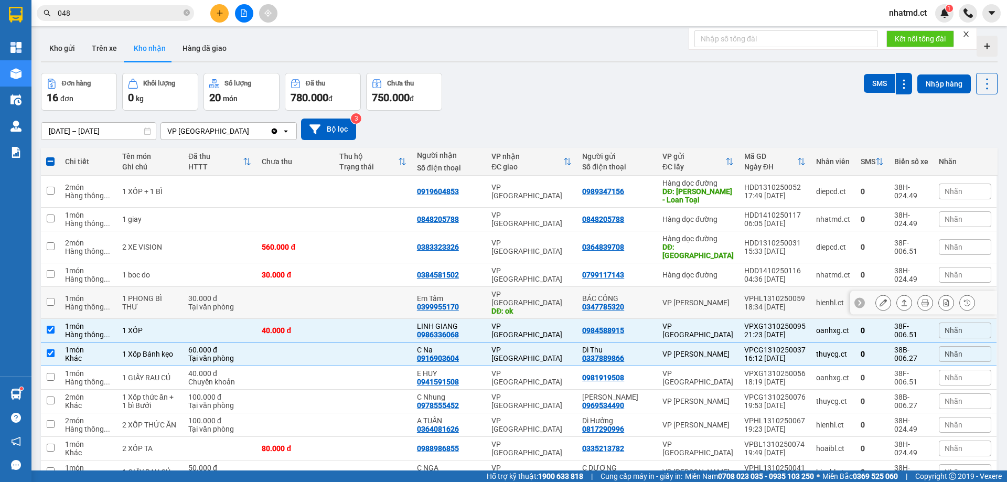
click at [378, 294] on td at bounding box center [373, 303] width 78 height 32
checkbox input "true"
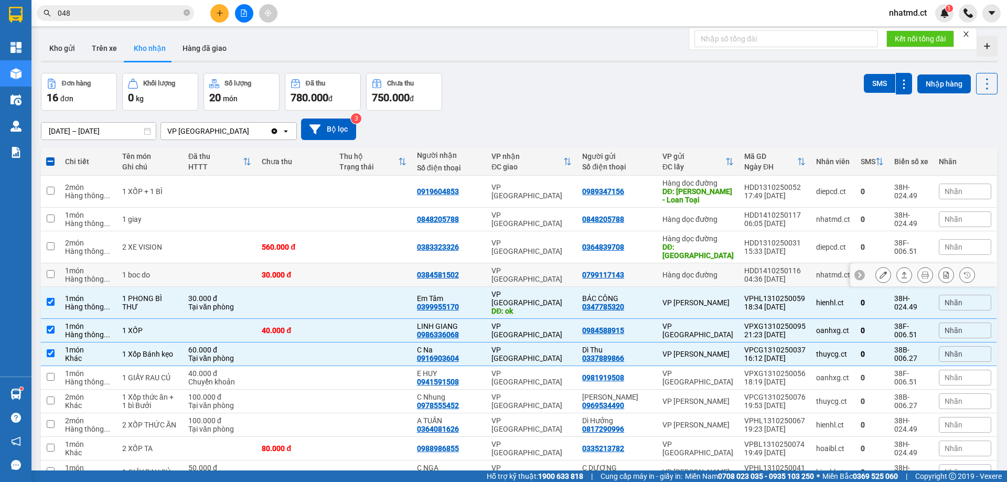
click at [382, 264] on td at bounding box center [373, 275] width 78 height 24
checkbox input "true"
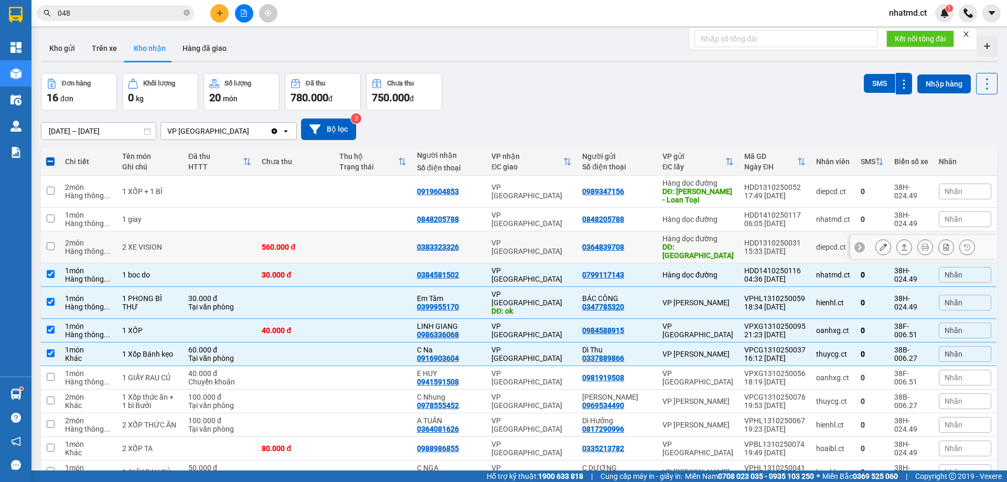
click at [384, 245] on td at bounding box center [373, 247] width 78 height 32
checkbox input "true"
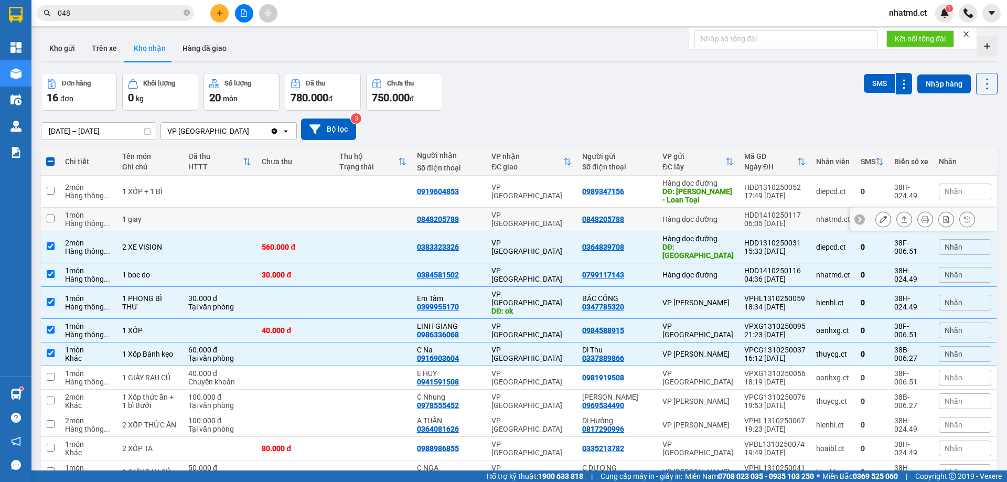
click at [390, 221] on td at bounding box center [373, 220] width 78 height 24
checkbox input "true"
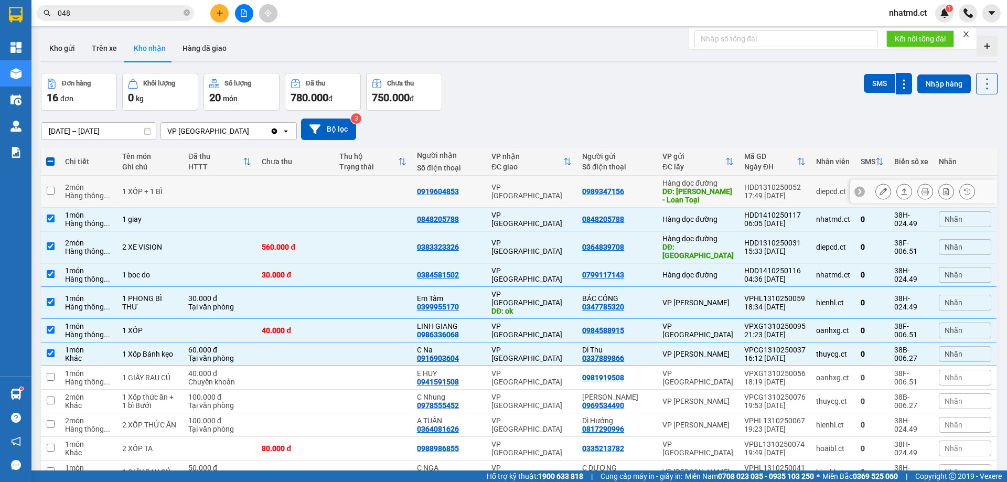
scroll to position [151, 0]
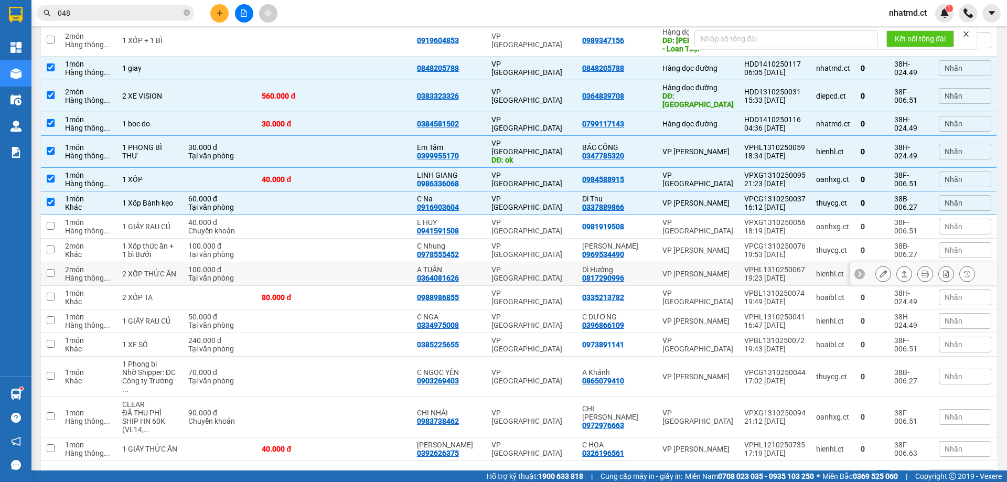
click at [390, 265] on td at bounding box center [373, 274] width 78 height 24
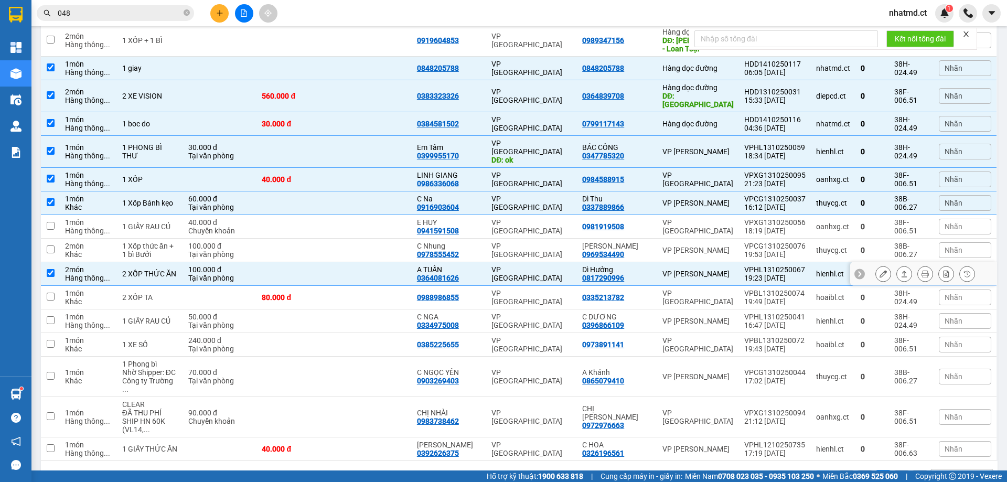
click at [900, 270] on icon at bounding box center [903, 273] width 7 height 7
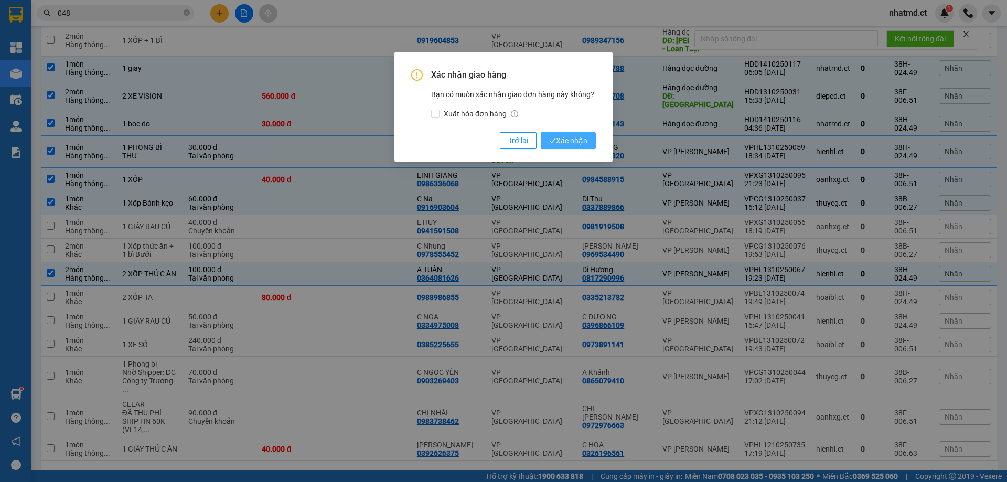
click at [590, 143] on button "Xác nhận" at bounding box center [568, 140] width 55 height 17
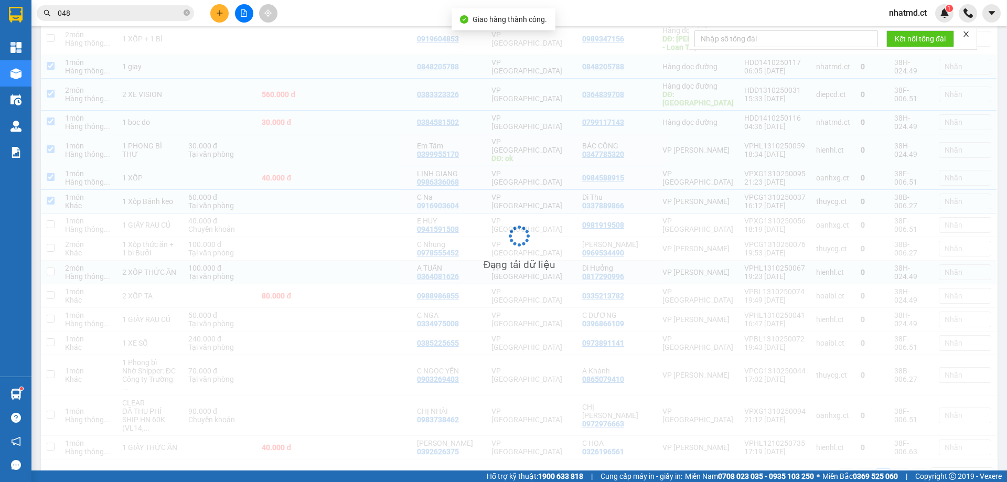
checkbox input "false"
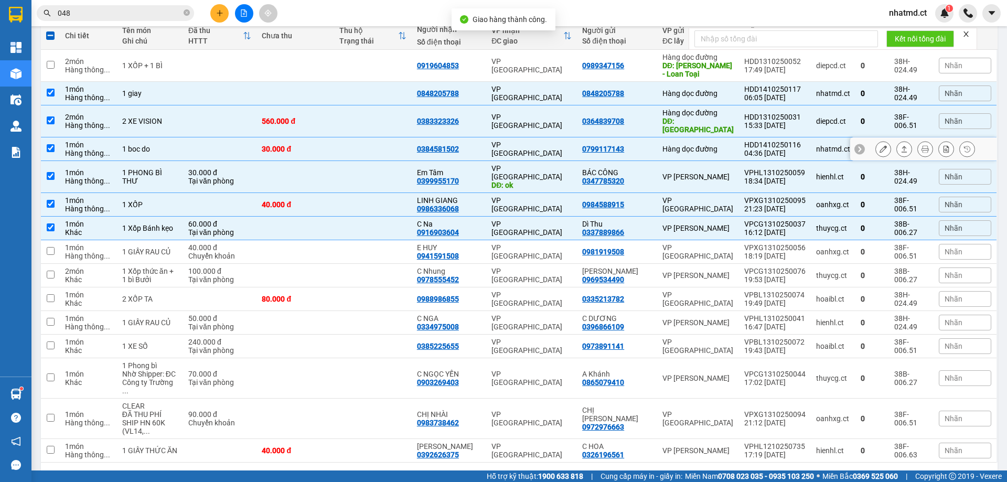
scroll to position [127, 0]
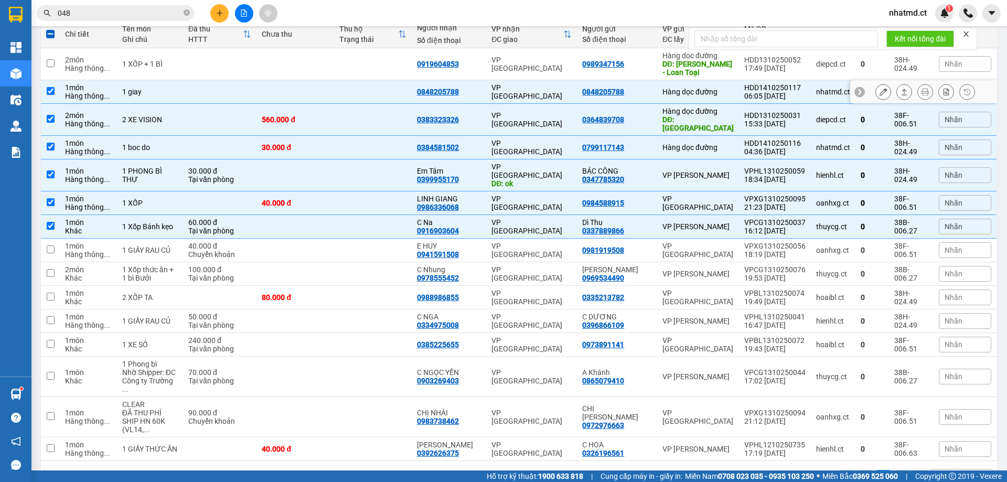
click at [320, 87] on td at bounding box center [295, 92] width 78 height 24
checkbox input "false"
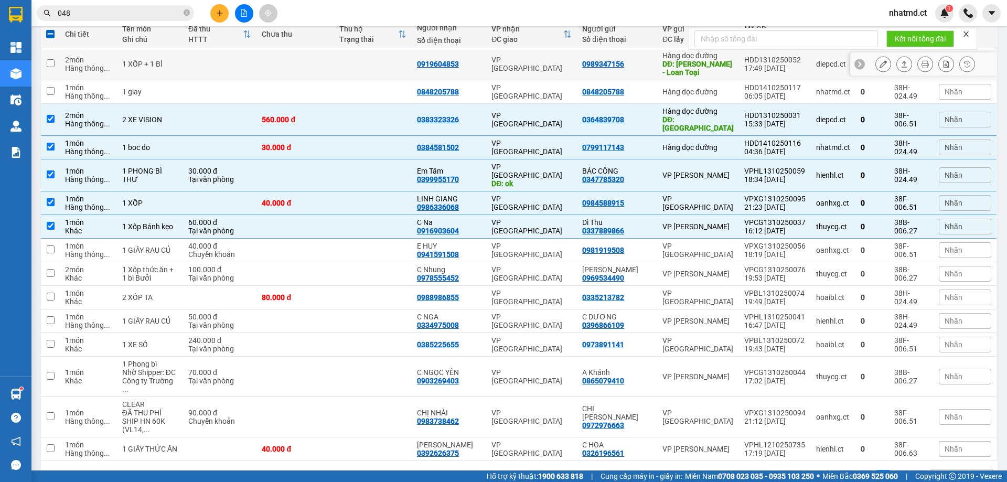
scroll to position [0, 0]
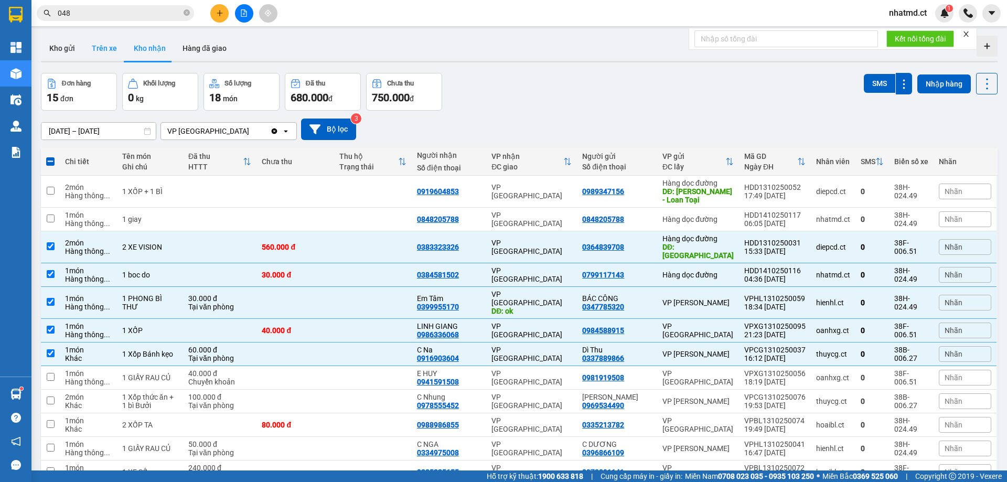
click at [112, 45] on button "Trên xe" at bounding box center [104, 48] width 42 height 25
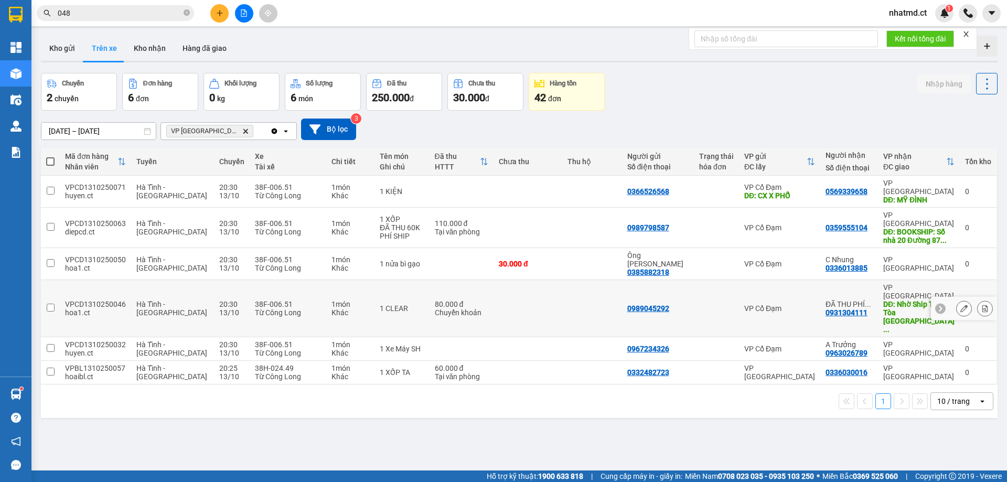
click at [789, 248] on td "VP Cổ Đạm" at bounding box center [779, 264] width 81 height 32
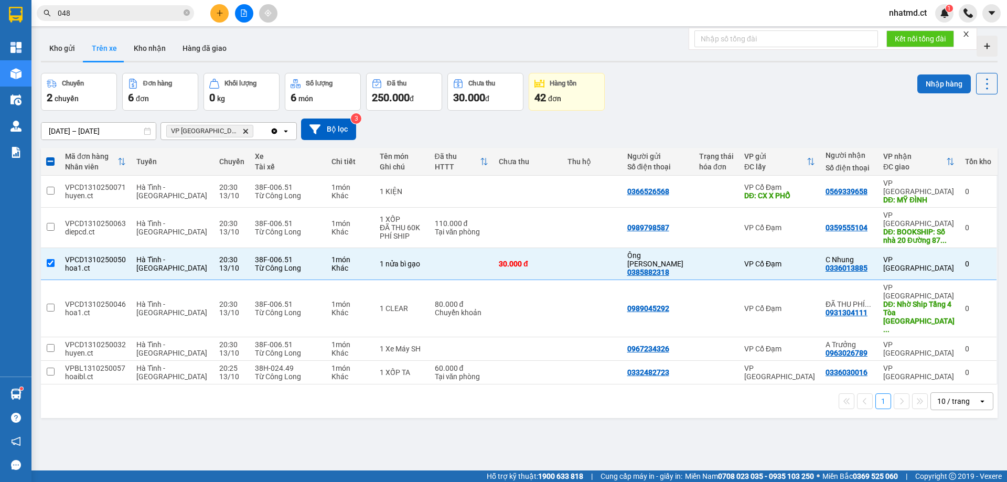
click at [937, 82] on button "Nhập hàng" at bounding box center [943, 83] width 53 height 19
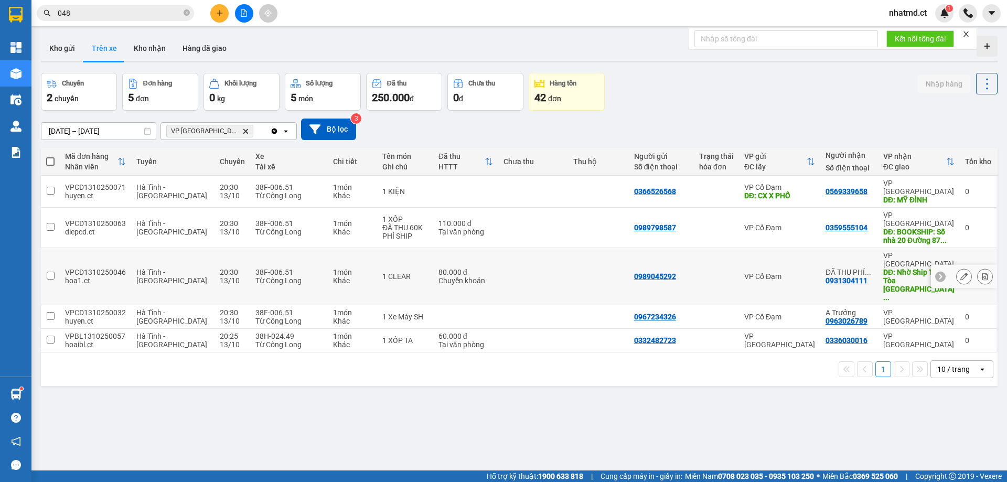
click at [796, 272] on div "VP Cổ Đạm" at bounding box center [779, 276] width 71 height 8
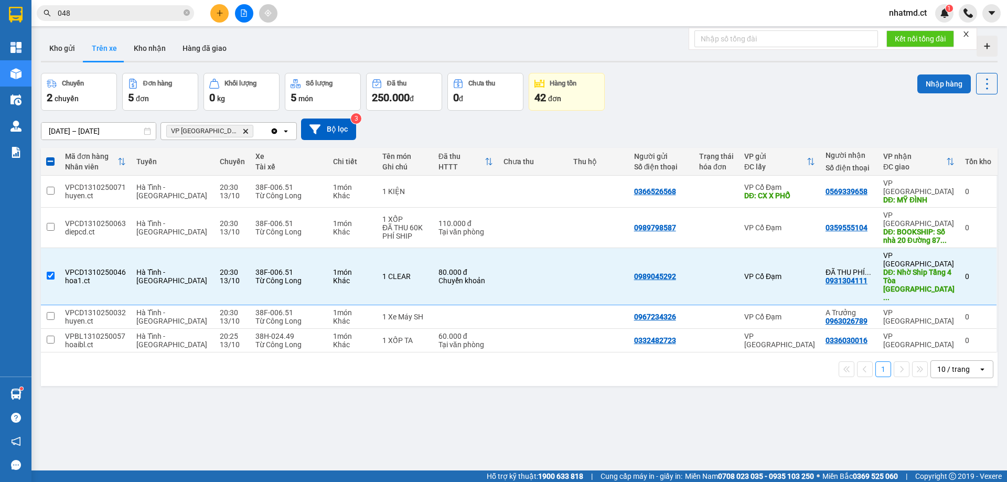
click at [926, 77] on button "Nhập hàng" at bounding box center [943, 83] width 53 height 19
checkbox input "false"
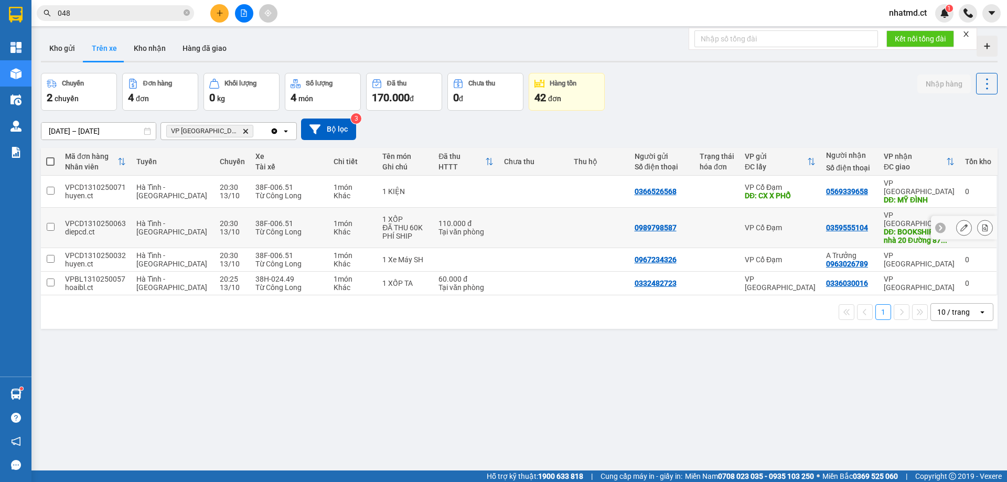
click at [798, 222] on td "VP Cổ Đạm" at bounding box center [779, 228] width 81 height 40
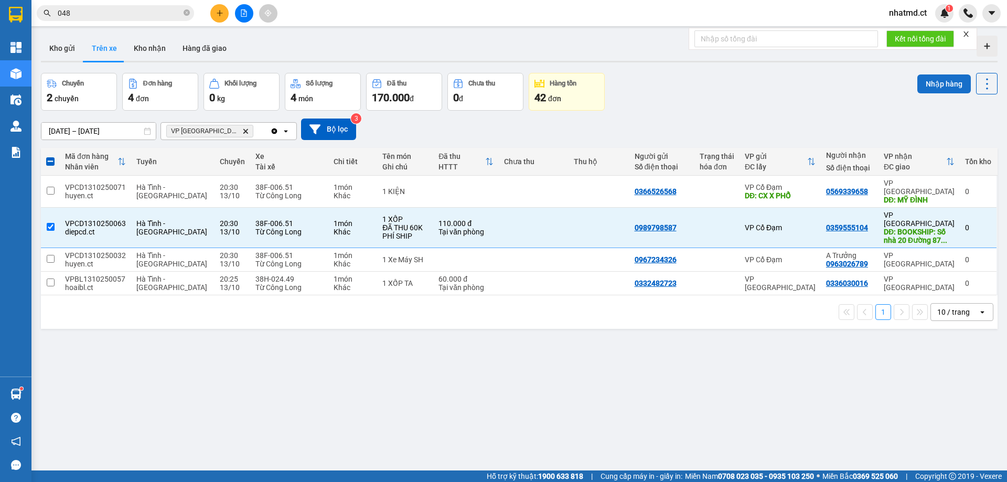
click at [921, 86] on button "Nhập hàng" at bounding box center [943, 83] width 53 height 19
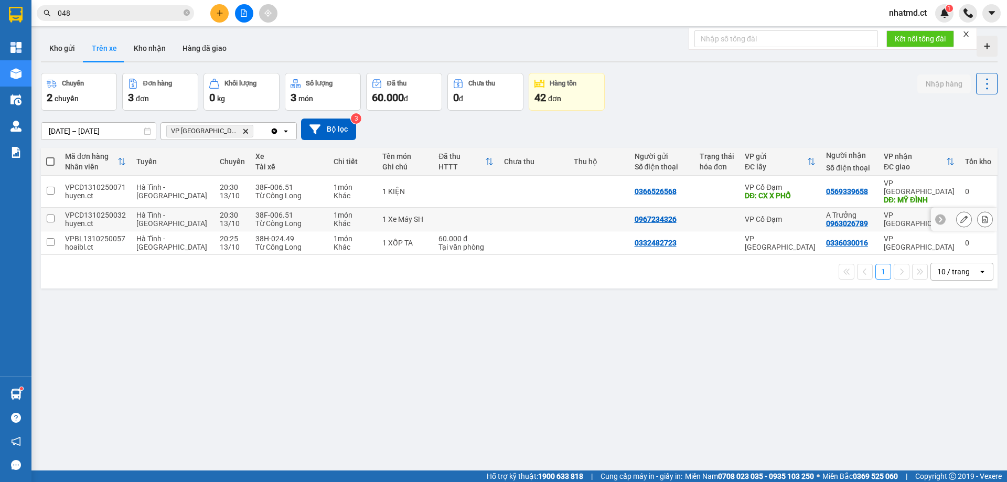
click at [704, 220] on td at bounding box center [716, 220] width 45 height 24
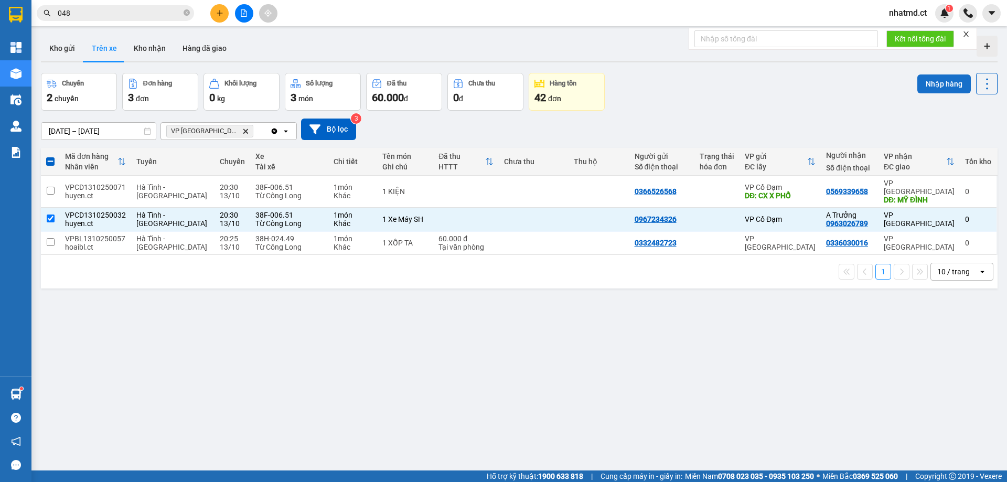
click at [917, 89] on button "Nhập hàng" at bounding box center [943, 83] width 53 height 19
checkbox input "false"
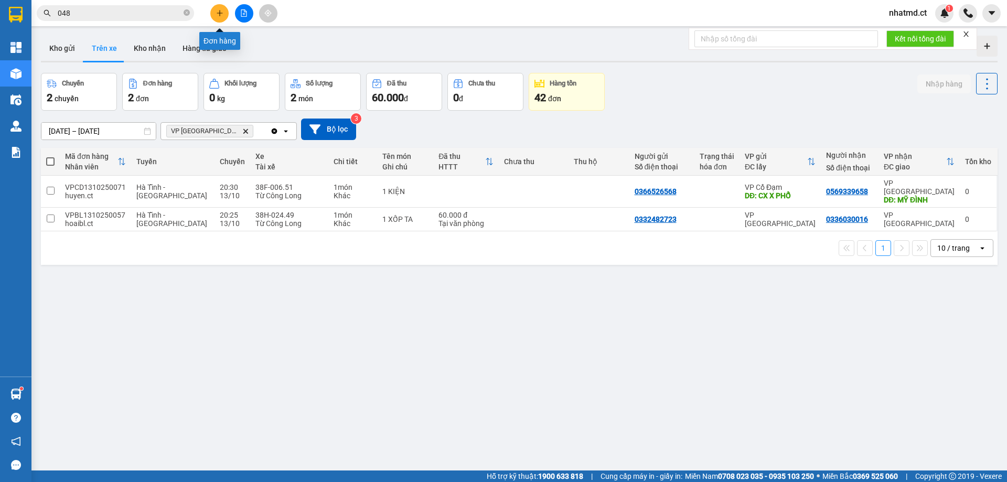
click at [217, 9] on icon "plus" at bounding box center [219, 12] width 7 height 7
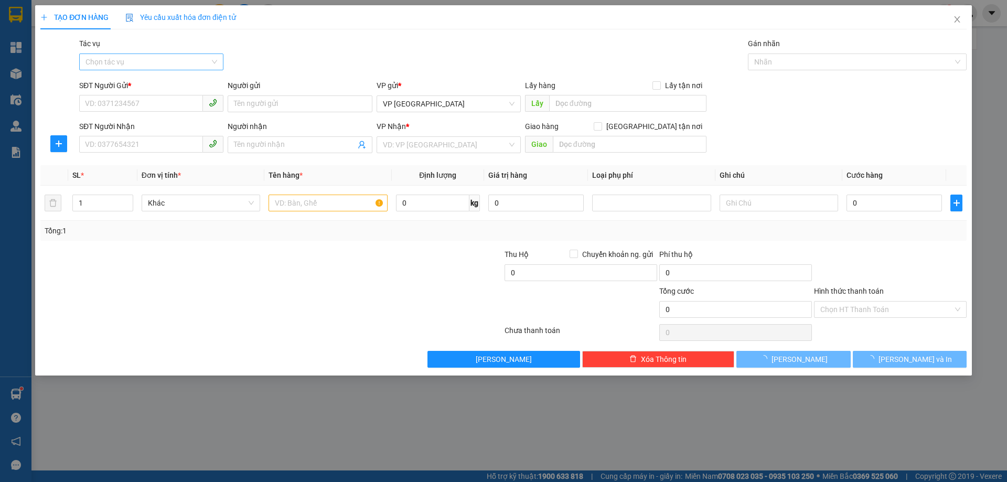
drag, startPoint x: 168, startPoint y: 47, endPoint x: 166, endPoint y: 56, distance: 9.1
click at [166, 51] on div "Tác vụ" at bounding box center [151, 46] width 144 height 16
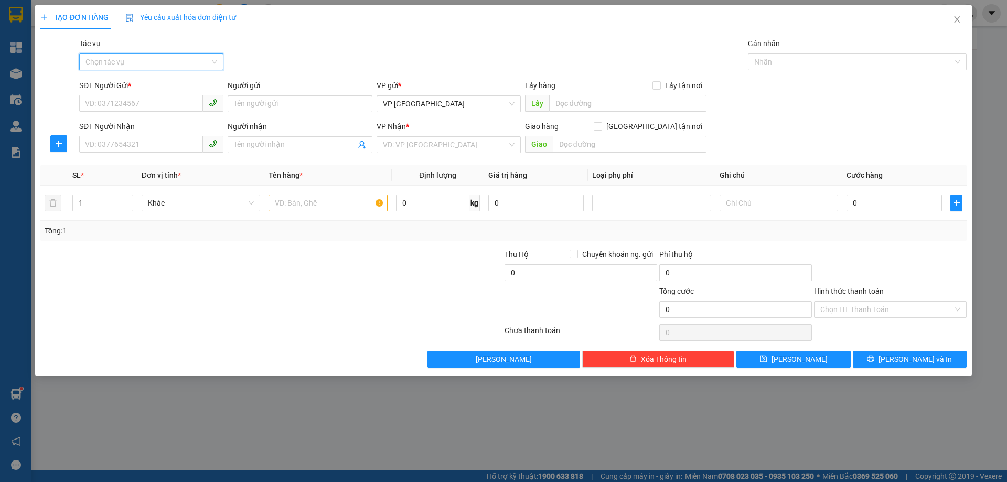
click at [170, 66] on input "Tác vụ" at bounding box center [147, 62] width 124 height 16
click at [177, 106] on div "Nhập hàng kho nhận" at bounding box center [151, 99] width 144 height 17
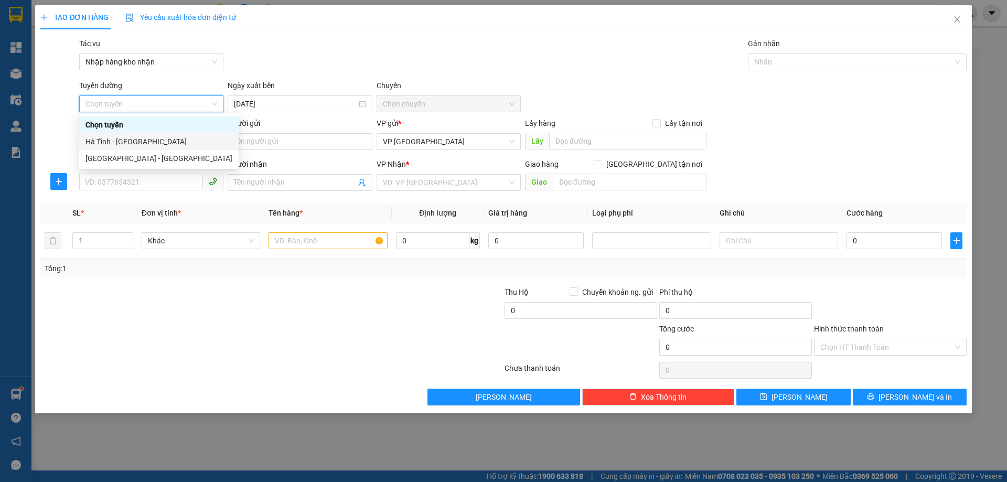
click at [170, 144] on div "Hà Tĩnh - [GEOGRAPHIC_DATA]" at bounding box center [158, 142] width 147 height 12
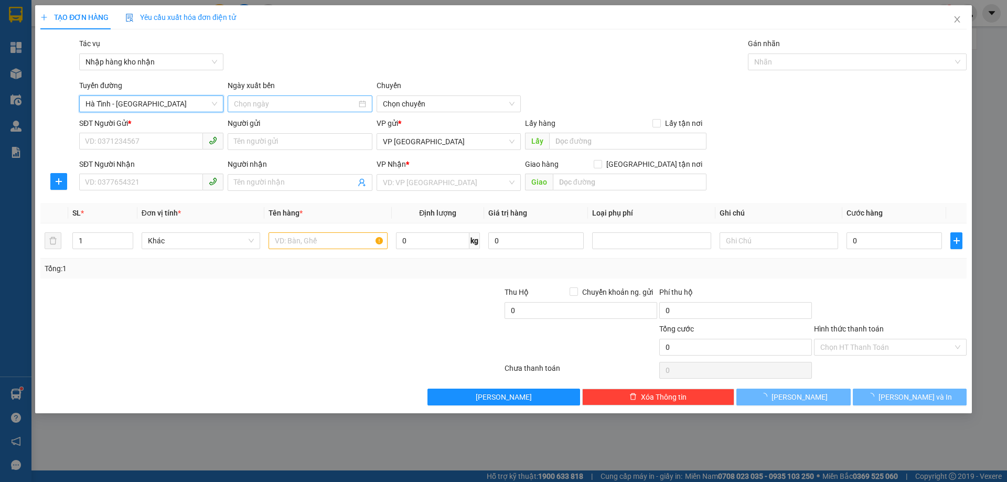
click at [294, 104] on input at bounding box center [295, 104] width 122 height 12
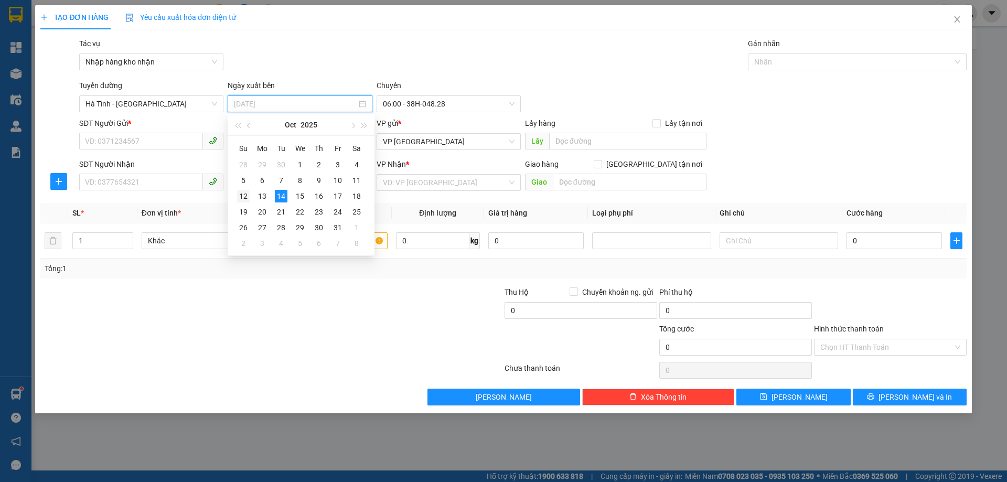
click at [250, 195] on td "12" at bounding box center [243, 196] width 19 height 16
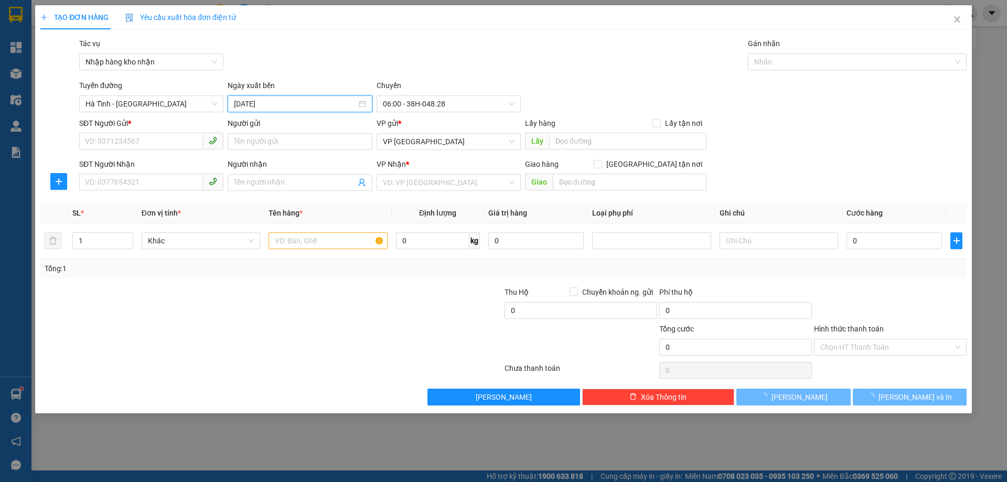
click at [276, 117] on div "Người gửi" at bounding box center [300, 123] width 144 height 12
click at [276, 133] on input "Người gửi" at bounding box center [300, 141] width 144 height 17
click at [276, 101] on input "[DATE]" at bounding box center [295, 104] width 122 height 12
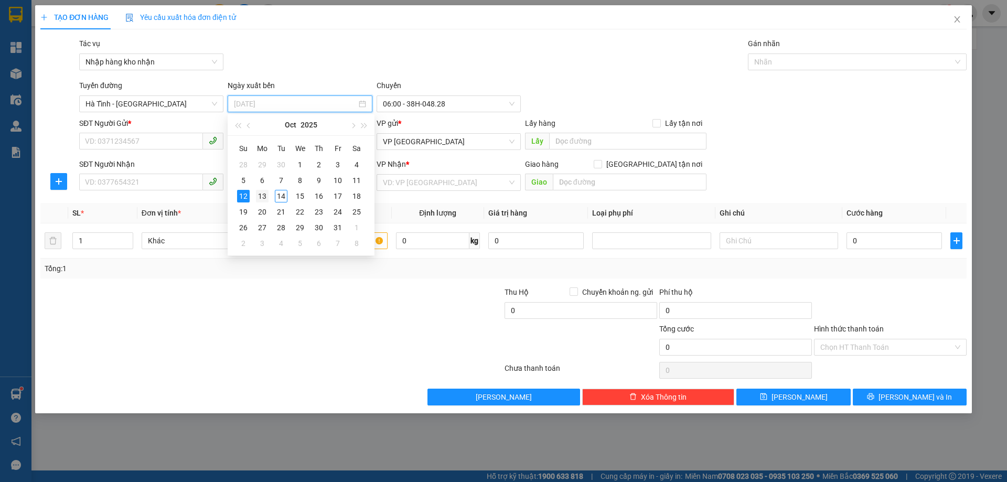
click at [265, 189] on td "13" at bounding box center [262, 196] width 19 height 16
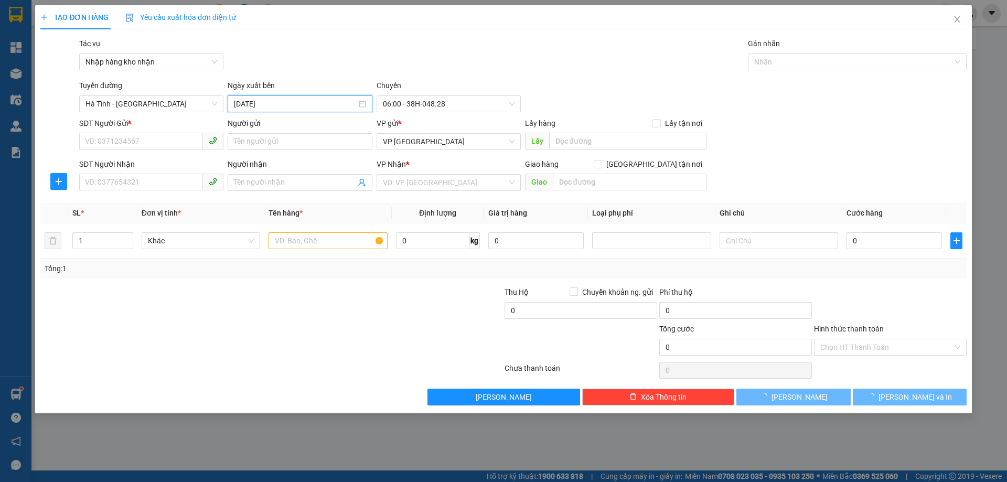
type input "[DATE]"
click at [311, 103] on input "[DATE]" at bounding box center [295, 104] width 122 height 12
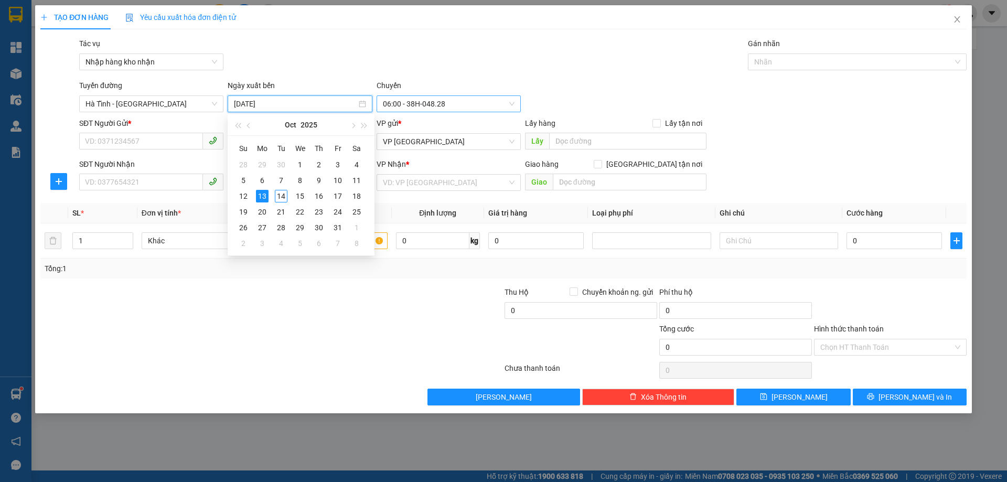
click at [424, 106] on span "06:00 - 38H-048.28" at bounding box center [449, 104] width 132 height 16
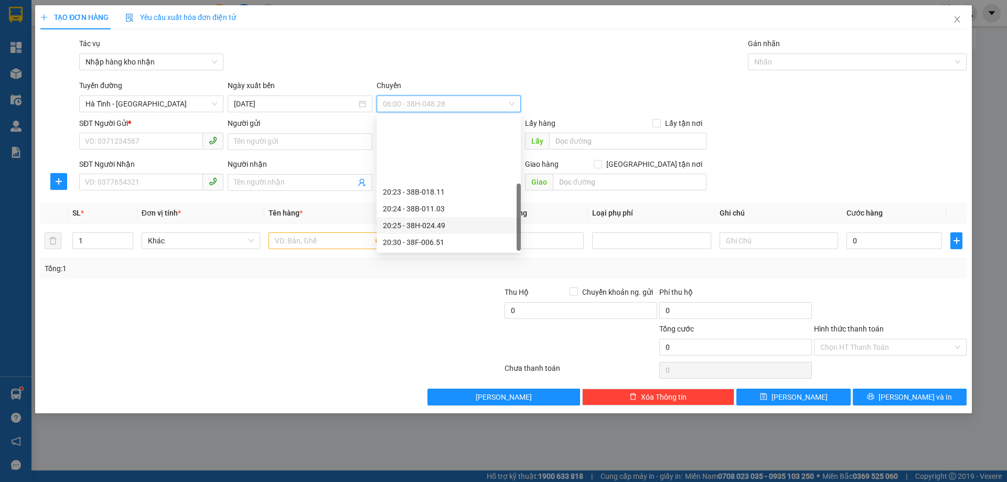
scroll to position [84, 0]
click at [451, 157] on div "20:30 - 38F-006.51" at bounding box center [449, 159] width 132 height 12
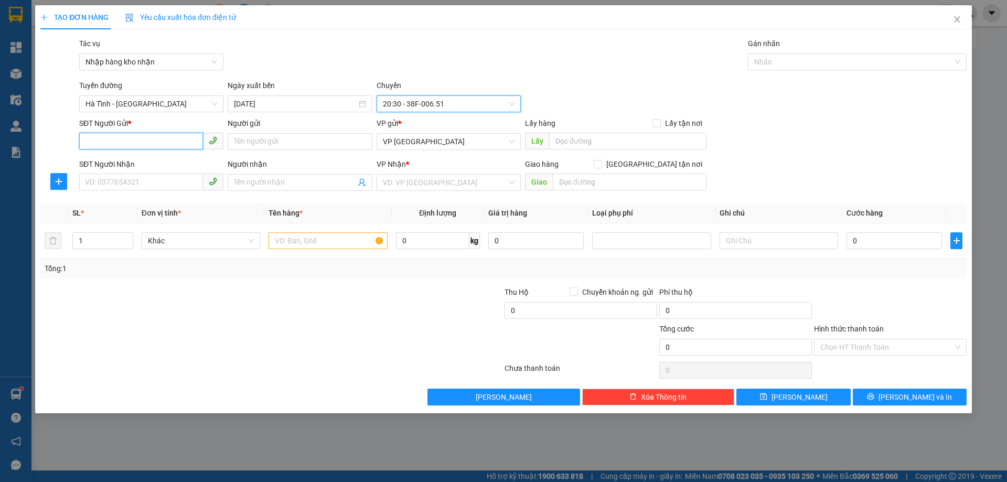
click at [186, 146] on input "SĐT Người Gửi *" at bounding box center [141, 141] width 124 height 17
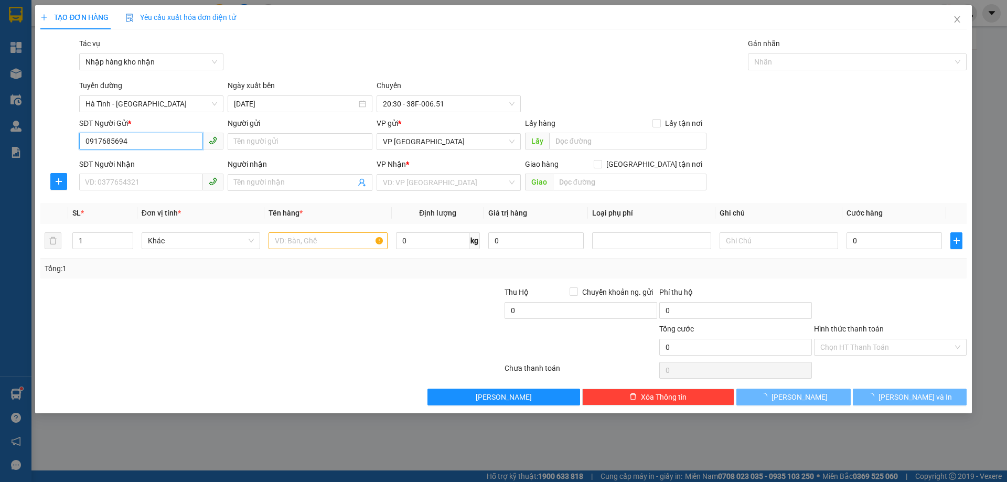
click at [186, 146] on input "0917685694" at bounding box center [141, 141] width 124 height 17
type input "0917685694"
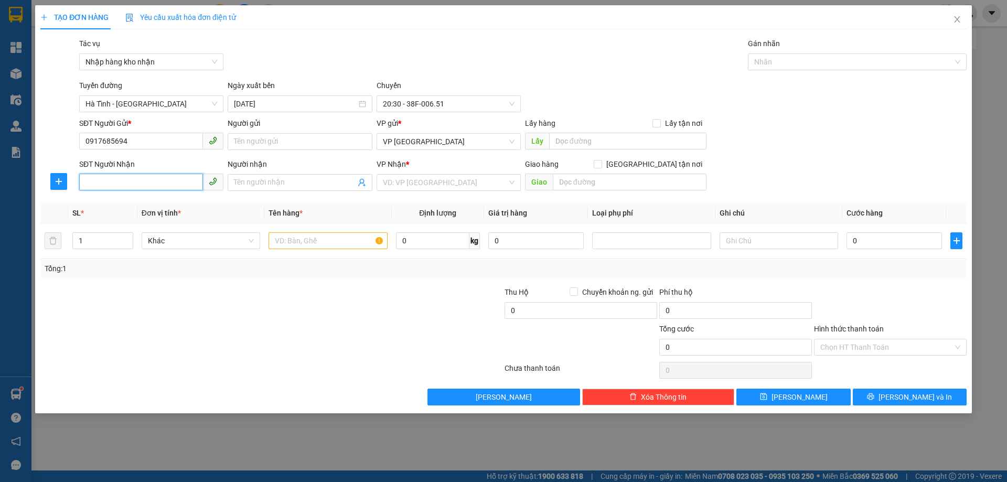
click at [179, 184] on input "SĐT Người Nhận" at bounding box center [141, 182] width 124 height 17
paste input "0917685694"
click at [425, 137] on span "VP [GEOGRAPHIC_DATA]" at bounding box center [449, 142] width 132 height 16
type input "0917685694"
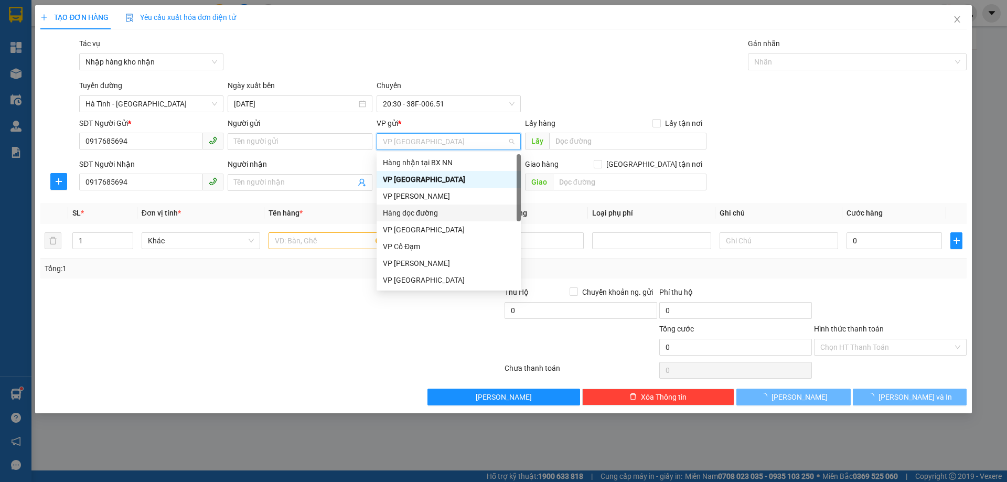
click at [440, 211] on div "Hàng dọc đường" at bounding box center [449, 213] width 132 height 12
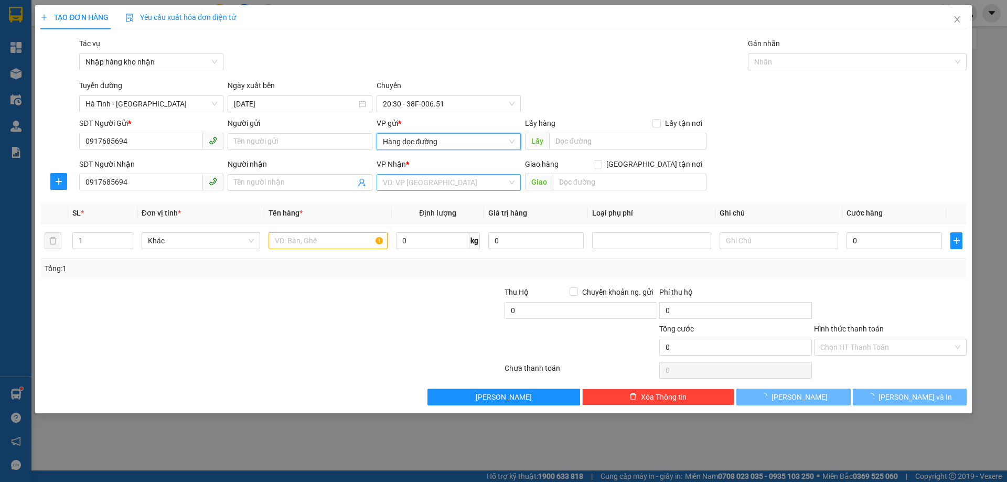
click at [440, 184] on input "search" at bounding box center [445, 183] width 124 height 16
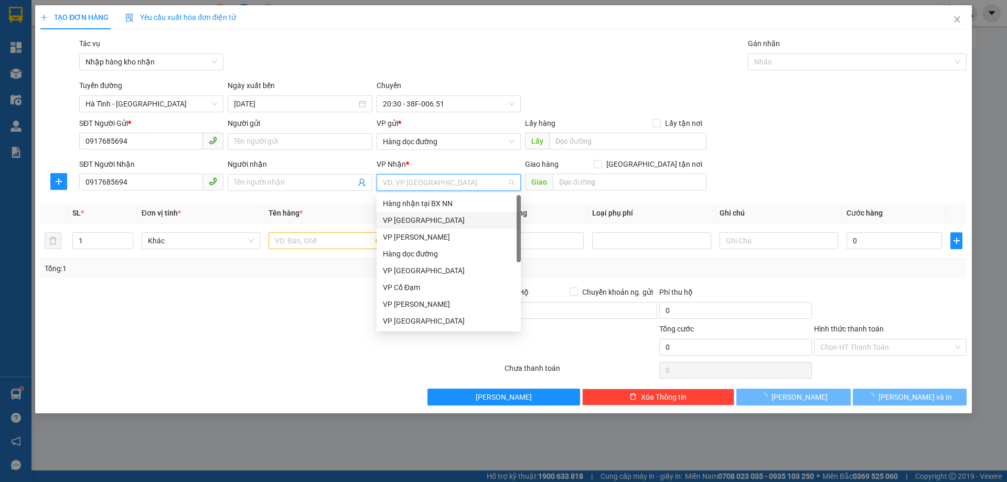
click at [425, 221] on div "VP [GEOGRAPHIC_DATA]" at bounding box center [449, 220] width 132 height 12
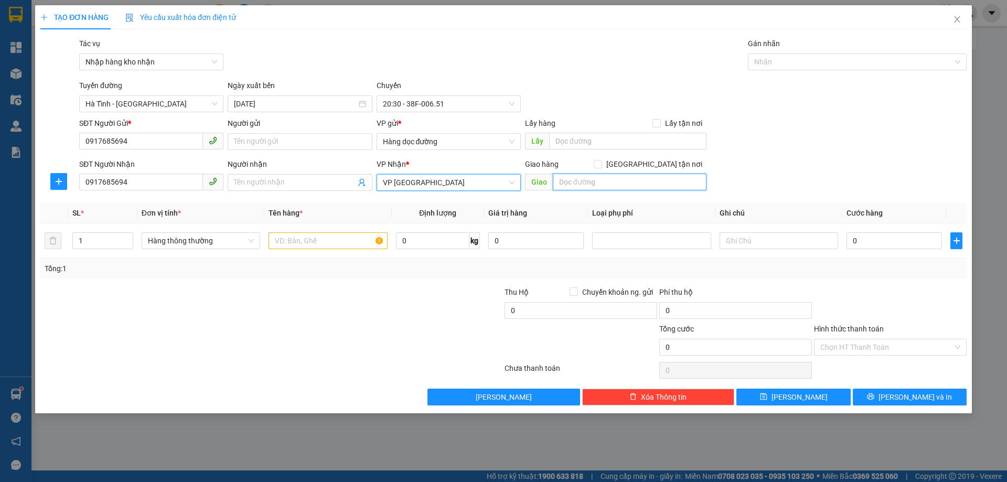
click at [589, 182] on input "text" at bounding box center [630, 182] width 154 height 17
click at [354, 252] on td at bounding box center [327, 240] width 127 height 35
click at [352, 245] on input "text" at bounding box center [327, 240] width 119 height 17
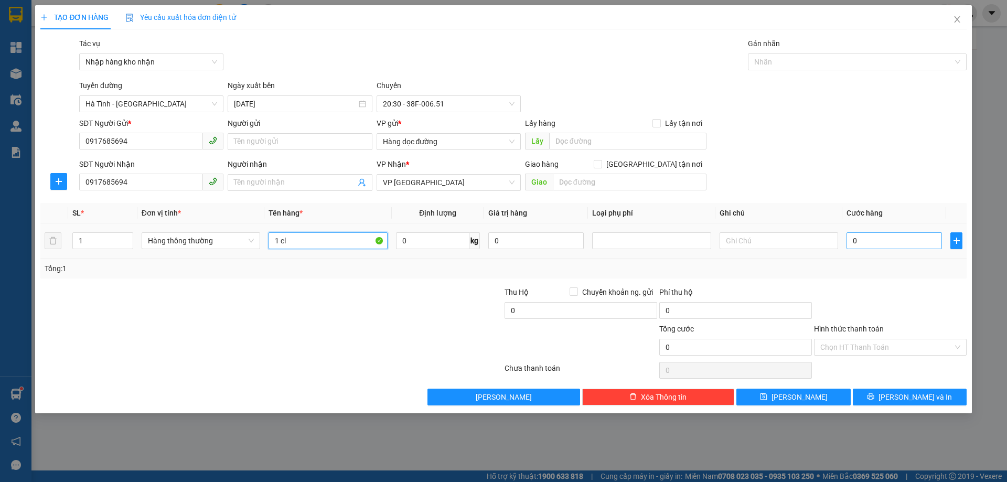
type input "1 cl"
click at [907, 239] on input "0" at bounding box center [893, 240] width 95 height 17
type input "3"
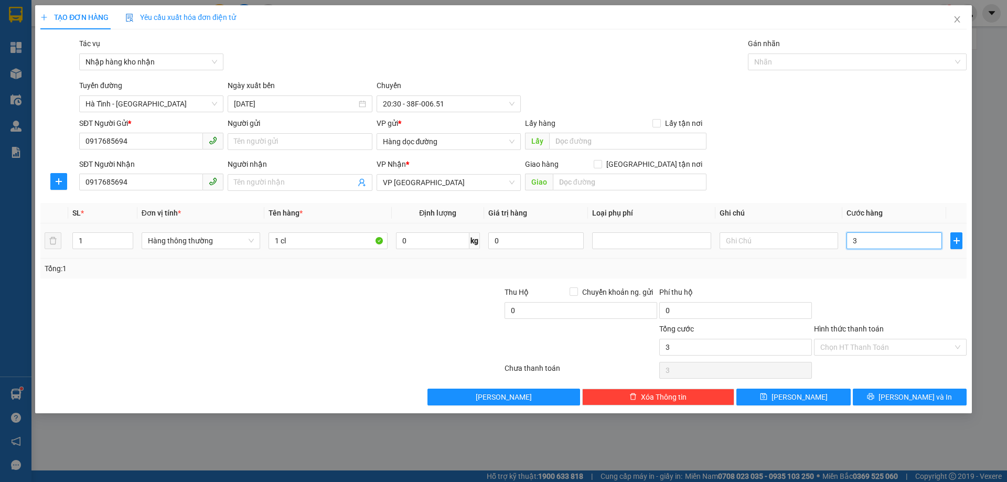
type input "30"
click at [910, 340] on input "Hình thức thanh toán" at bounding box center [886, 347] width 133 height 16
type input "30.000"
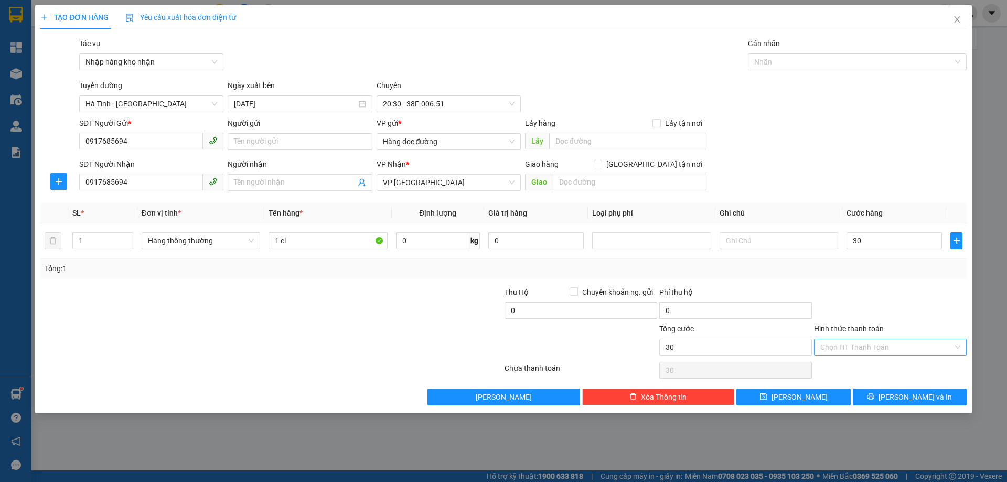
type input "30.000"
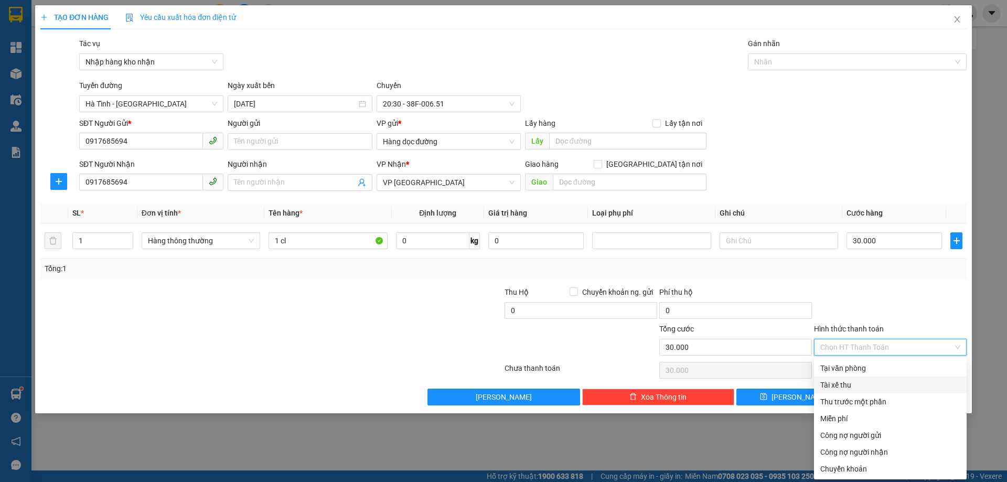
click at [831, 382] on div "Tài xế thu" at bounding box center [890, 385] width 140 height 12
type input "0"
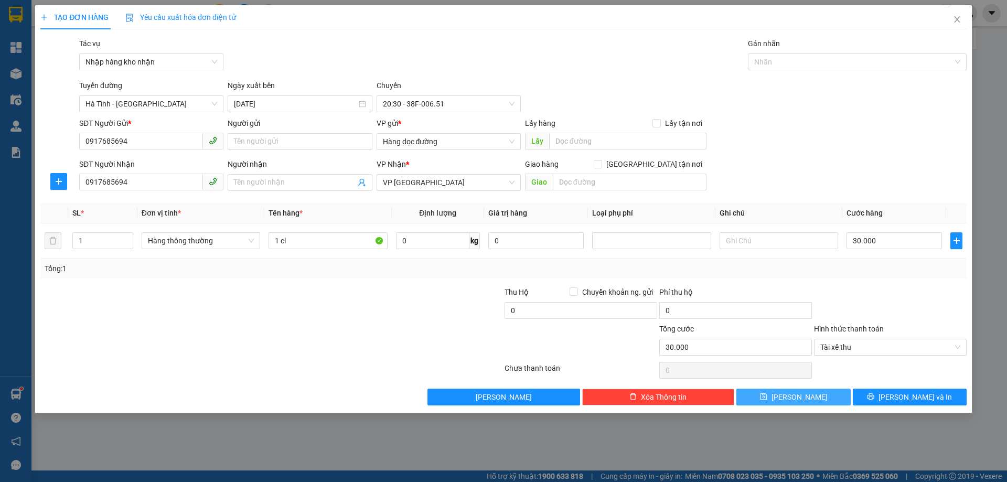
click at [799, 394] on span "[PERSON_NAME]" at bounding box center [799, 397] width 56 height 12
type input "0"
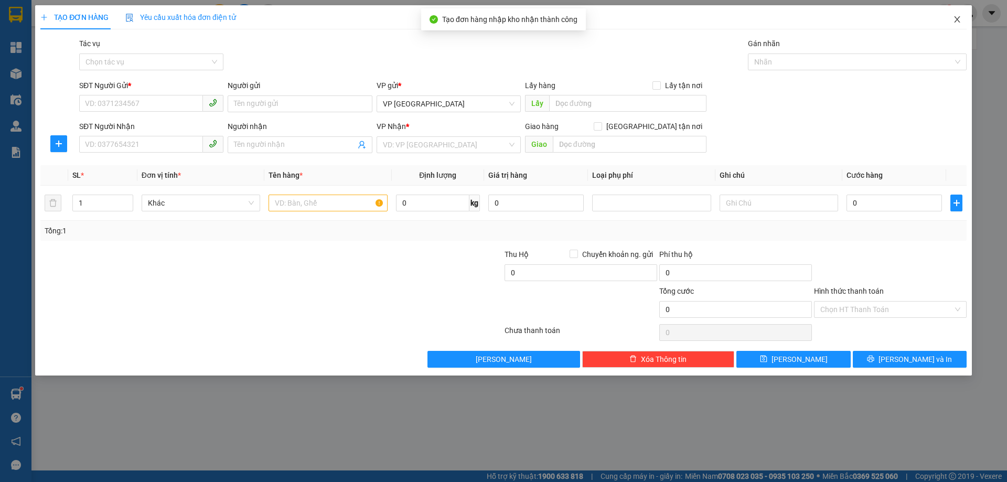
click at [955, 24] on icon "close" at bounding box center [957, 19] width 8 height 8
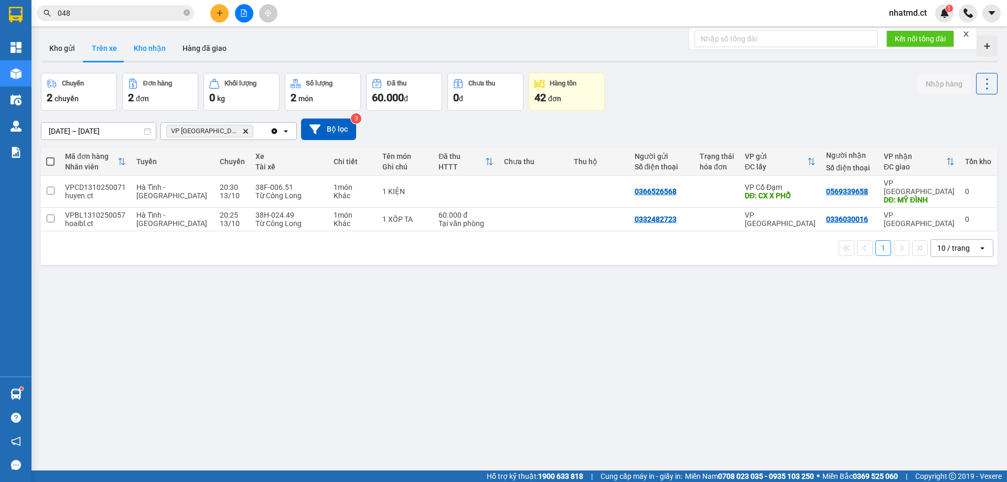
click at [156, 60] on button "Kho nhận" at bounding box center [149, 48] width 49 height 25
click at [156, 55] on button "Kho nhận" at bounding box center [149, 48] width 49 height 25
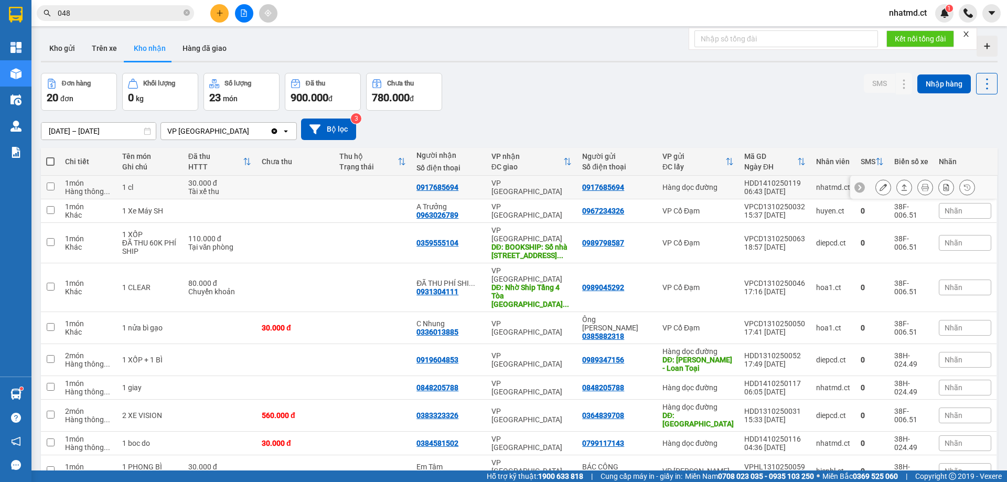
click at [371, 186] on td at bounding box center [373, 188] width 78 height 24
checkbox input "true"
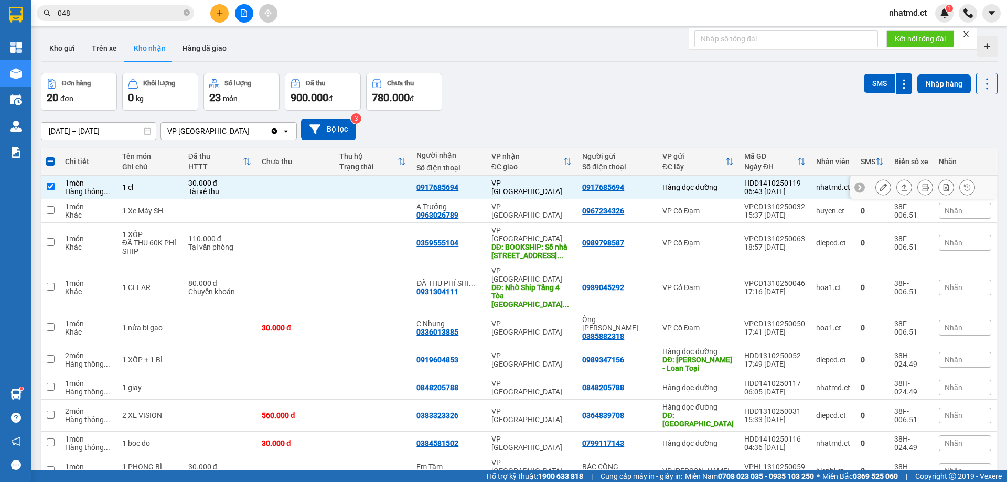
drag, startPoint x: 885, startPoint y: 189, endPoint x: 879, endPoint y: 189, distance: 6.3
click at [879, 189] on div at bounding box center [925, 187] width 100 height 16
click at [879, 189] on button at bounding box center [883, 187] width 15 height 18
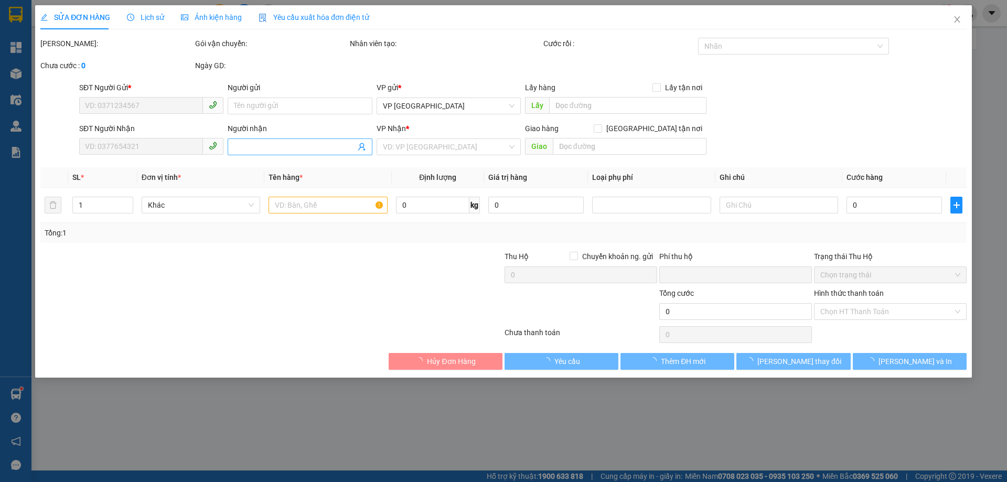
click at [295, 145] on input "Người nhận" at bounding box center [294, 147] width 121 height 12
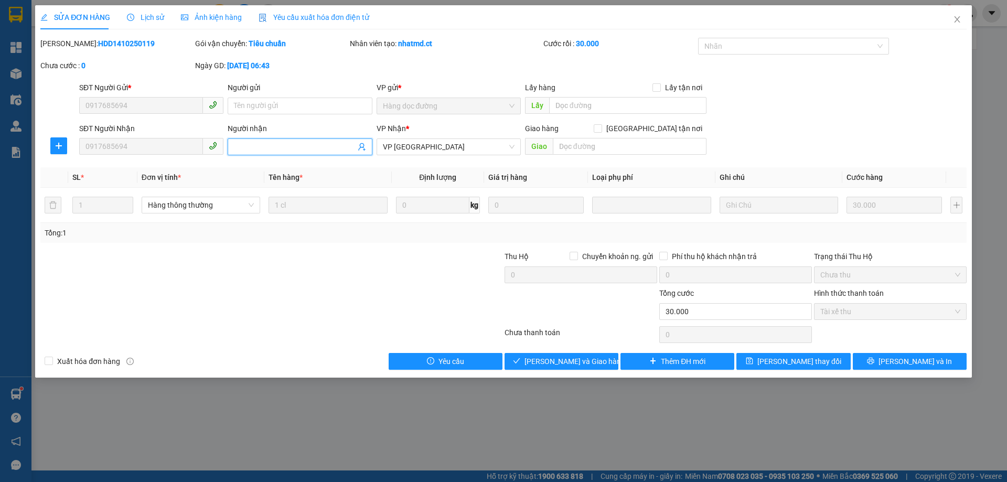
type input "0917685694"
type input "0"
type input "30.000"
type input "0969122859- so NN"
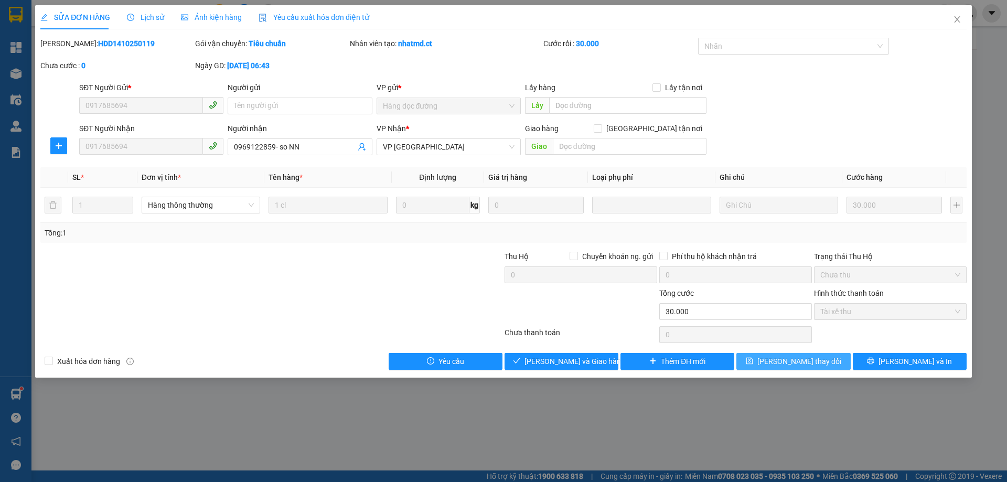
click at [775, 369] on button "[PERSON_NAME] thay đổi" at bounding box center [793, 361] width 114 height 17
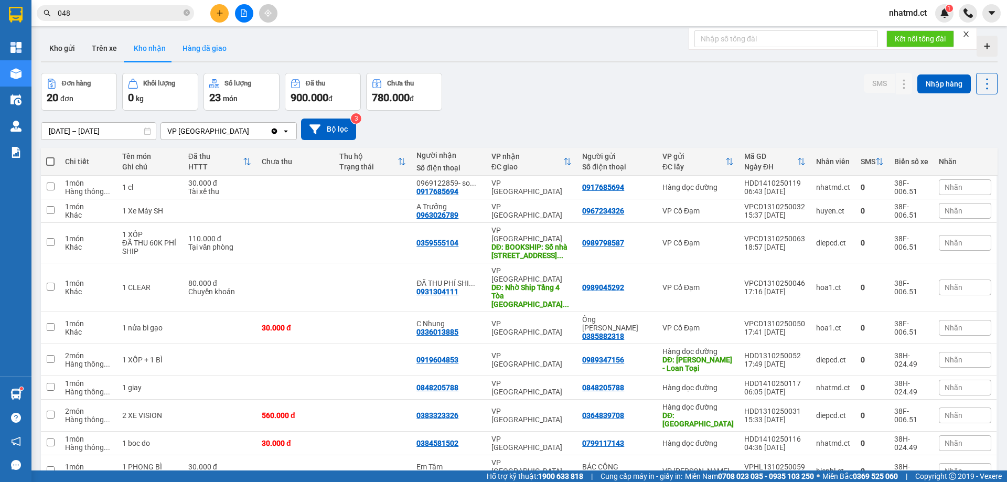
click at [207, 47] on button "Hàng đã giao" at bounding box center [204, 48] width 61 height 25
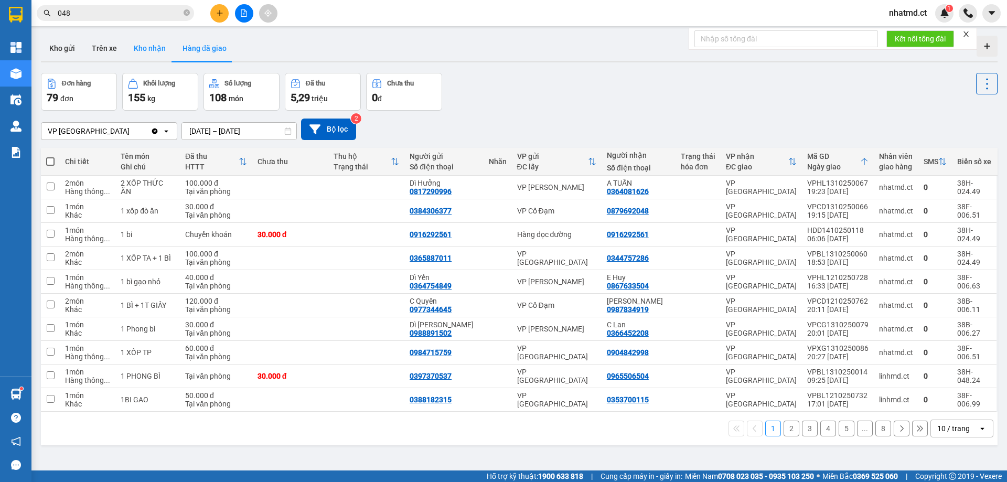
click at [132, 55] on button "Kho nhận" at bounding box center [149, 48] width 49 height 25
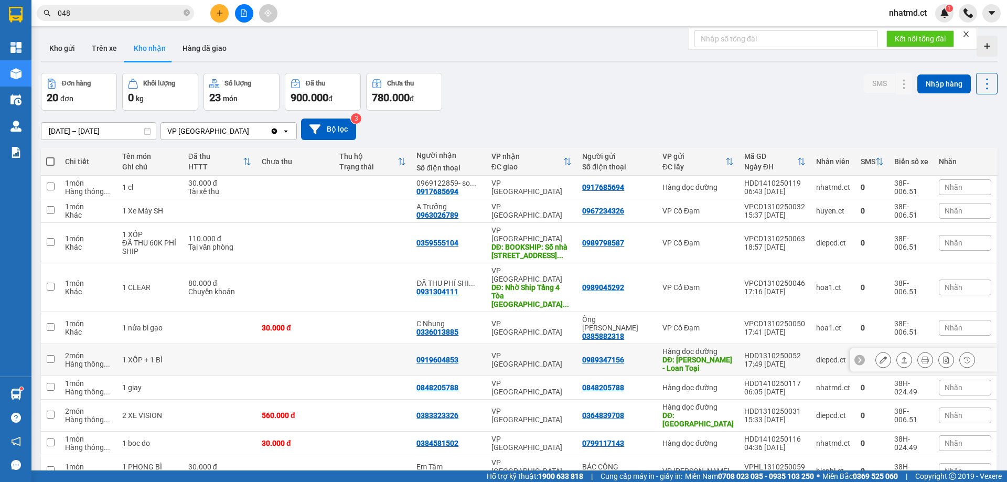
scroll to position [262, 0]
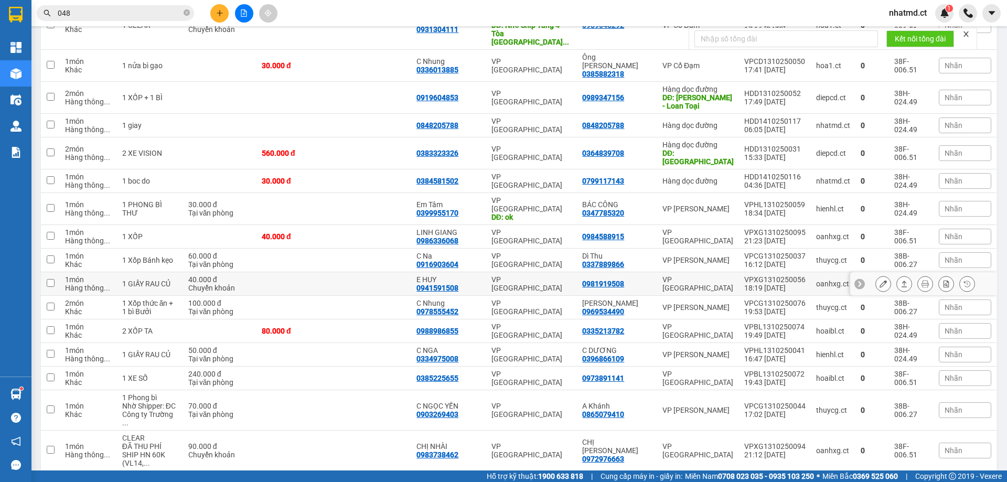
click at [287, 272] on td at bounding box center [295, 284] width 78 height 24
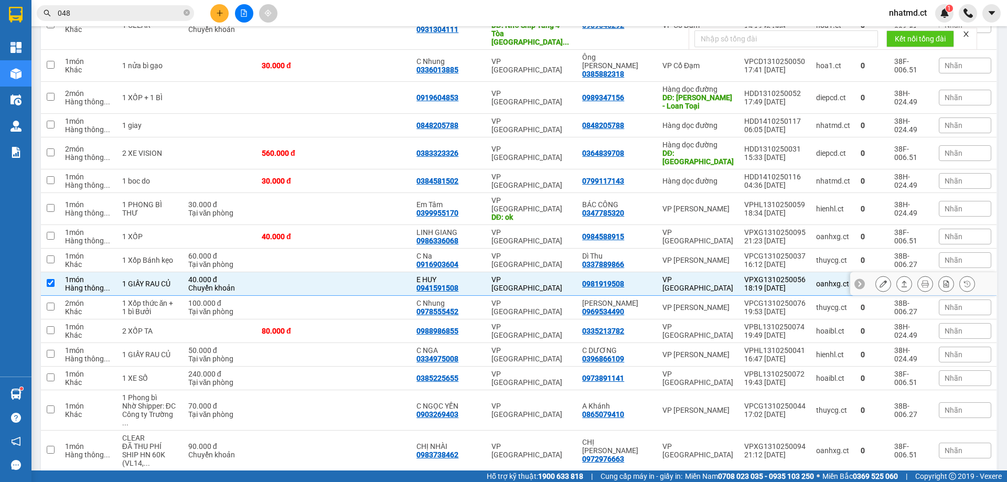
click at [900, 280] on icon at bounding box center [903, 283] width 7 height 7
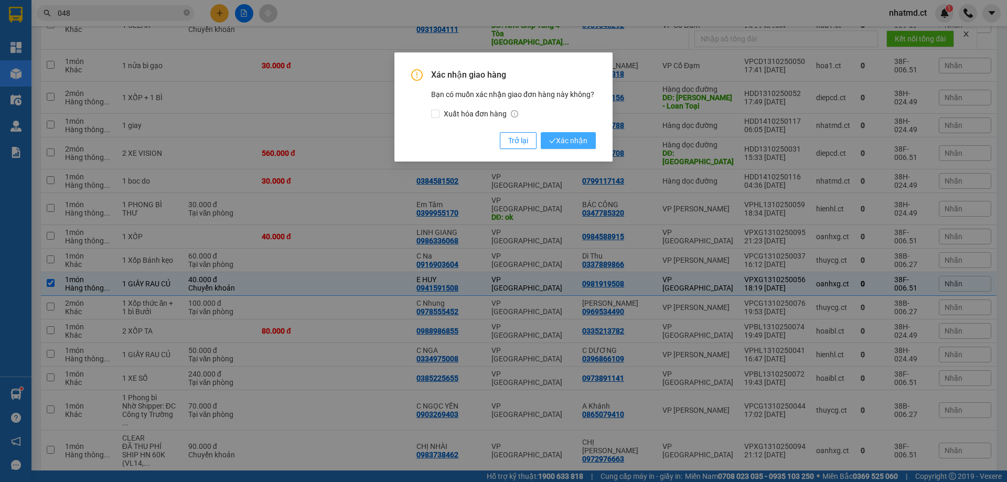
click at [571, 143] on span "Xác nhận" at bounding box center [568, 141] width 38 height 12
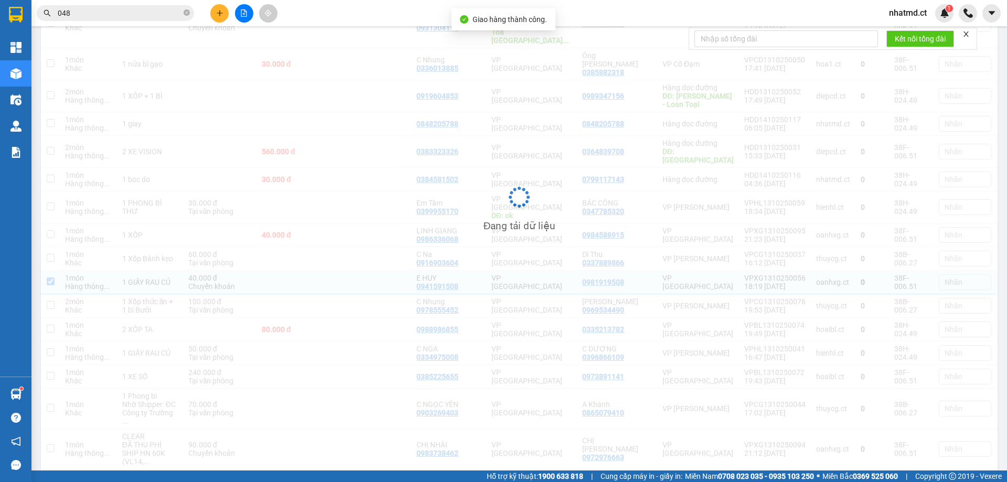
scroll to position [261, 0]
checkbox input "false"
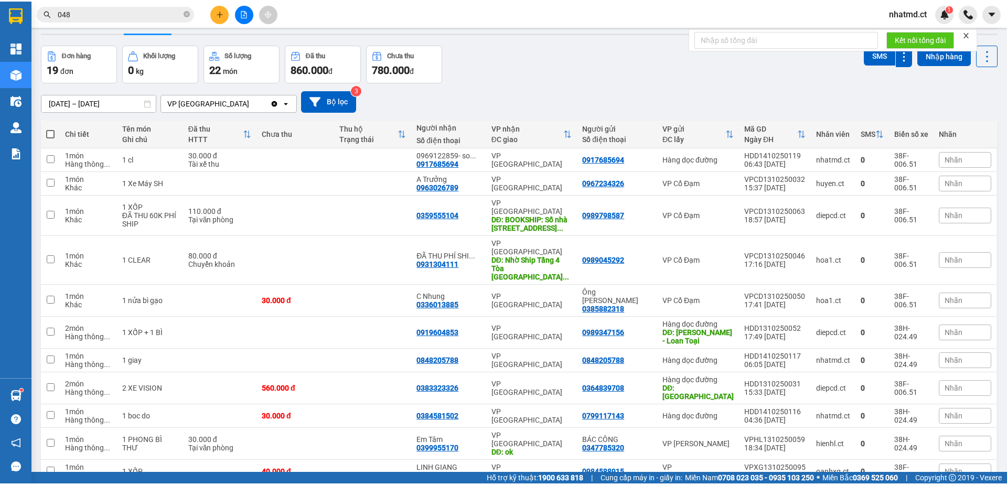
scroll to position [0, 0]
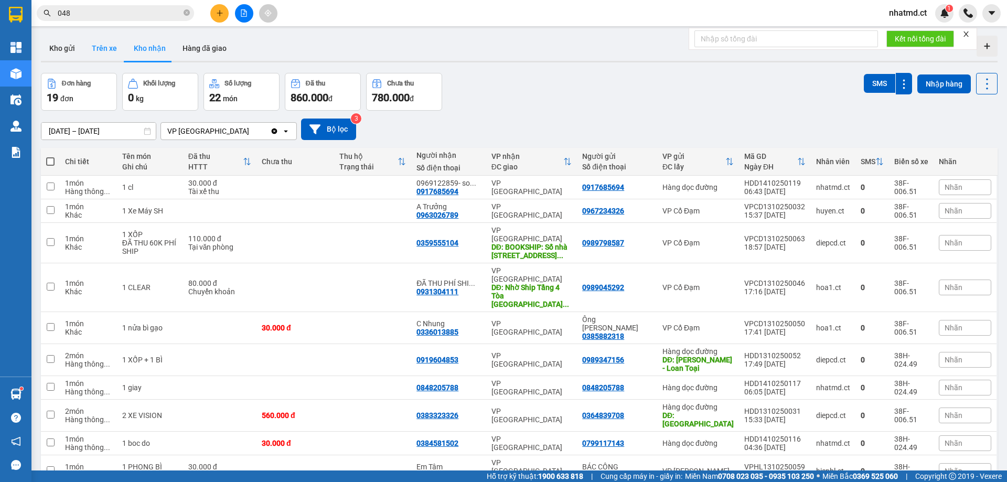
click at [110, 52] on button "Trên xe" at bounding box center [104, 48] width 42 height 25
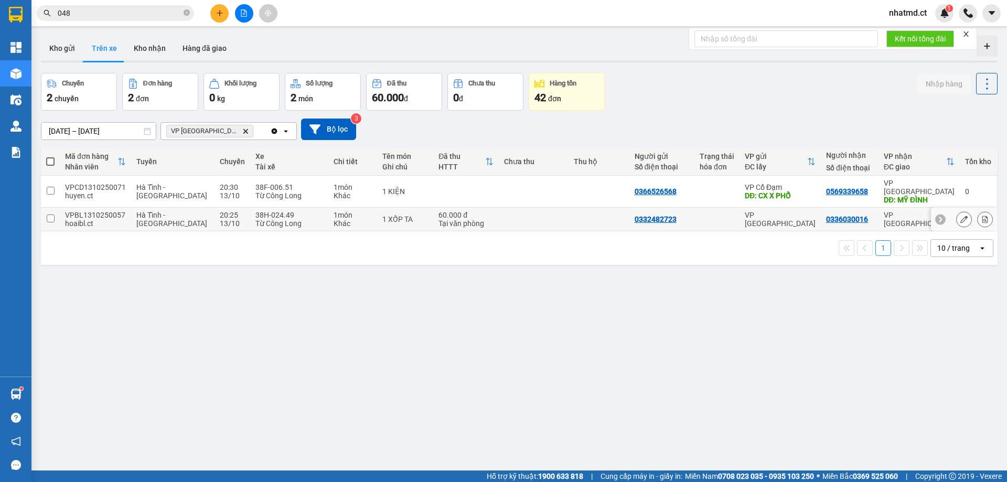
click at [569, 208] on td at bounding box center [598, 220] width 61 height 24
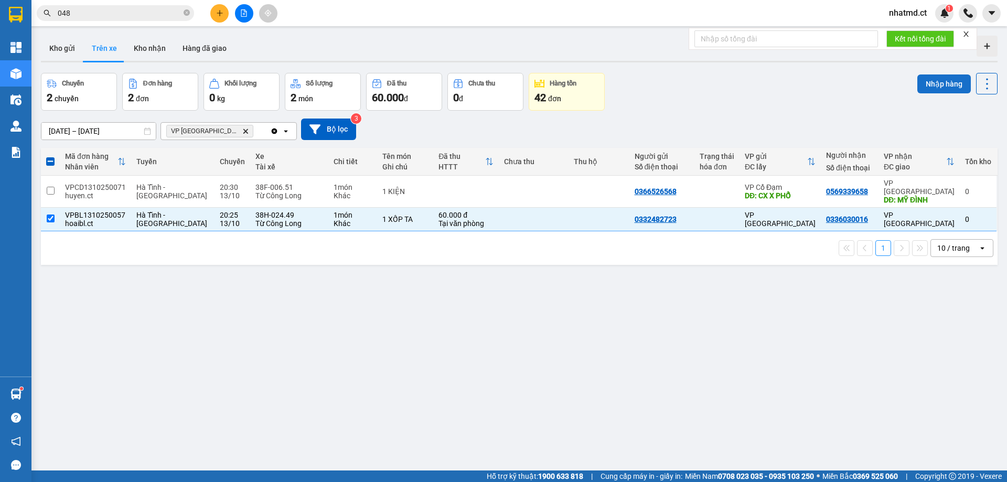
click at [925, 85] on button "Nhập hàng" at bounding box center [943, 83] width 53 height 19
checkbox input "false"
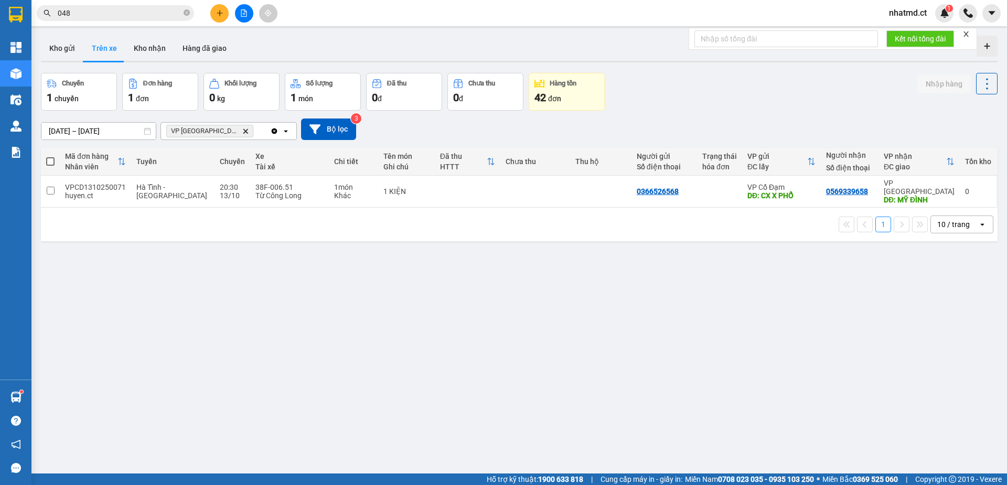
click at [224, 14] on button at bounding box center [219, 13] width 18 height 18
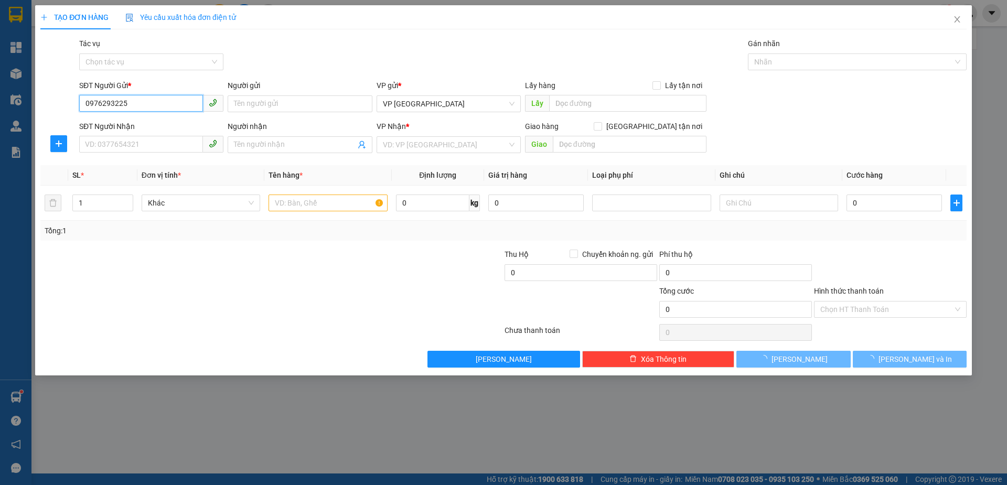
click at [167, 101] on input "0976293225" at bounding box center [141, 103] width 124 height 17
type input "0976293225"
click at [163, 145] on input "SĐT Người Nhận" at bounding box center [141, 144] width 124 height 17
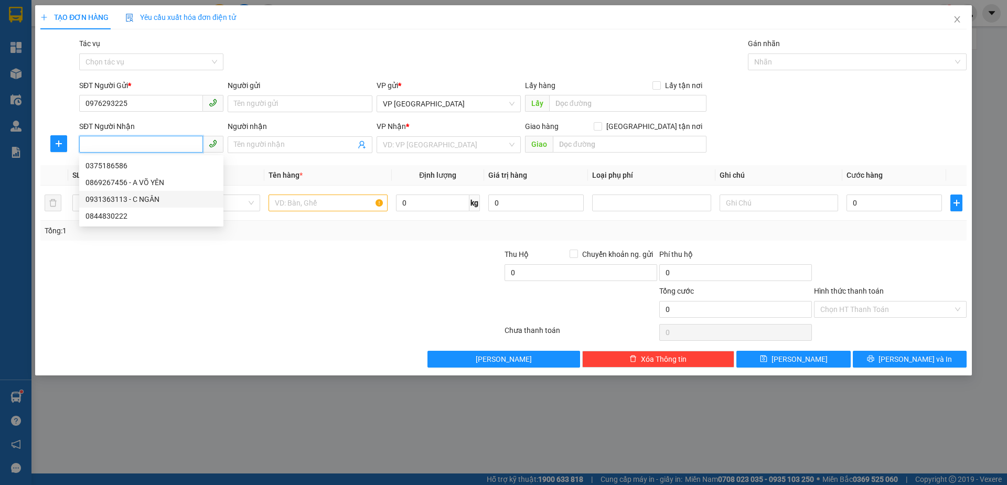
click at [157, 196] on div "0931363113 - C NGÂN" at bounding box center [151, 200] width 132 height 12
type input "0931363113"
type input "C NGÂN"
type input "[PERSON_NAME]"
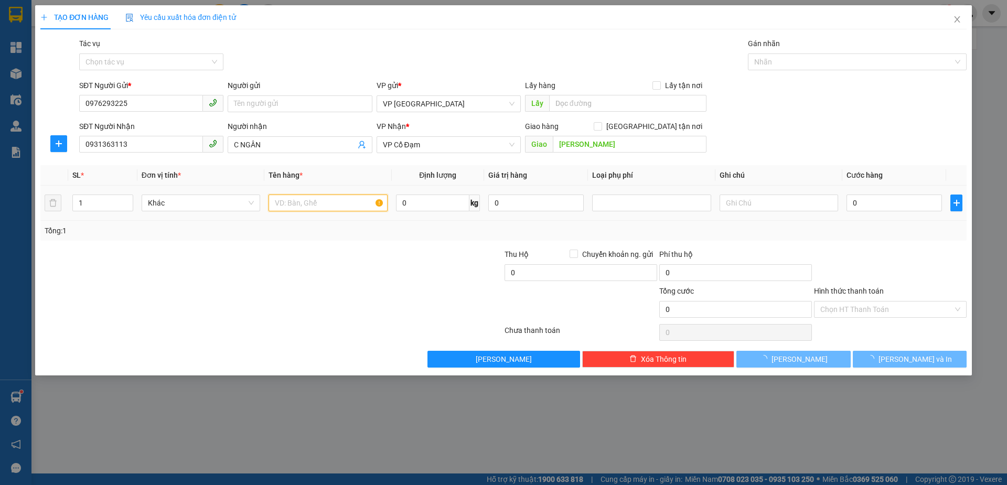
click at [284, 203] on input "text" at bounding box center [327, 203] width 119 height 17
type input "100.000"
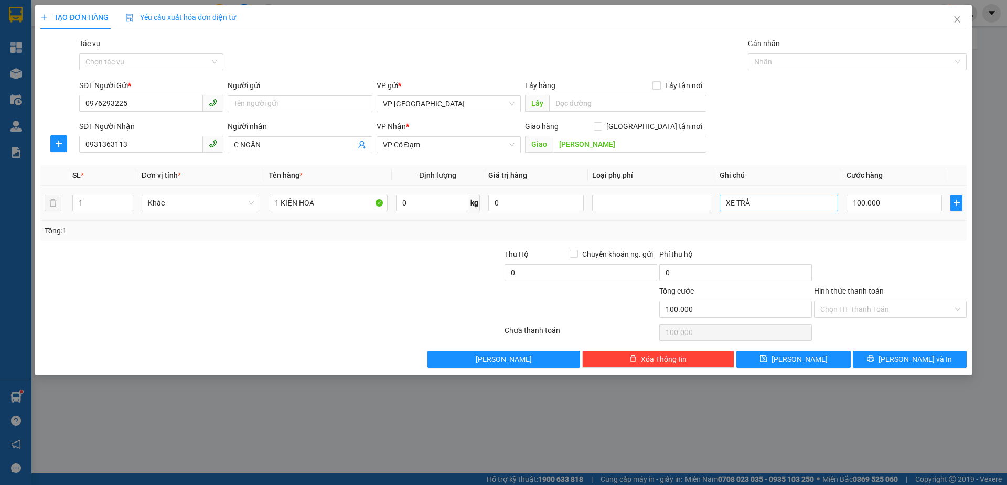
click at [768, 212] on td "XE TRẢ" at bounding box center [778, 203] width 127 height 35
drag, startPoint x: 768, startPoint y: 204, endPoint x: 679, endPoint y: 209, distance: 89.3
click at [679, 209] on tr "1 Khác 1 KIỆN HOA 0 kg 0 XE TRẢ 100.000" at bounding box center [503, 203] width 926 height 35
type input "NHO XE TRA LUON"
click at [847, 238] on div "Tổng: 1" at bounding box center [503, 231] width 926 height 20
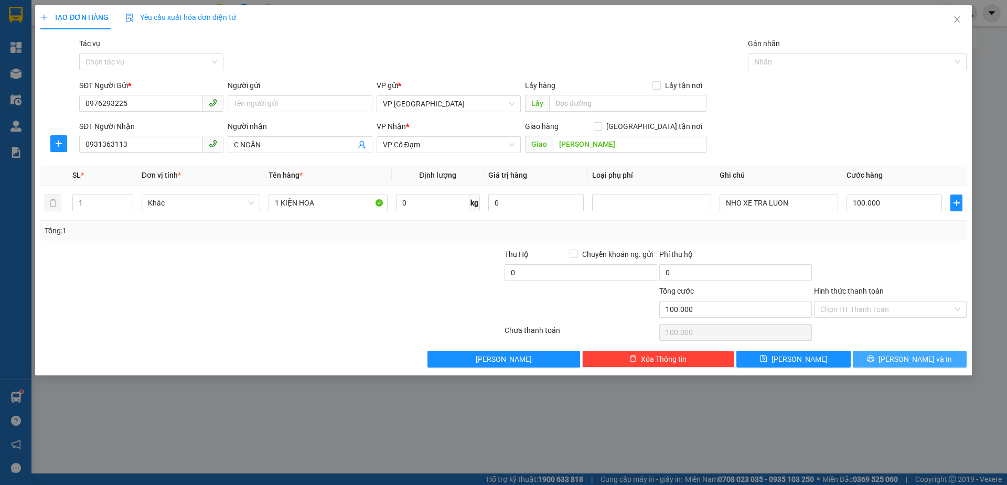
click at [872, 351] on button "[PERSON_NAME] và In" at bounding box center [910, 359] width 114 height 17
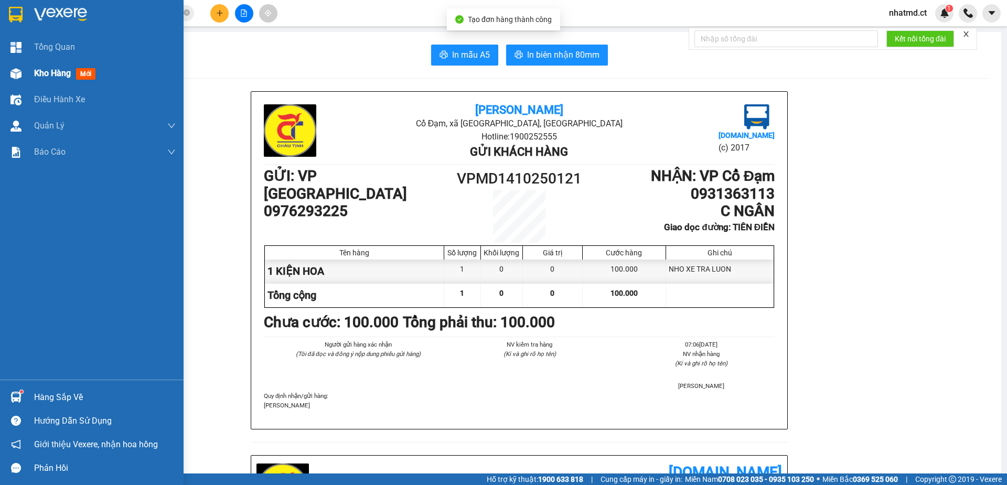
click at [41, 68] on span "Kho hàng" at bounding box center [52, 73] width 37 height 10
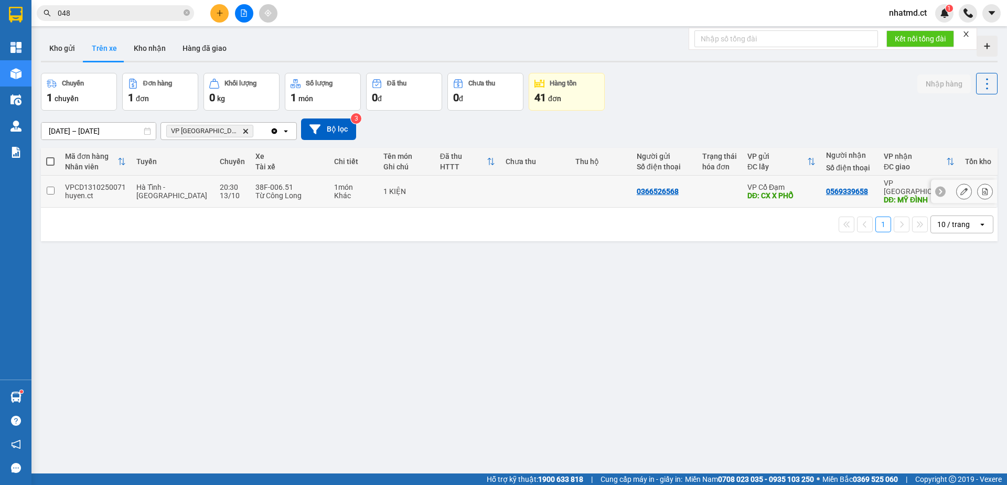
click at [105, 191] on div "huyen.ct" at bounding box center [95, 195] width 61 height 8
checkbox input "true"
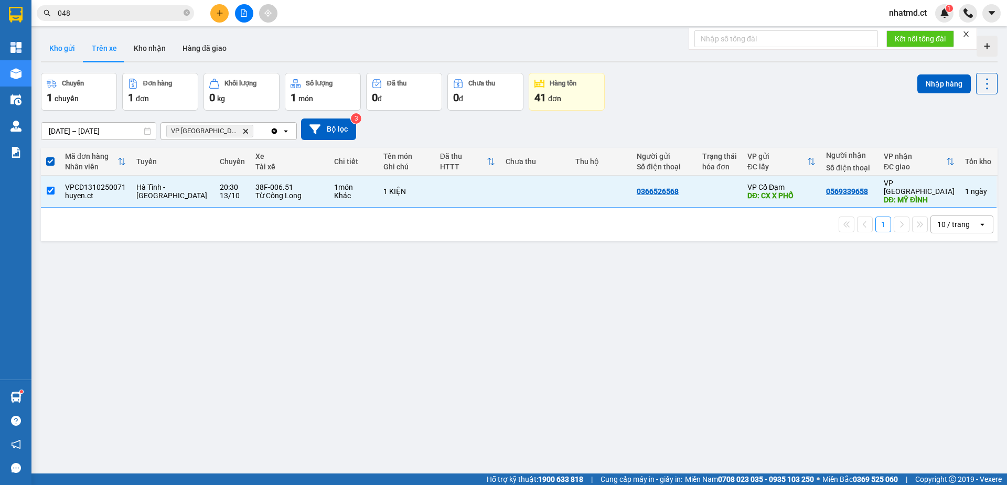
click at [46, 44] on button "Kho gửi" at bounding box center [62, 48] width 42 height 25
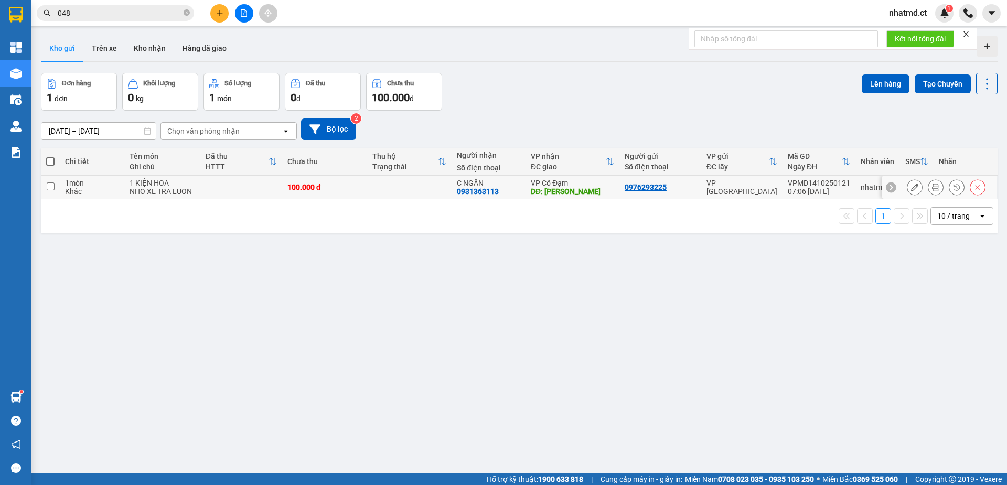
click at [403, 191] on td at bounding box center [409, 188] width 85 height 24
checkbox input "true"
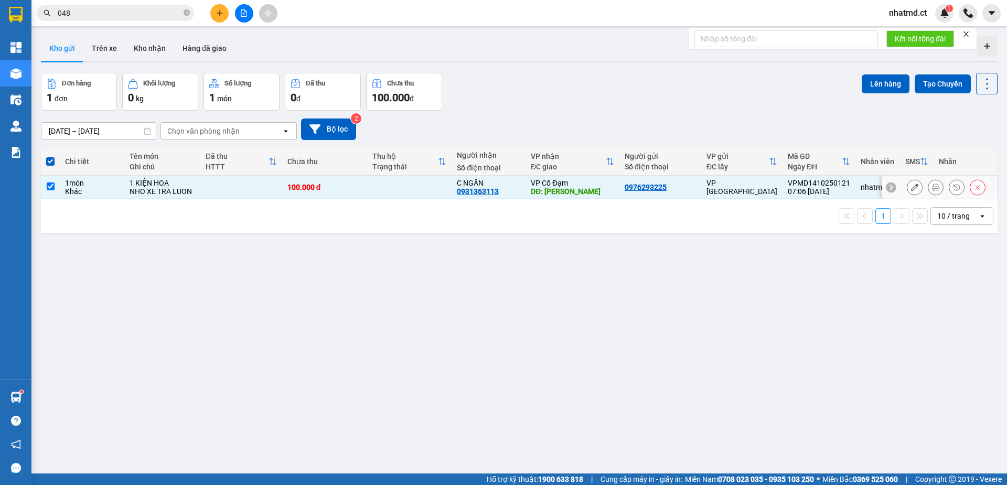
click at [911, 190] on icon at bounding box center [914, 187] width 7 height 7
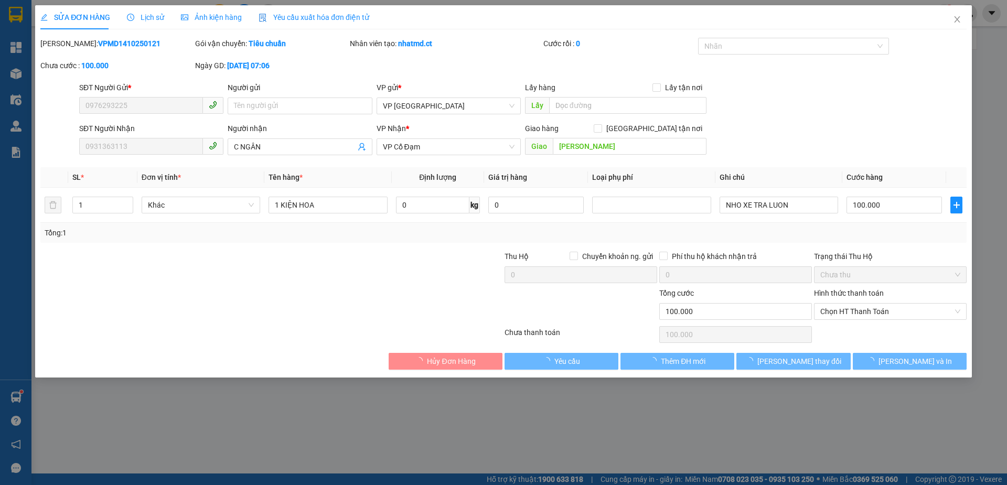
type input "0976293225"
type input "0931363113"
type input "C NGÂN"
type input "[PERSON_NAME]"
type input "0"
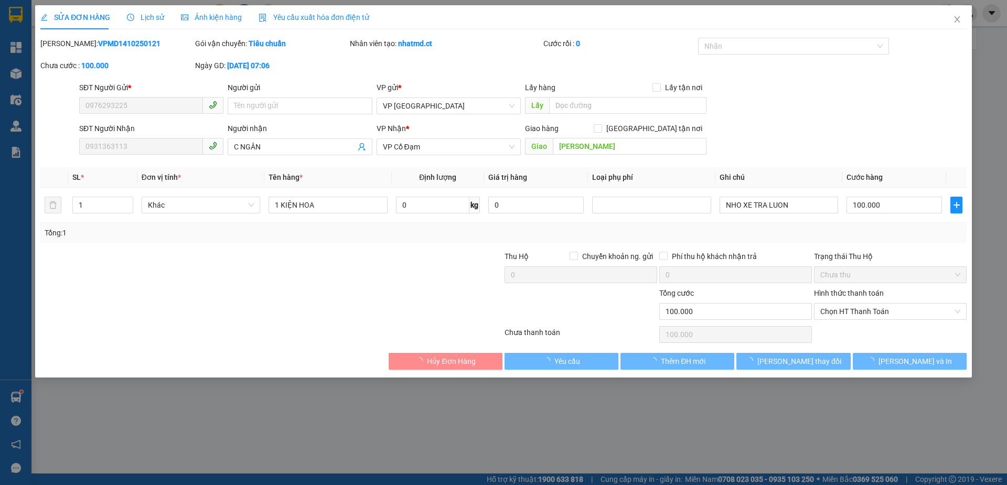
type input "100.000"
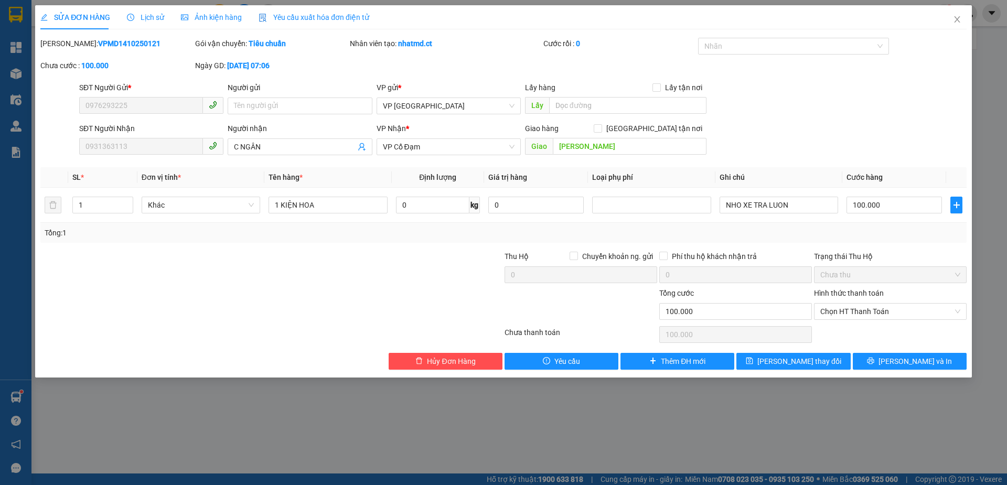
click at [147, 24] on div "Lịch sử" at bounding box center [145, 17] width 37 height 24
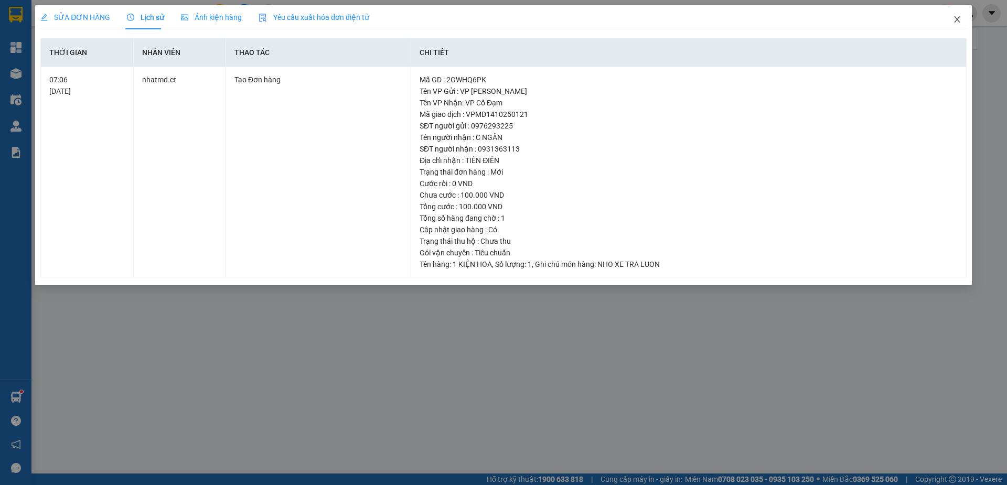
click at [956, 20] on icon "close" at bounding box center [957, 19] width 8 height 8
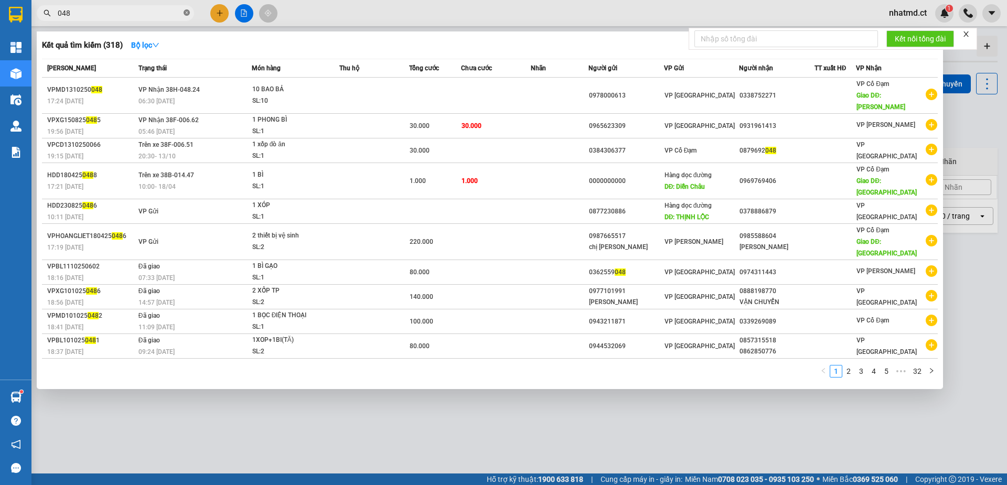
click at [186, 14] on icon "close-circle" at bounding box center [187, 12] width 6 height 6
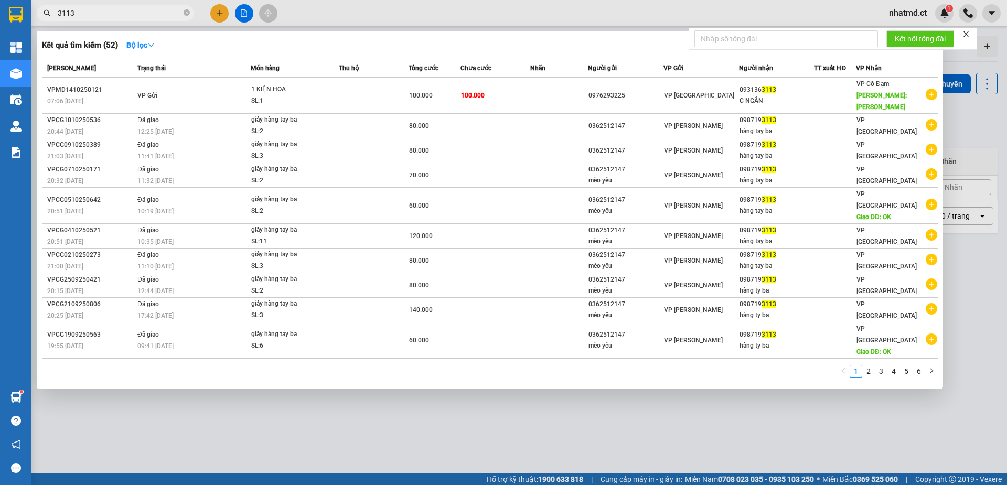
type input "3113"
click at [341, 355] on div at bounding box center [503, 242] width 1007 height 485
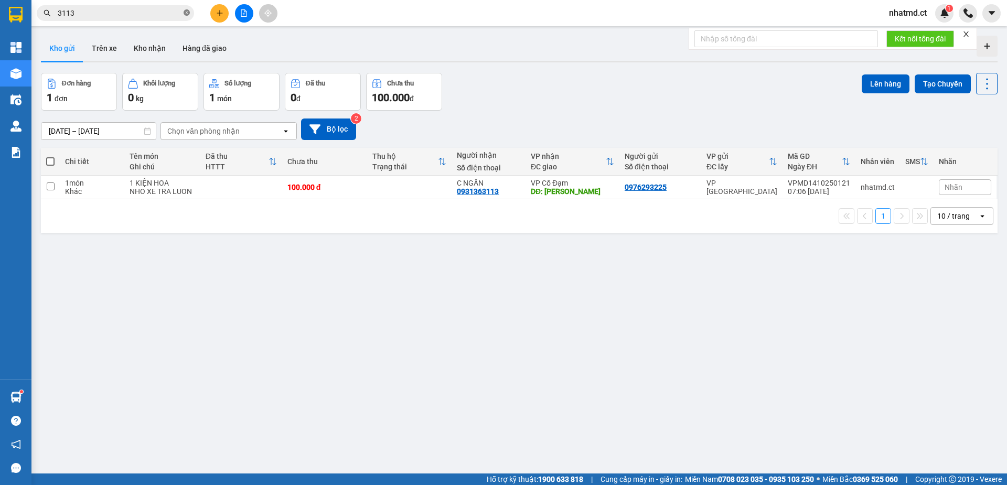
click at [187, 15] on icon "close-circle" at bounding box center [187, 12] width 6 height 6
click at [175, 14] on input "text" at bounding box center [120, 13] width 124 height 12
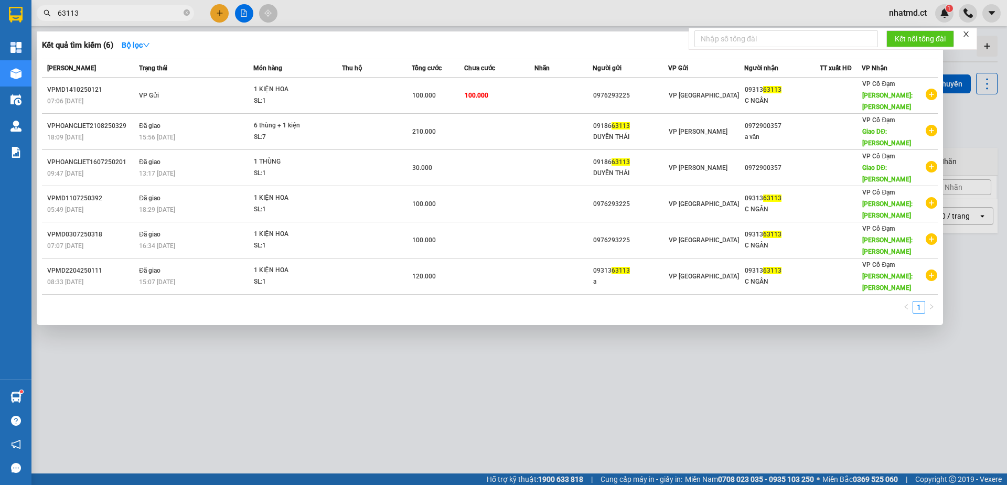
type input "63113"
click at [325, 309] on div at bounding box center [503, 242] width 1007 height 485
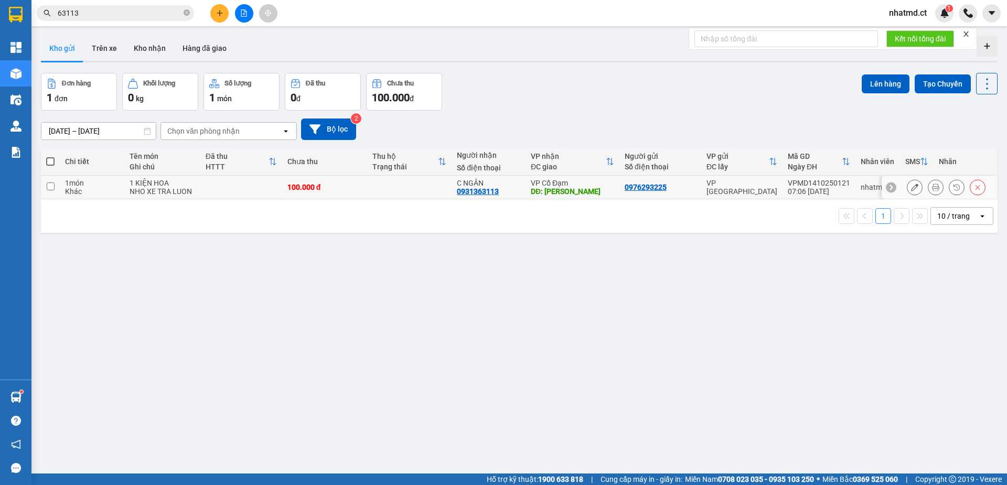
click at [367, 190] on td at bounding box center [409, 188] width 85 height 24
checkbox input "true"
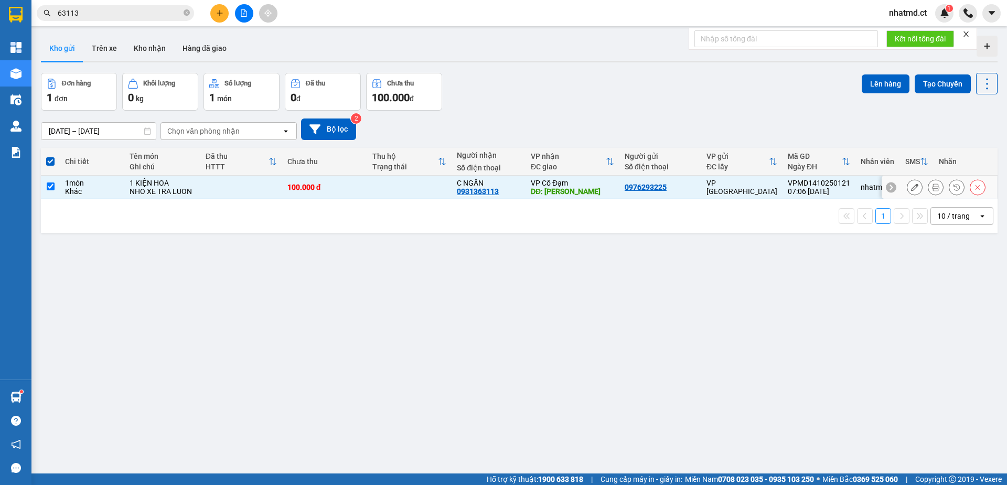
click at [932, 189] on icon at bounding box center [935, 187] width 7 height 7
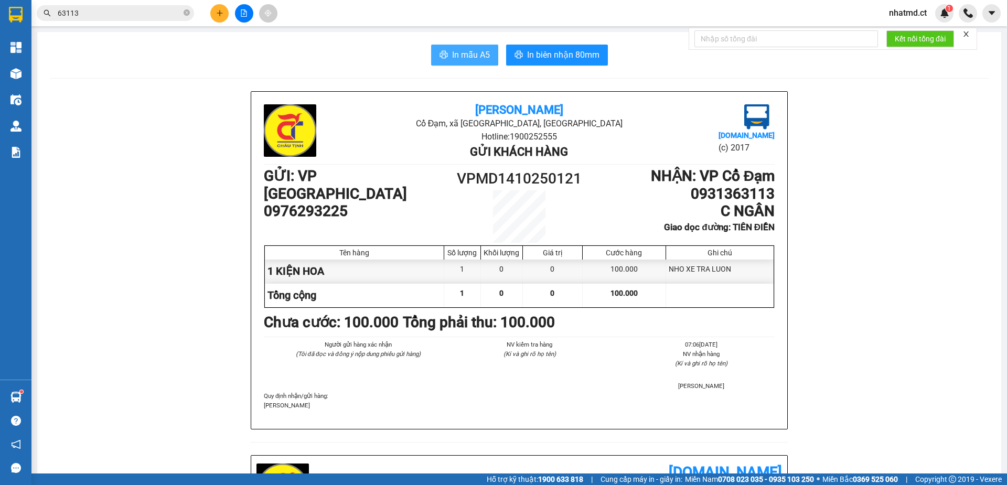
click at [467, 45] on button "In mẫu A5" at bounding box center [464, 55] width 67 height 21
click at [432, 391] on div "Người gửi hàng xác nhận (Tôi đã đọc và đồng ý nộp dung phiếu gửi hàng) NV kiểm …" at bounding box center [519, 365] width 515 height 51
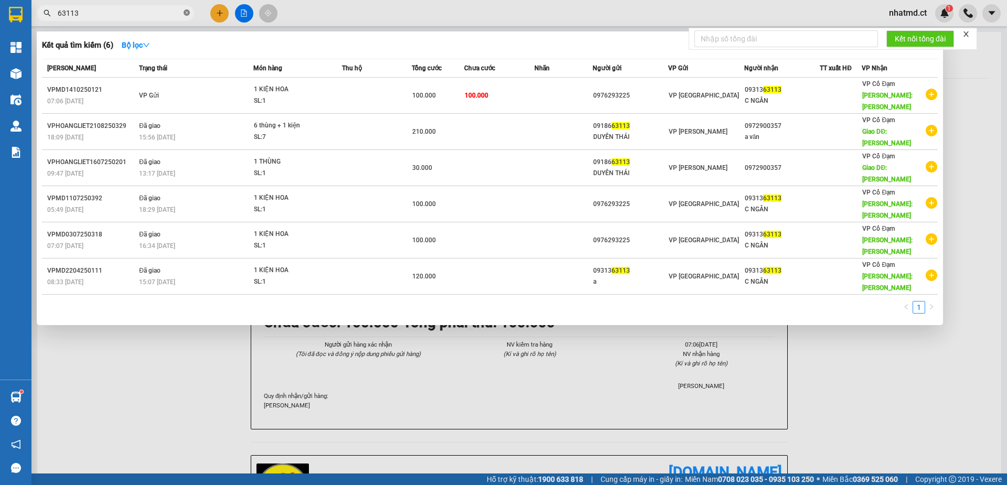
click at [188, 14] on icon "close-circle" at bounding box center [187, 12] width 6 height 6
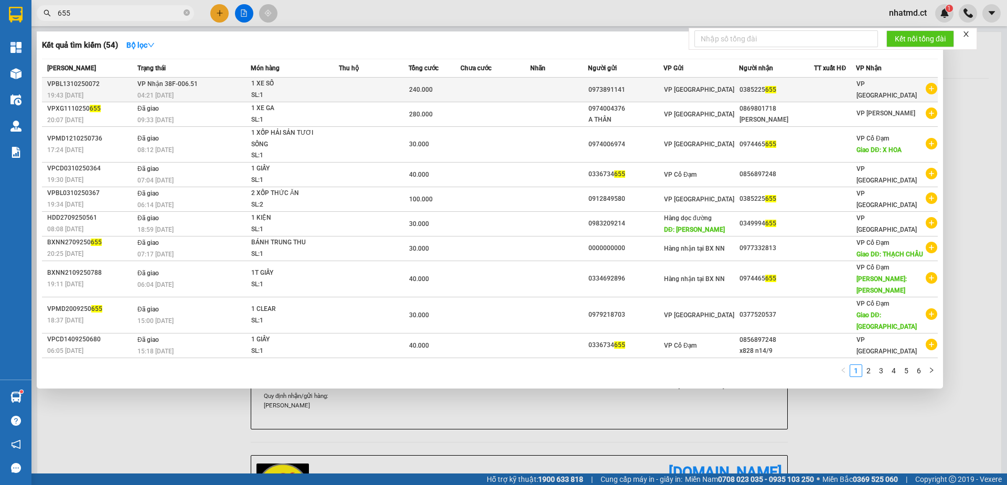
type input "655"
click at [256, 82] on div "1 XE SỐ" at bounding box center [290, 84] width 79 height 12
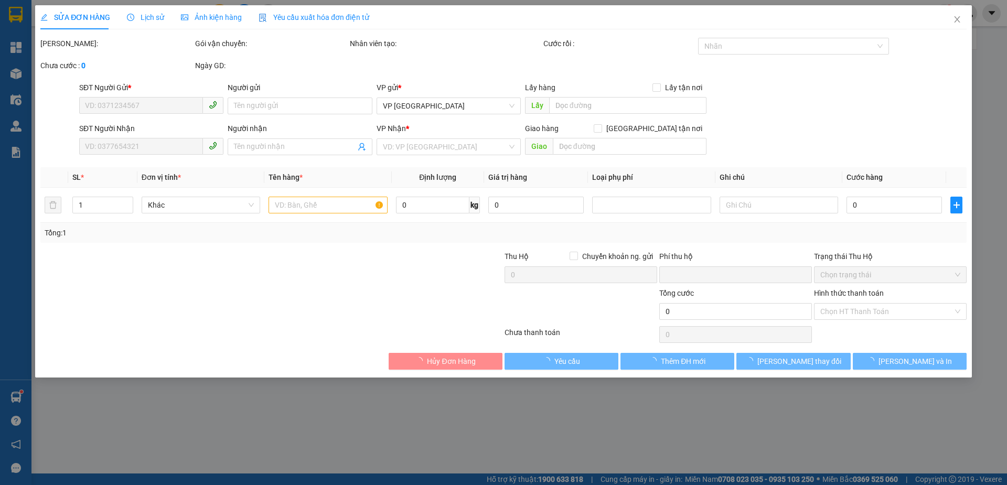
type input "0973891141"
type input "0385225655"
type input "0"
type input "240.000"
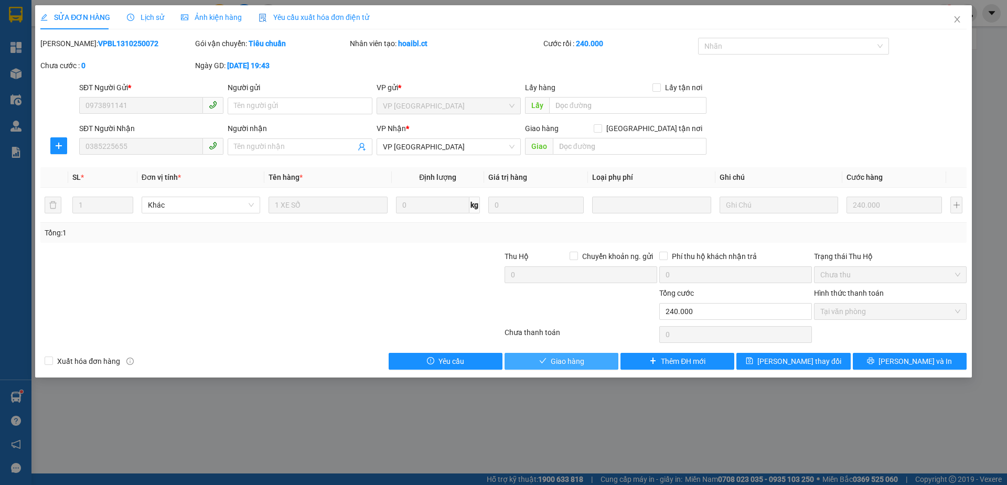
click at [587, 368] on button "Giao hàng" at bounding box center [561, 361] width 114 height 17
